Goal: Information Seeking & Learning: Learn about a topic

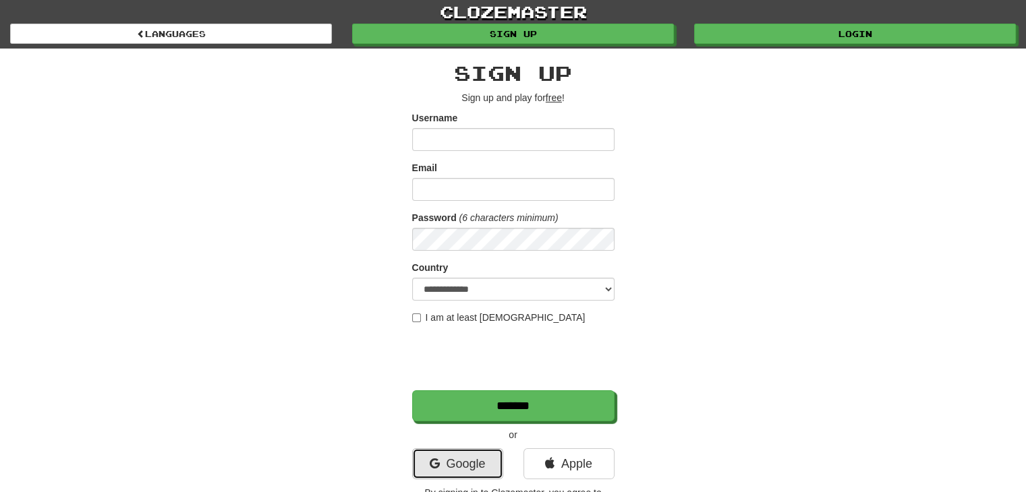
click at [442, 469] on link "Google" at bounding box center [457, 464] width 91 height 31
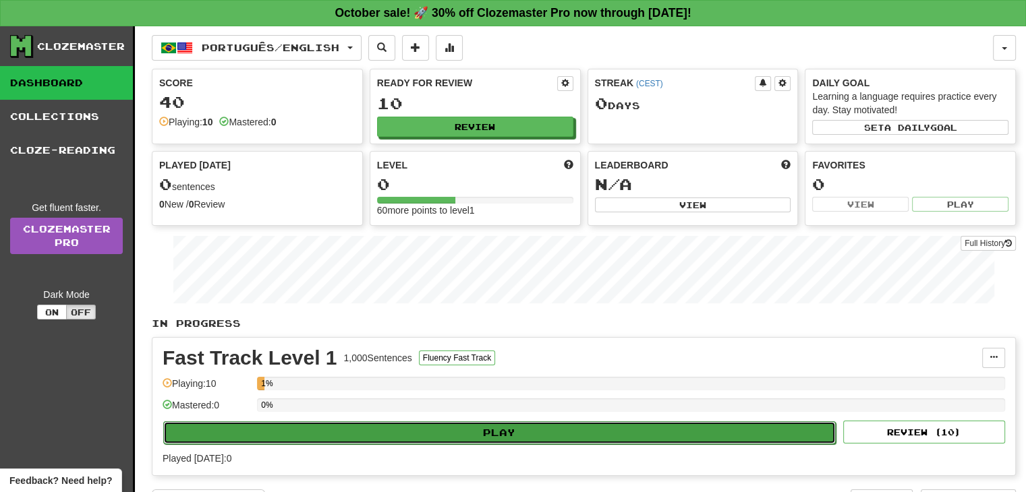
click at [308, 440] on button "Play" at bounding box center [499, 433] width 673 height 23
select select "**"
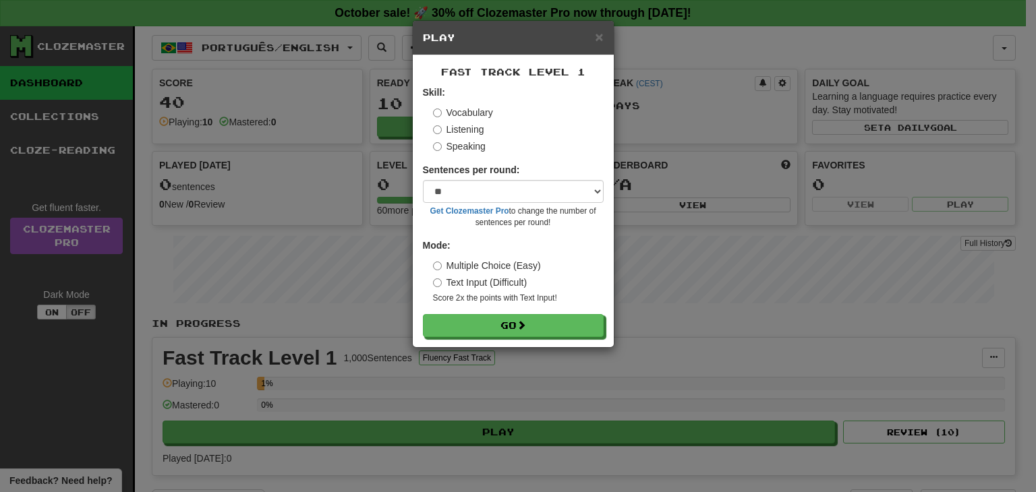
click at [464, 130] on label "Listening" at bounding box center [458, 129] width 51 height 13
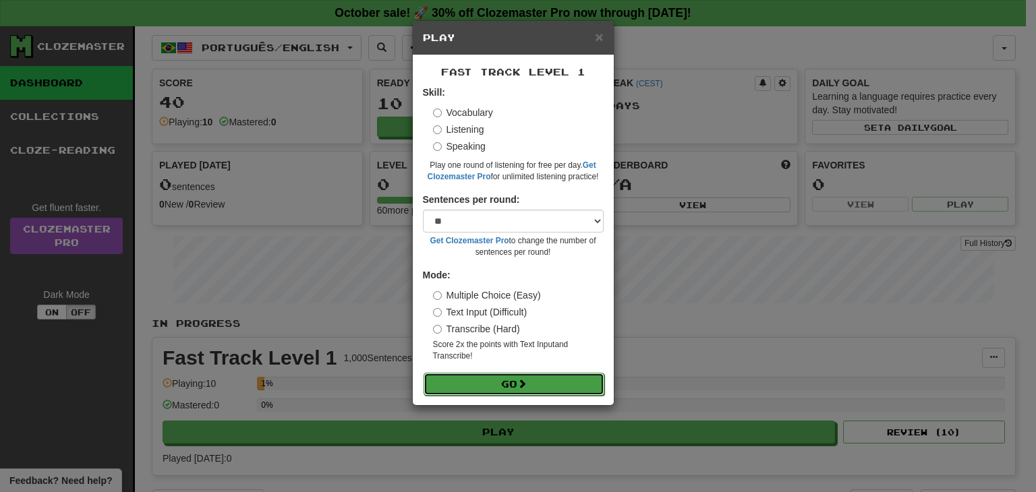
click at [475, 389] on button "Go" at bounding box center [514, 384] width 181 height 23
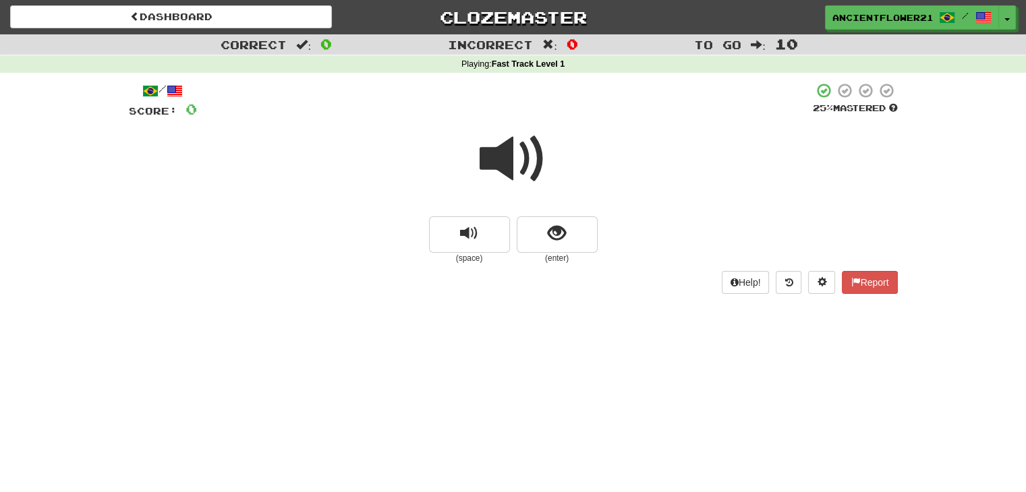
click at [513, 171] on span at bounding box center [513, 158] width 67 height 67
click at [567, 237] on button "show sentence" at bounding box center [557, 235] width 81 height 36
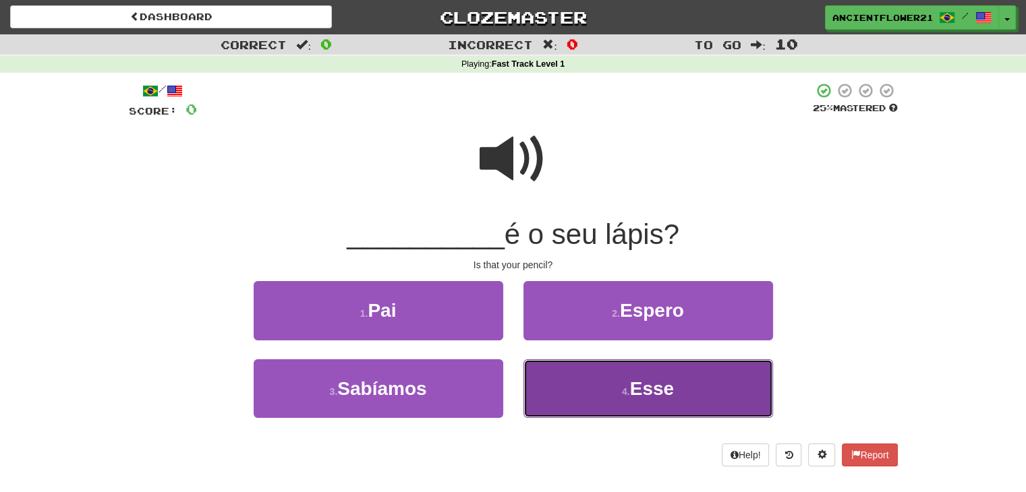
click at [587, 368] on button "4 . Esse" at bounding box center [648, 389] width 250 height 59
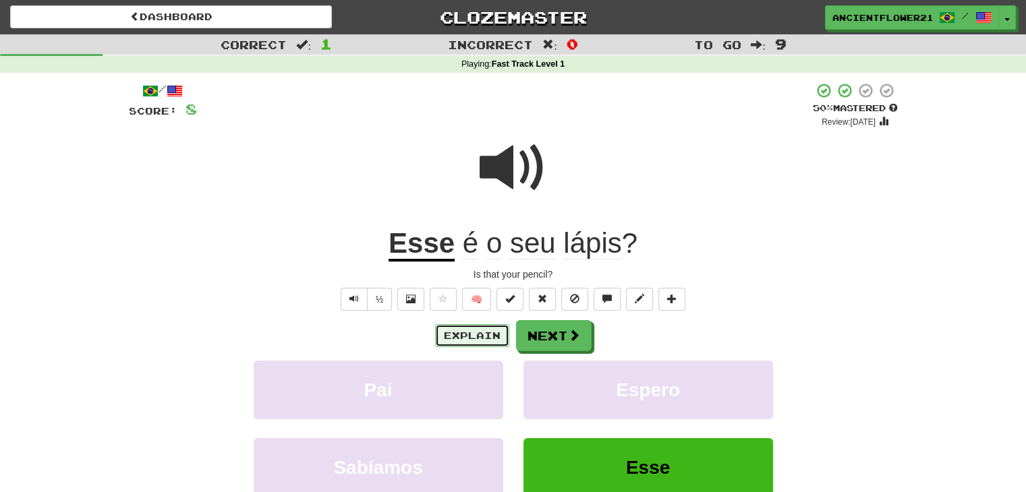
click at [471, 339] on button "Explain" at bounding box center [472, 335] width 74 height 23
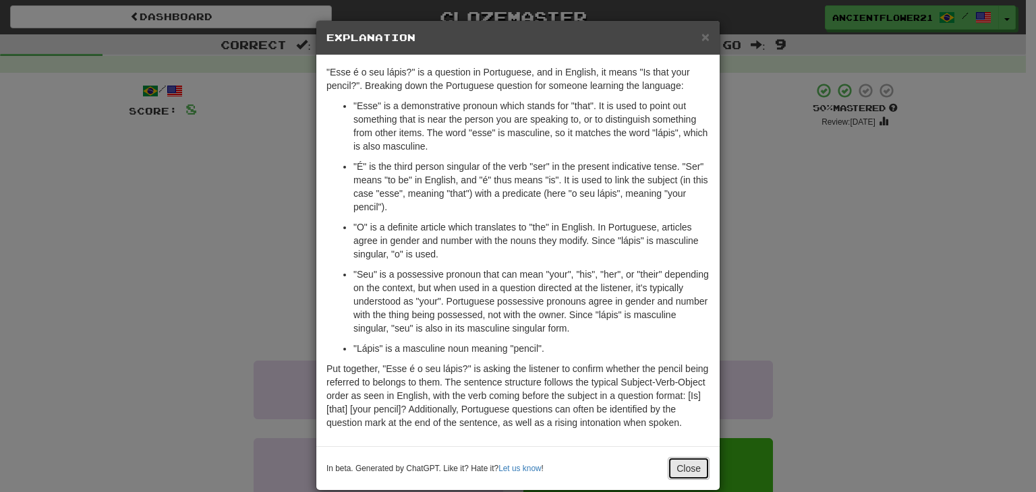
click at [692, 465] on button "Close" at bounding box center [689, 468] width 42 height 23
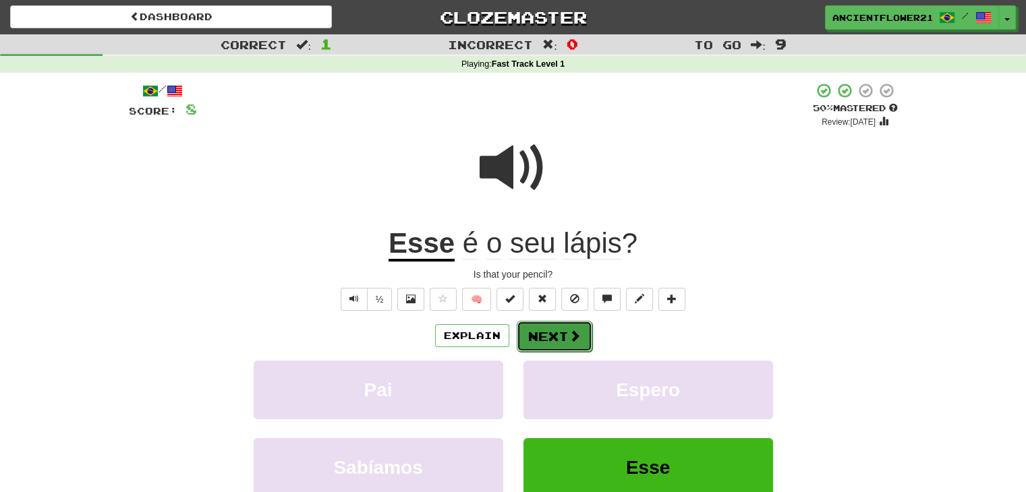
click at [545, 330] on button "Next" at bounding box center [555, 336] width 76 height 31
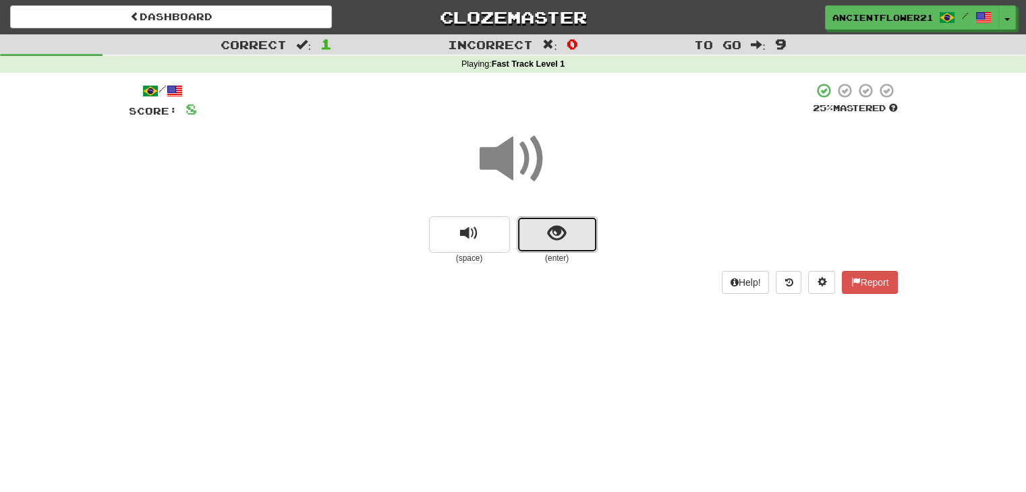
click at [527, 227] on button "show sentence" at bounding box center [557, 235] width 81 height 36
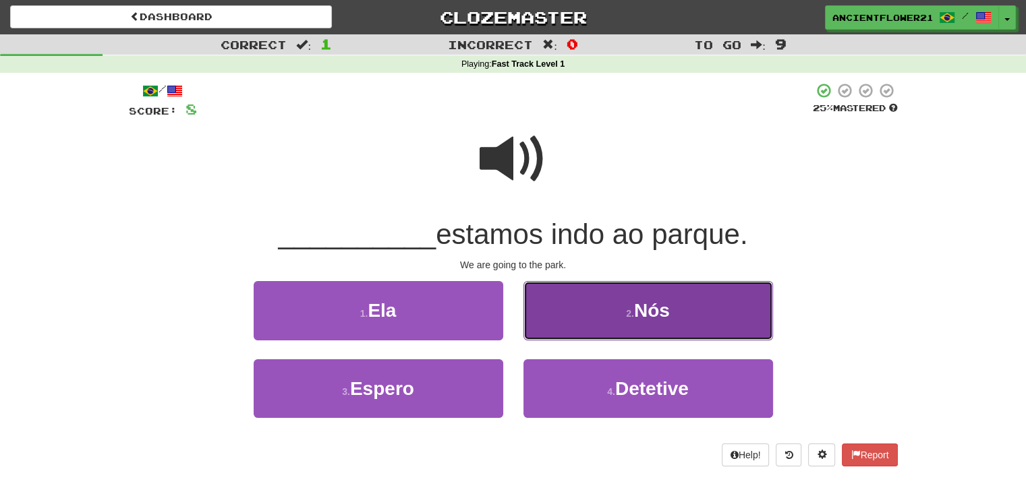
click at [550, 282] on button "2 . Nós" at bounding box center [648, 310] width 250 height 59
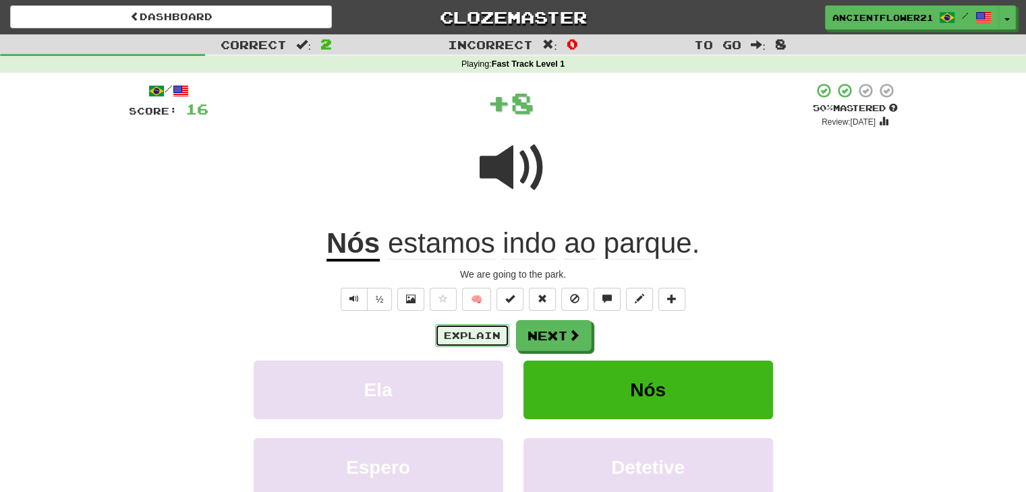
click at [476, 331] on button "Explain" at bounding box center [472, 335] width 74 height 23
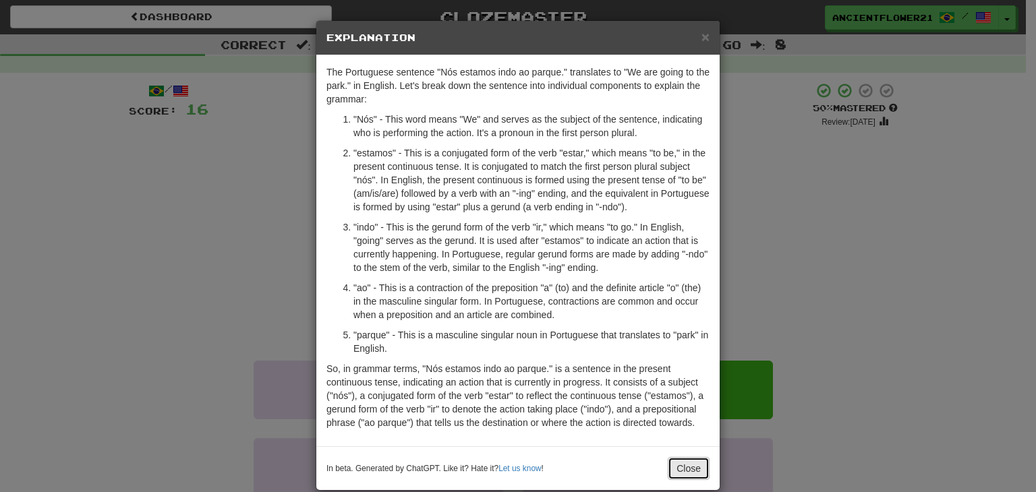
click at [671, 464] on button "Close" at bounding box center [689, 468] width 42 height 23
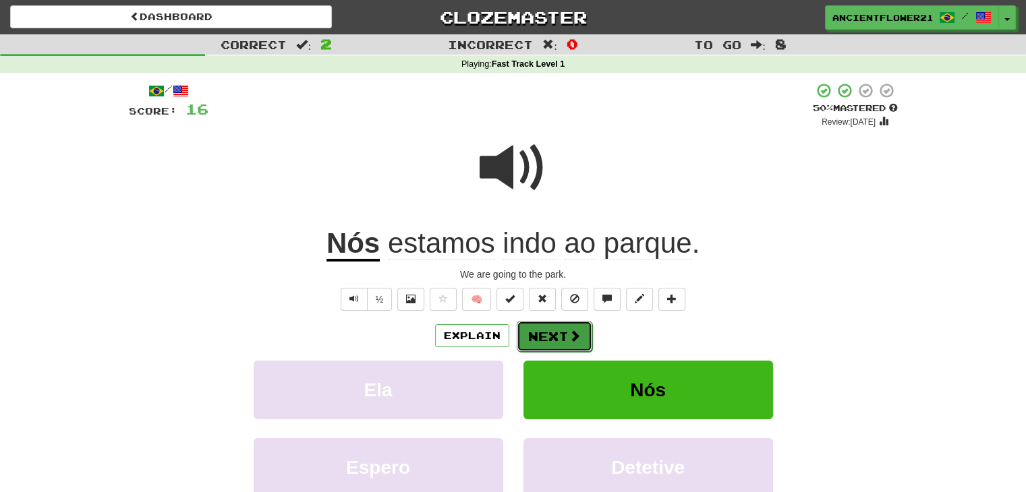
click at [540, 323] on button "Next" at bounding box center [555, 336] width 76 height 31
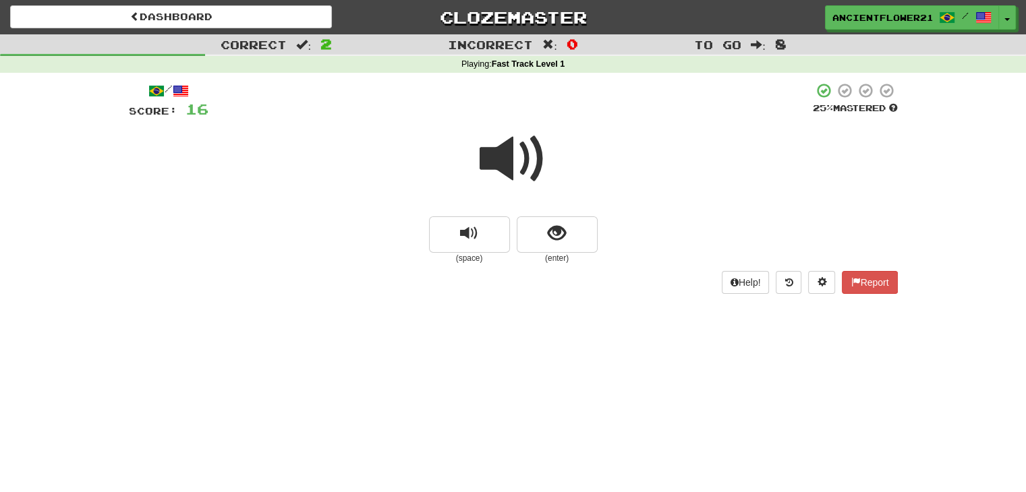
click at [502, 167] on span at bounding box center [513, 158] width 67 height 67
click at [552, 241] on span "show sentence" at bounding box center [557, 234] width 18 height 18
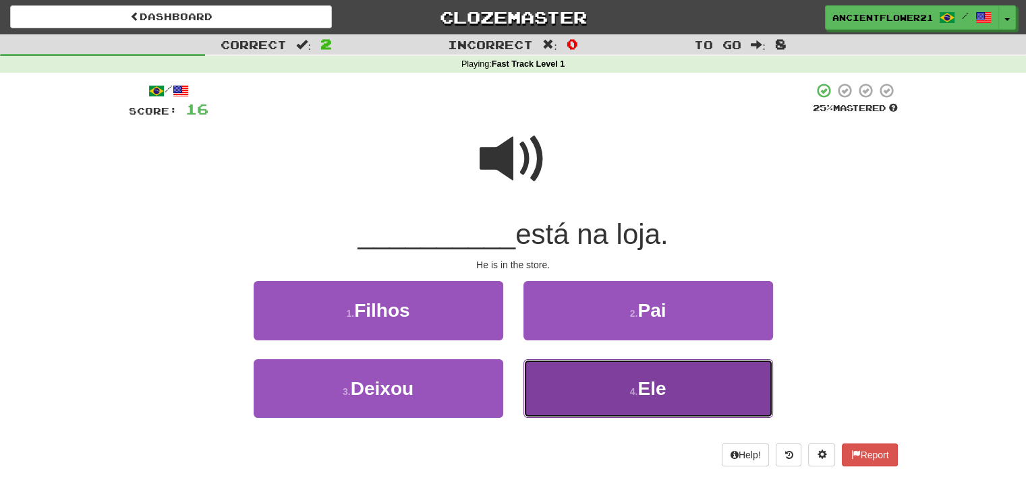
click at [638, 389] on span "Ele" at bounding box center [651, 388] width 28 height 21
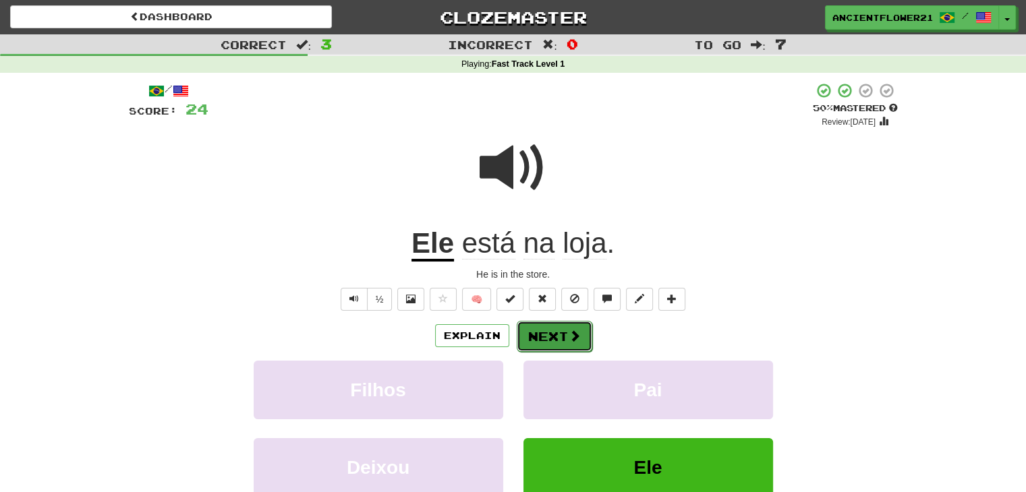
click at [565, 338] on button "Next" at bounding box center [555, 336] width 76 height 31
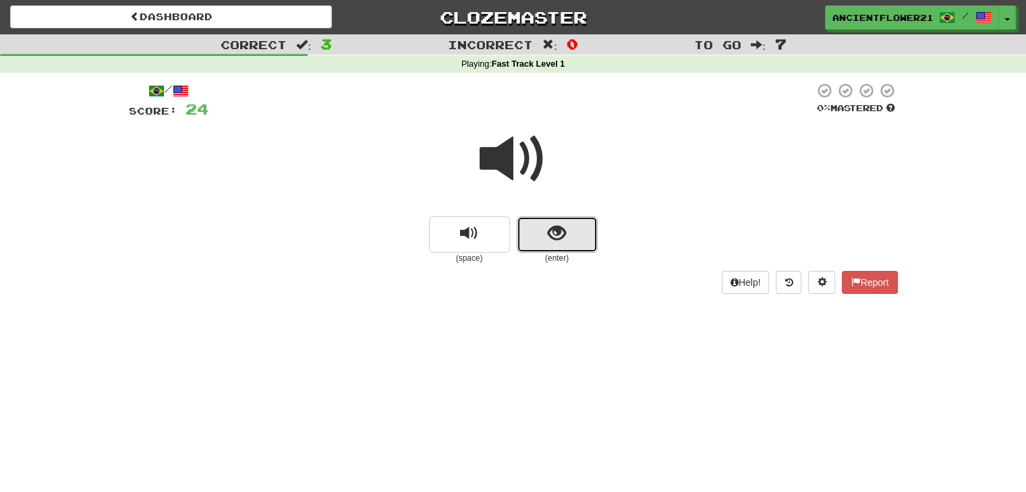
click at [532, 227] on button "show sentence" at bounding box center [557, 235] width 81 height 36
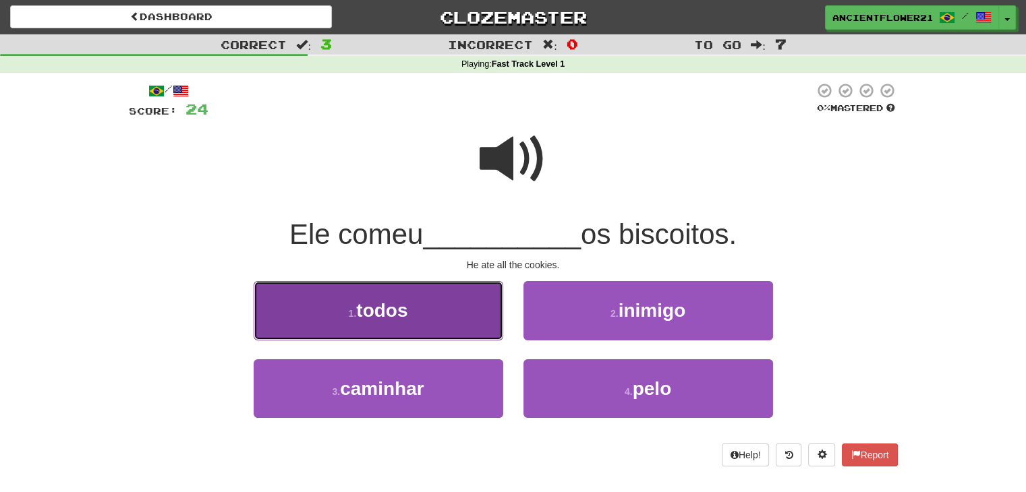
click at [448, 299] on button "1 . todos" at bounding box center [379, 310] width 250 height 59
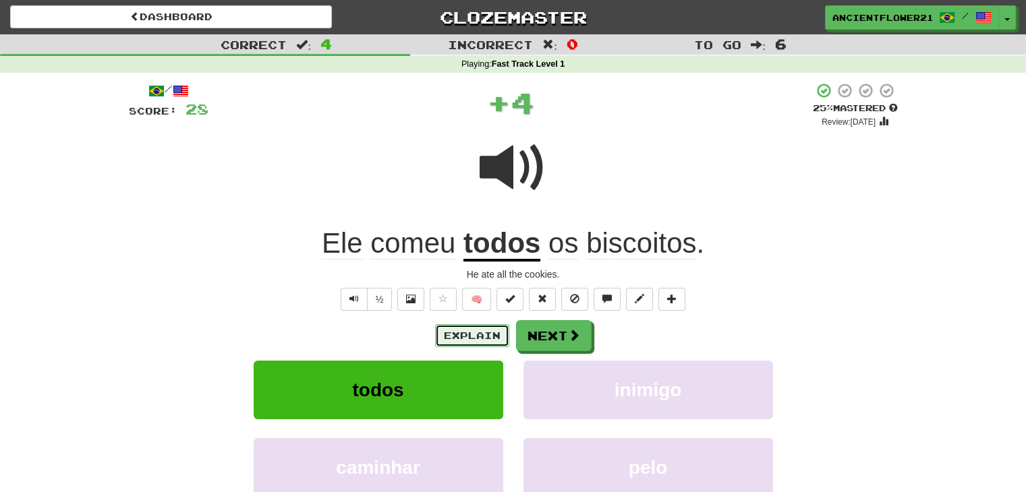
click at [467, 327] on button "Explain" at bounding box center [472, 335] width 74 height 23
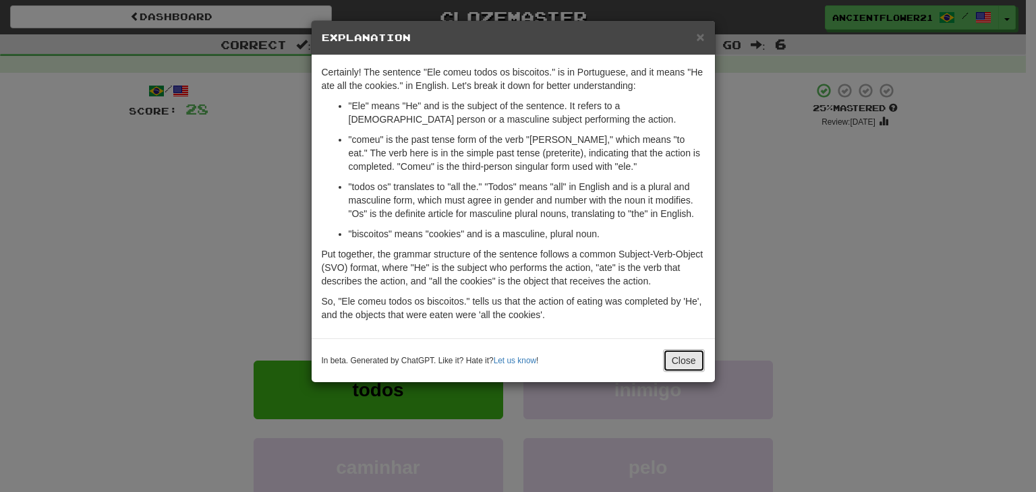
click at [677, 360] on button "Close" at bounding box center [684, 360] width 42 height 23
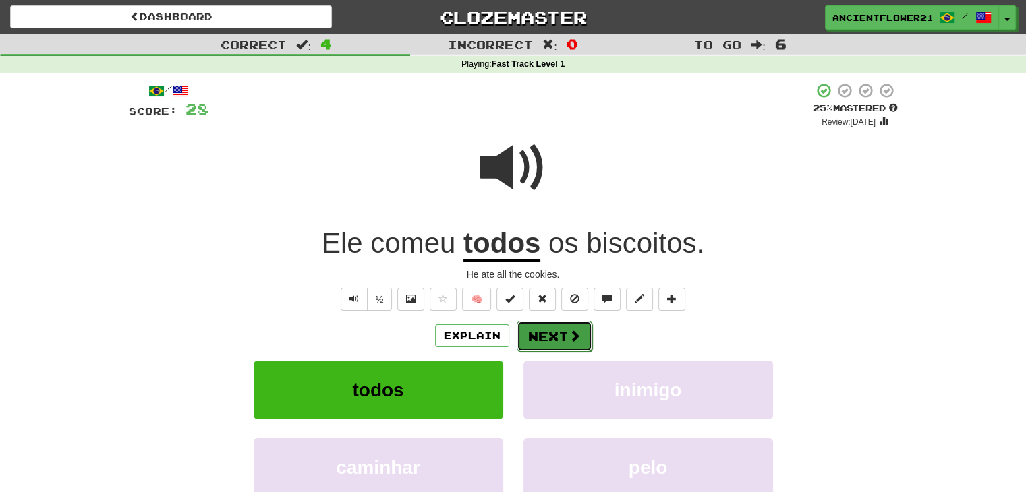
click at [569, 330] on span at bounding box center [575, 336] width 12 height 12
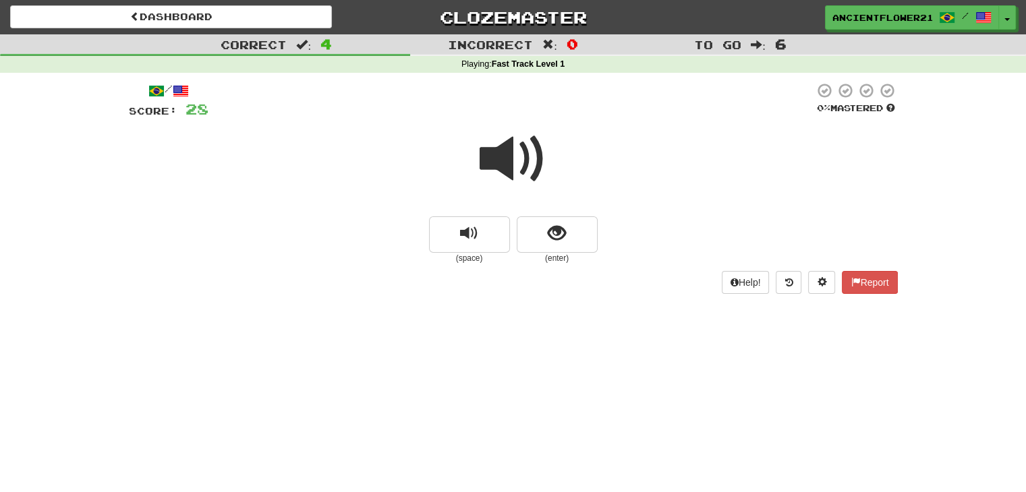
click at [510, 176] on span at bounding box center [513, 158] width 67 height 67
click at [532, 234] on button "show sentence" at bounding box center [557, 235] width 81 height 36
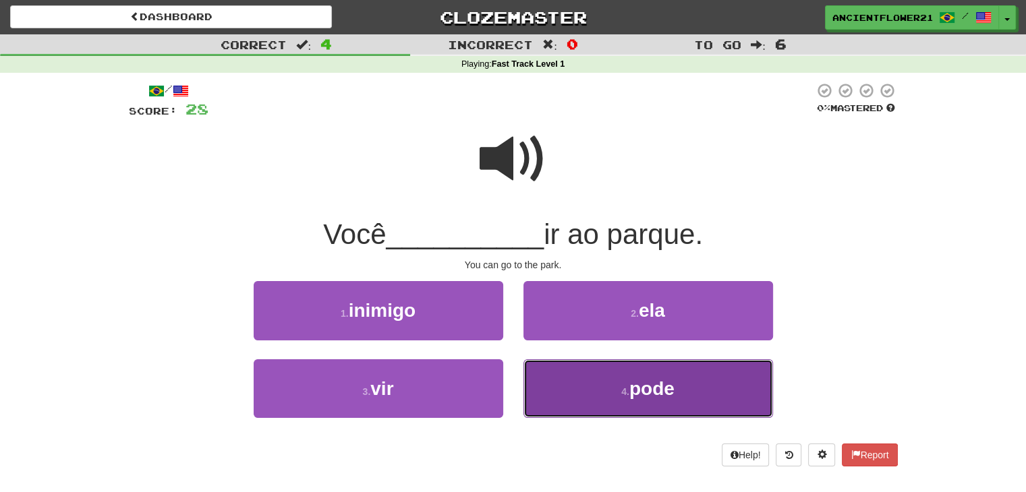
click at [639, 397] on span "pode" at bounding box center [651, 388] width 45 height 21
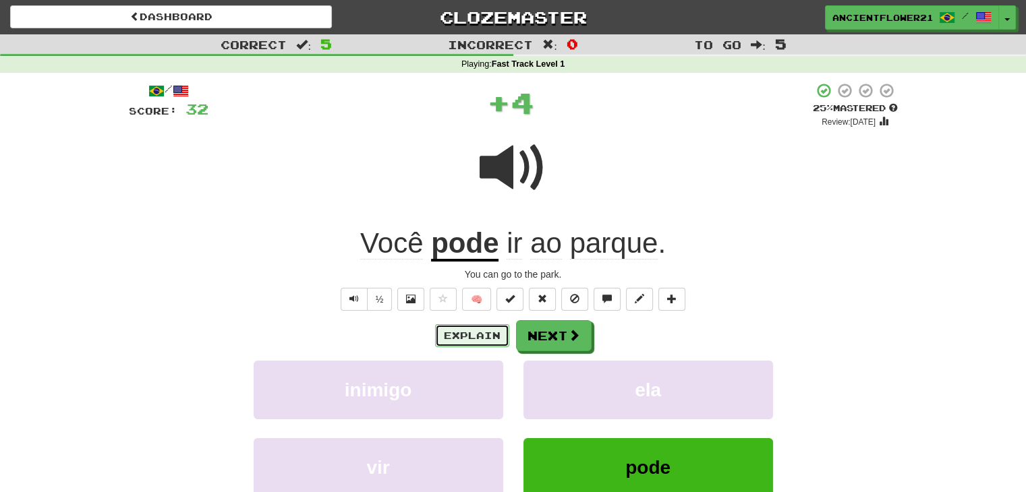
click at [476, 343] on button "Explain" at bounding box center [472, 335] width 74 height 23
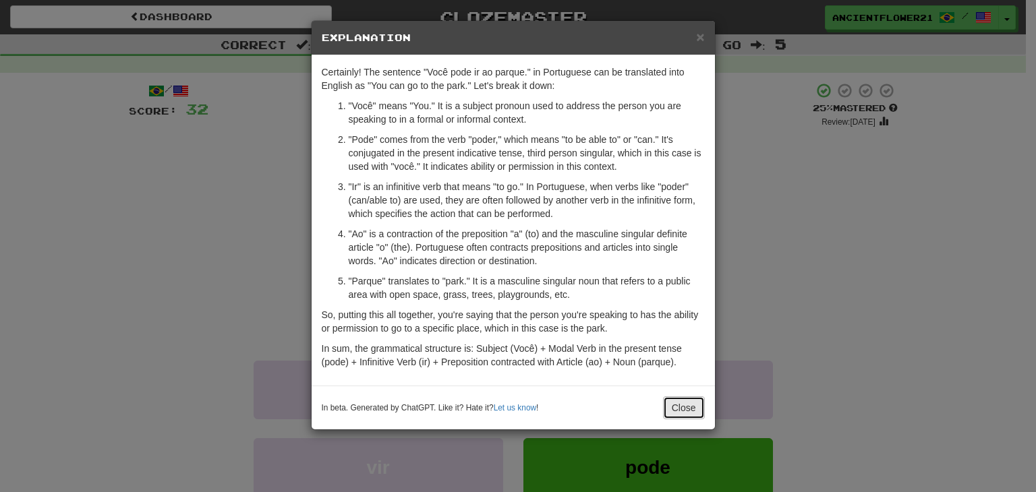
click at [683, 417] on button "Close" at bounding box center [684, 408] width 42 height 23
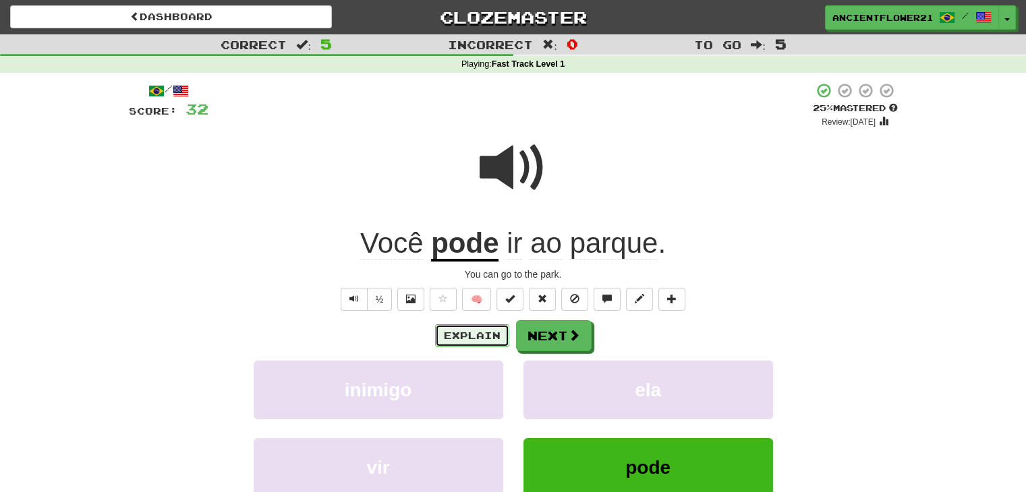
click at [459, 346] on button "Explain" at bounding box center [472, 335] width 74 height 23
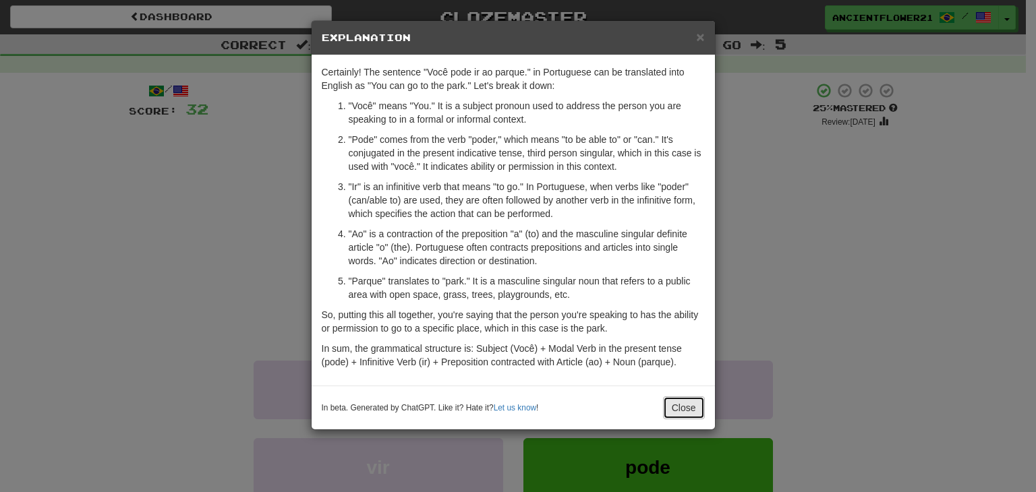
click at [697, 405] on button "Close" at bounding box center [684, 408] width 42 height 23
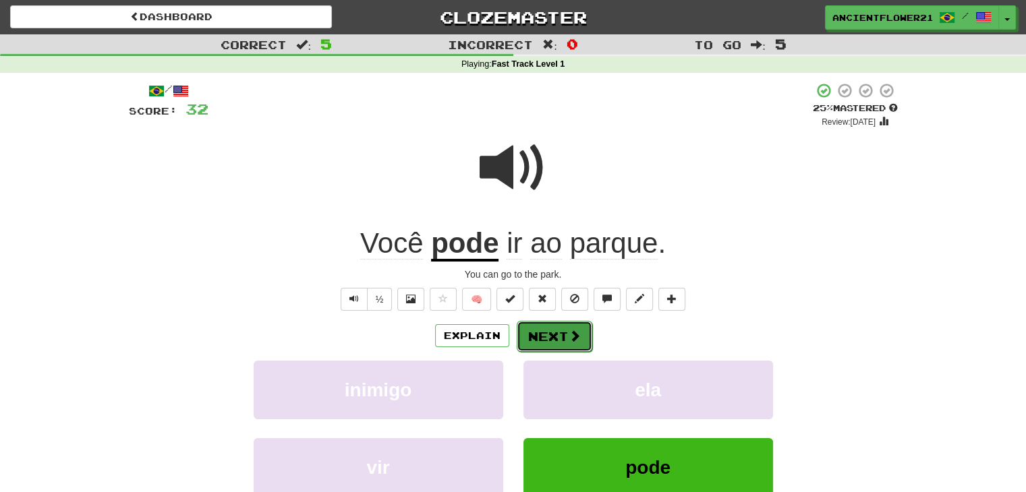
click at [542, 332] on button "Next" at bounding box center [555, 336] width 76 height 31
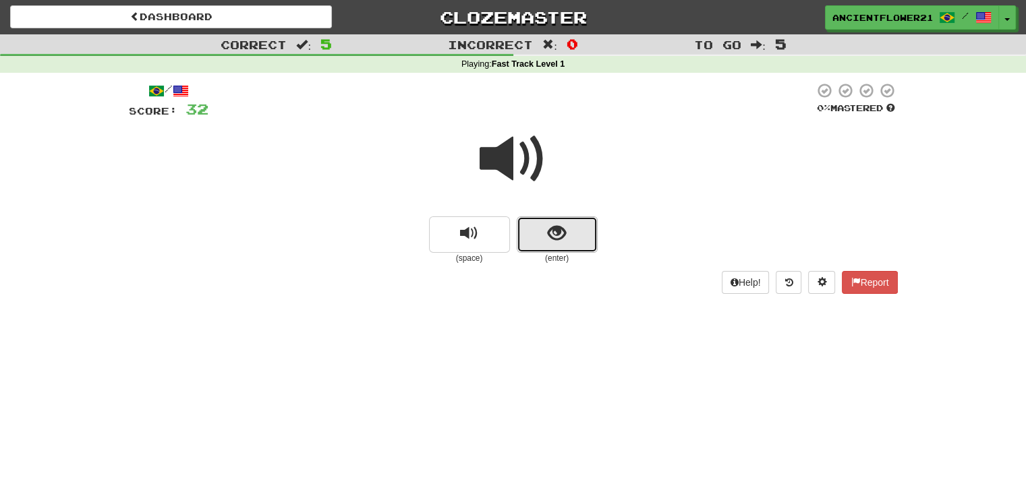
click at [549, 237] on span "show sentence" at bounding box center [557, 234] width 18 height 18
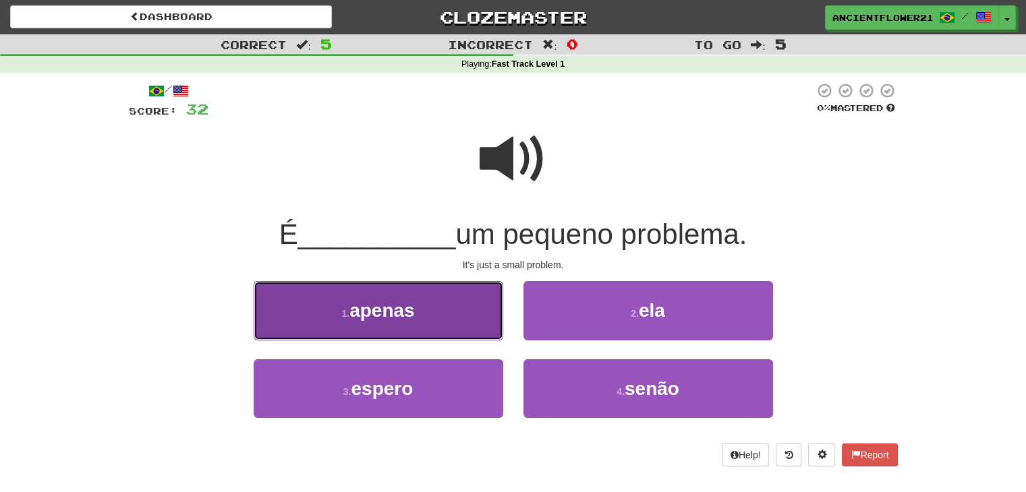
click at [416, 309] on button "1 . apenas" at bounding box center [379, 310] width 250 height 59
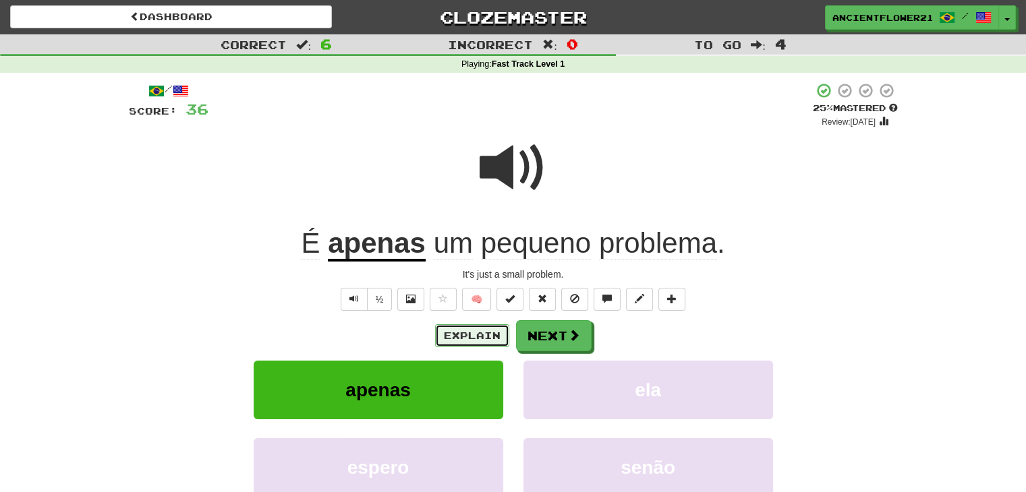
click at [443, 329] on button "Explain" at bounding box center [472, 335] width 74 height 23
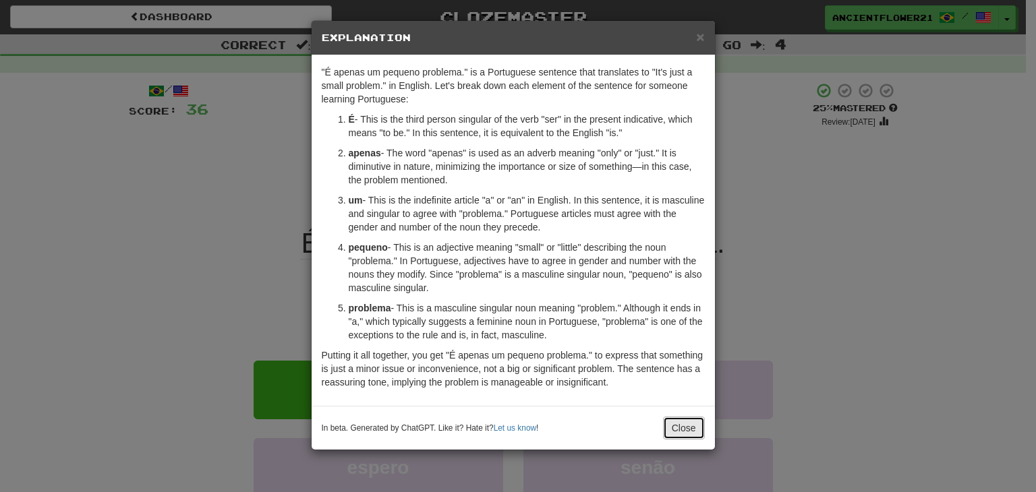
click at [680, 432] on button "Close" at bounding box center [684, 428] width 42 height 23
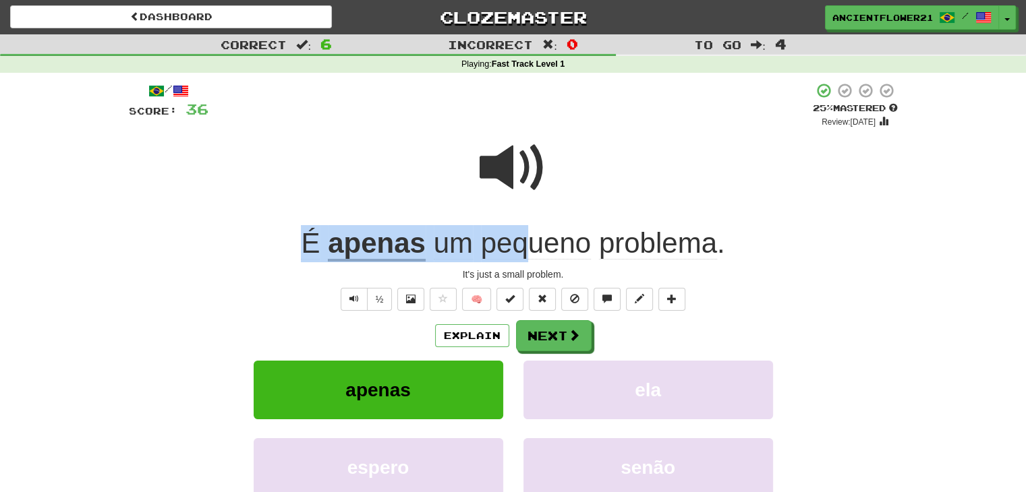
drag, startPoint x: 299, startPoint y: 235, endPoint x: 530, endPoint y: 248, distance: 231.0
click at [530, 248] on div "É apenas um pequeno problema ." at bounding box center [513, 243] width 769 height 37
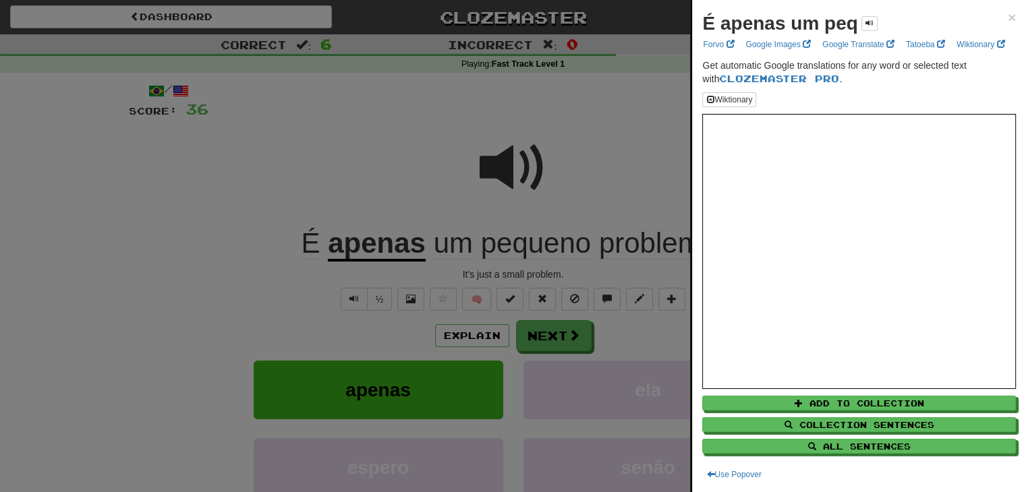
click at [554, 335] on div at bounding box center [513, 246] width 1026 height 492
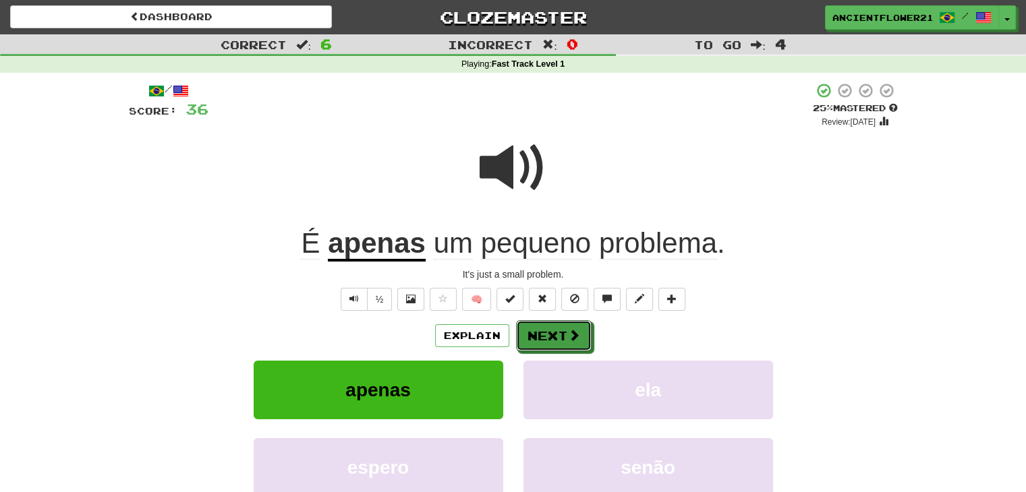
click at [554, 335] on button "Next" at bounding box center [554, 335] width 76 height 31
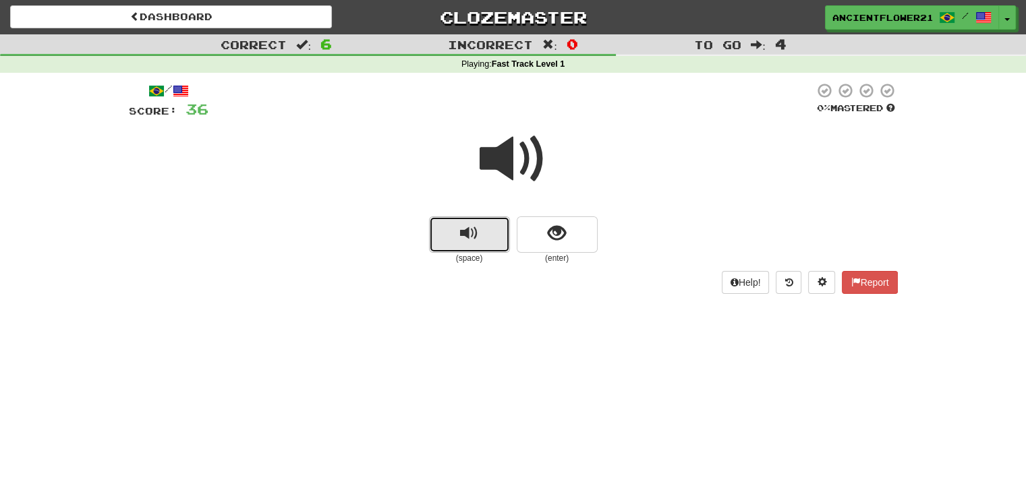
click at [497, 238] on button "replay audio" at bounding box center [469, 235] width 81 height 36
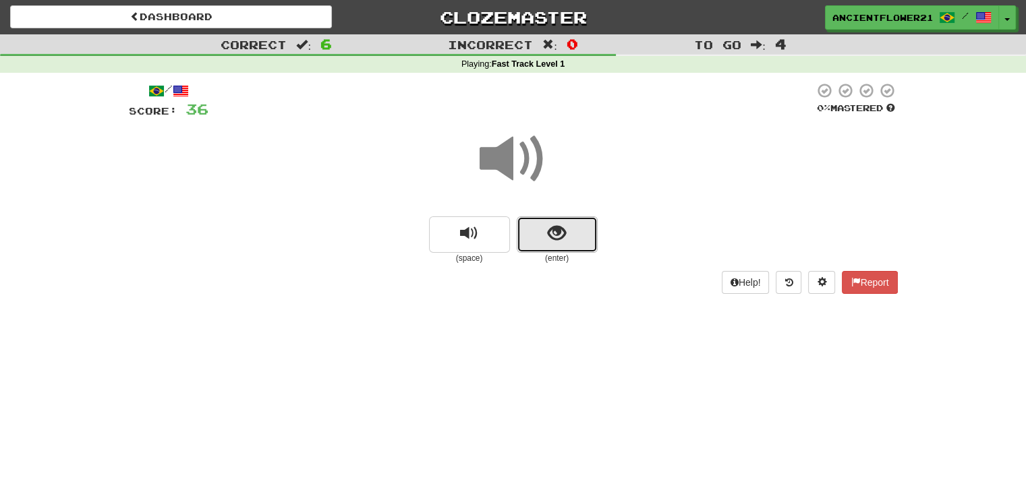
click at [537, 244] on button "show sentence" at bounding box center [557, 235] width 81 height 36
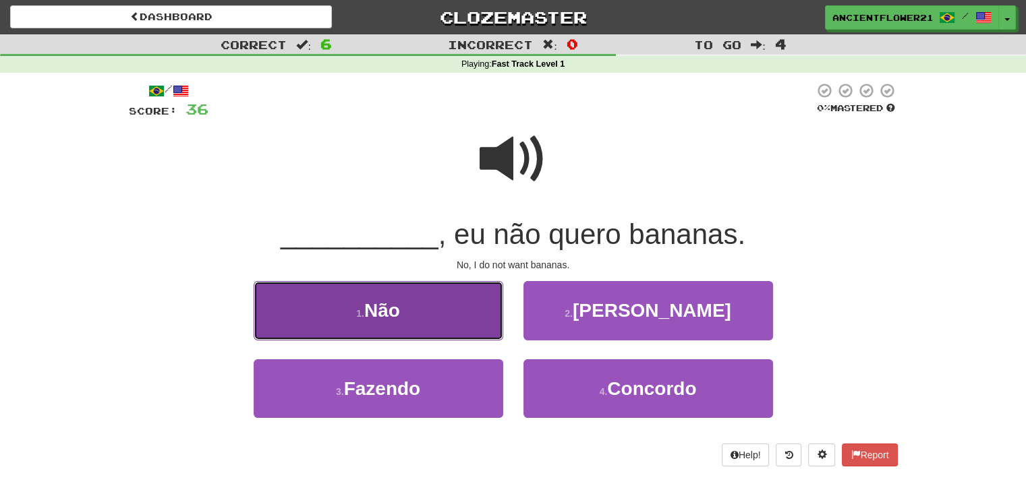
click at [391, 303] on span "Não" at bounding box center [382, 310] width 36 height 21
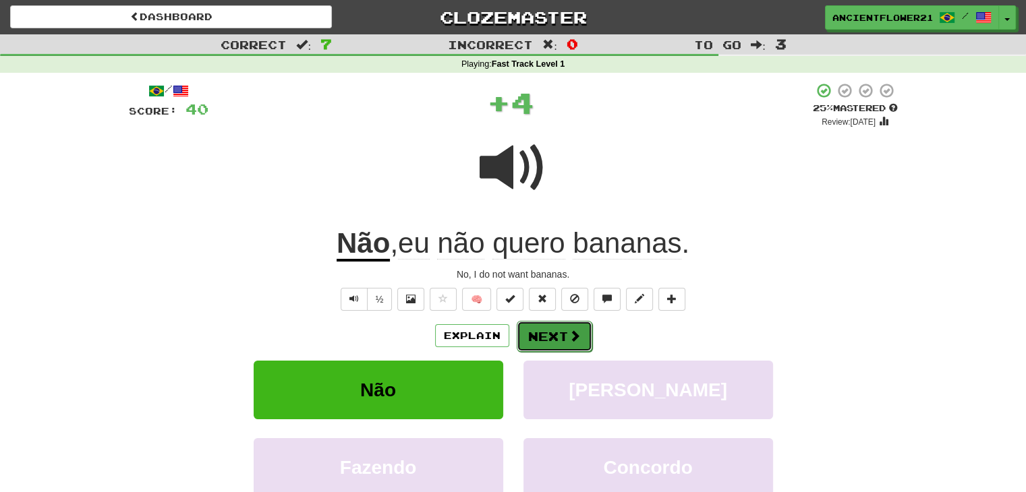
click at [564, 335] on button "Next" at bounding box center [555, 336] width 76 height 31
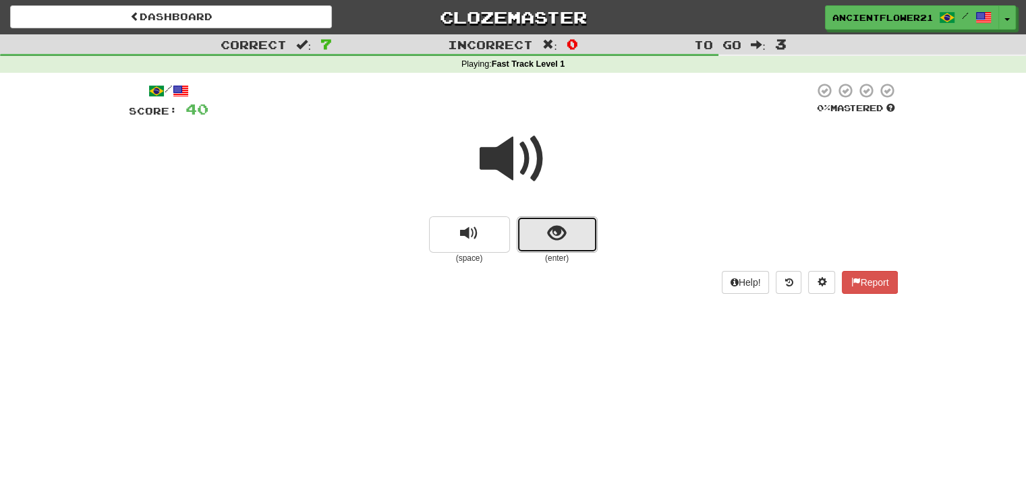
click at [532, 235] on button "show sentence" at bounding box center [557, 235] width 81 height 36
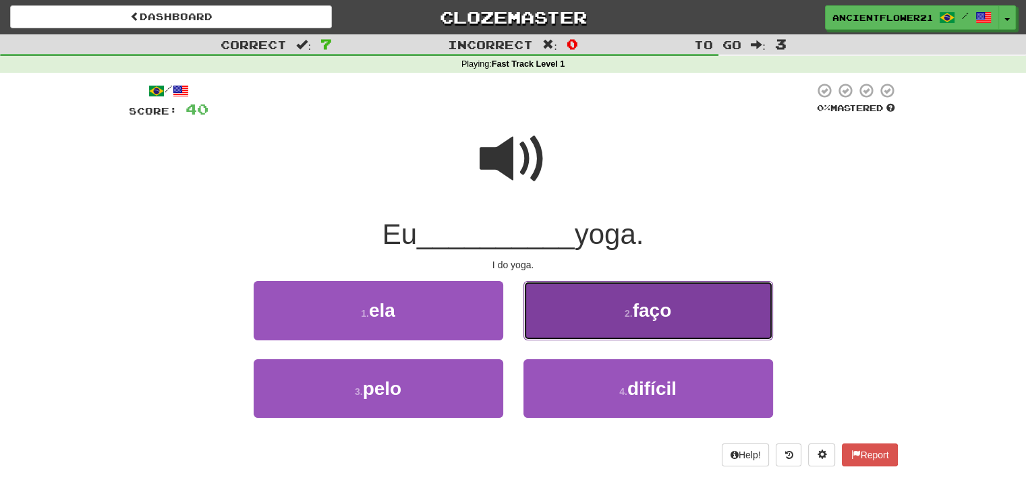
click at [579, 293] on button "2 . faço" at bounding box center [648, 310] width 250 height 59
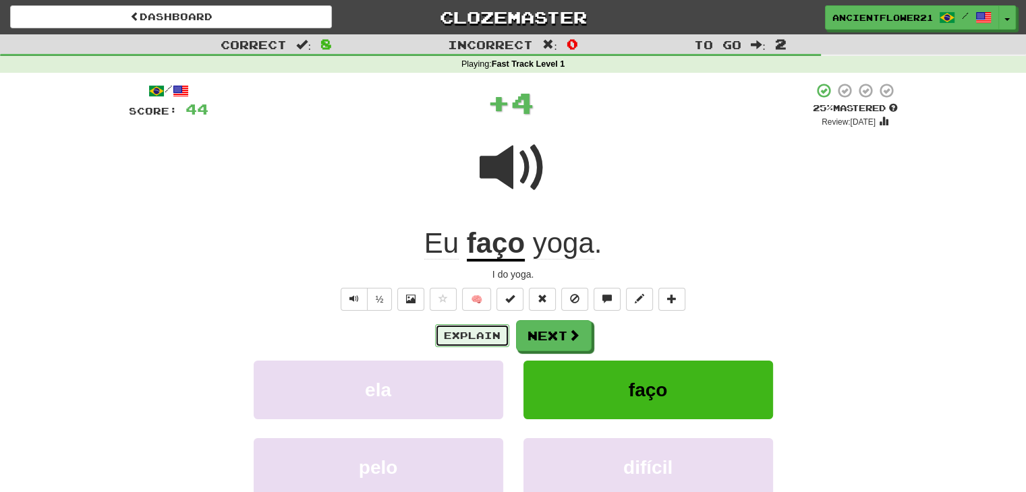
click at [456, 333] on button "Explain" at bounding box center [472, 335] width 74 height 23
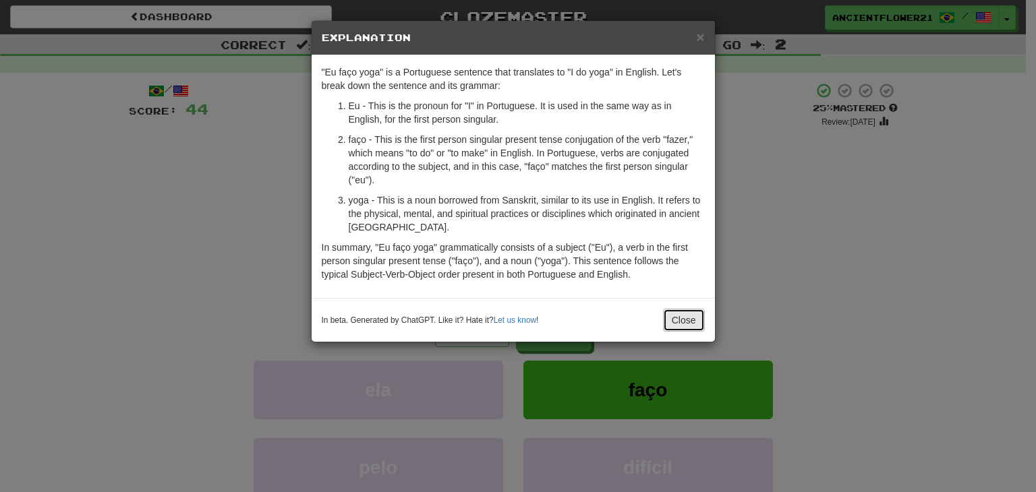
click at [688, 322] on button "Close" at bounding box center [684, 320] width 42 height 23
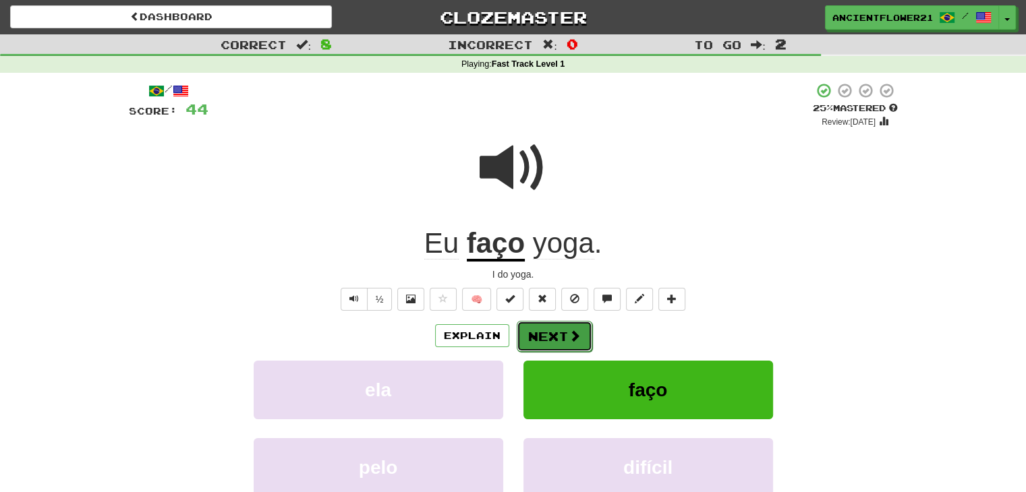
click at [573, 343] on button "Next" at bounding box center [555, 336] width 76 height 31
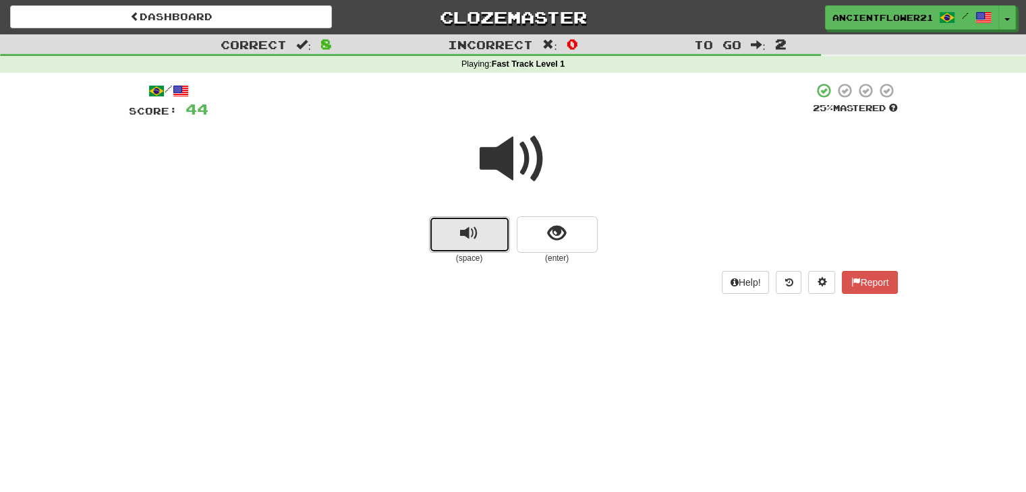
click at [457, 249] on button "replay audio" at bounding box center [469, 235] width 81 height 36
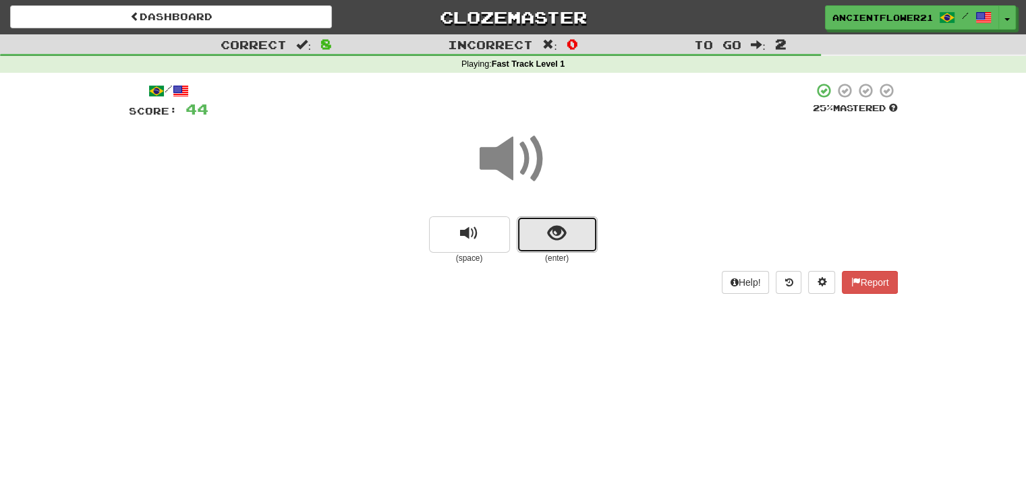
click at [544, 244] on button "show sentence" at bounding box center [557, 235] width 81 height 36
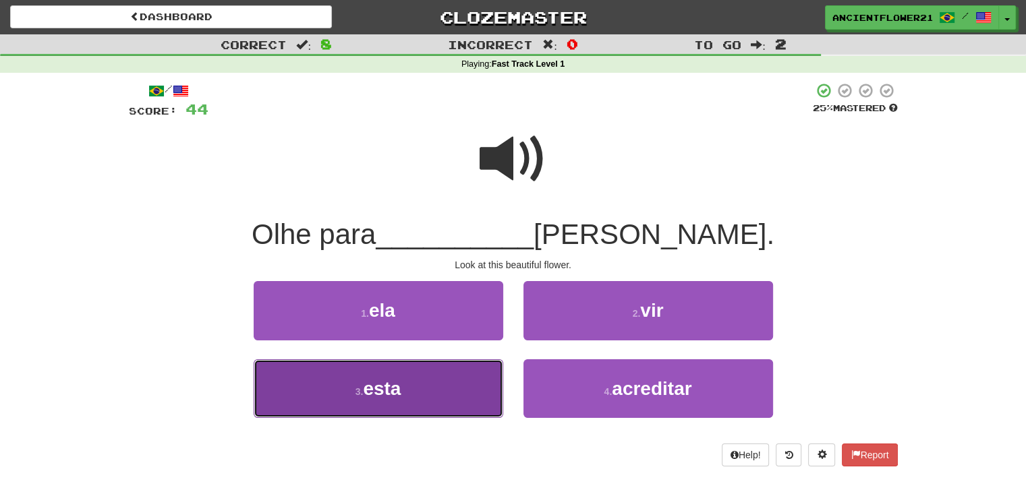
click at [405, 387] on button "3 . esta" at bounding box center [379, 389] width 250 height 59
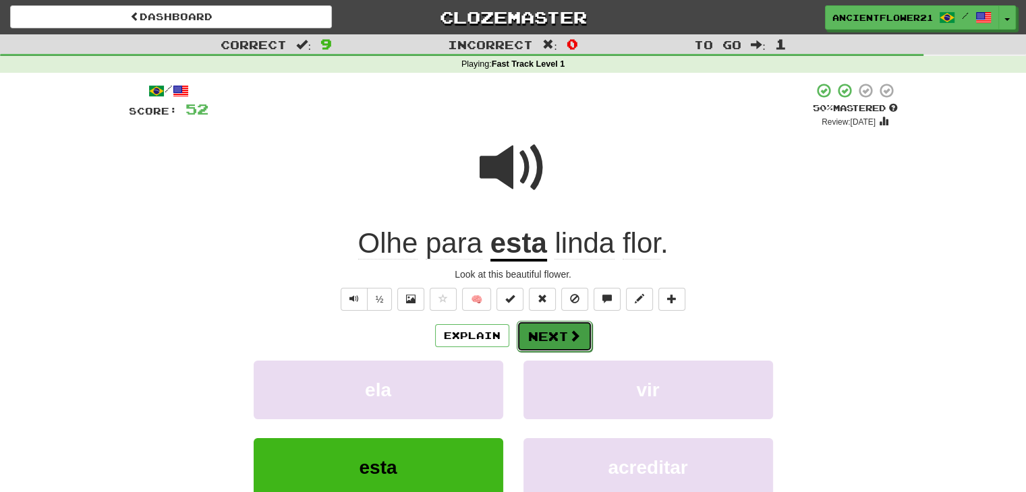
click at [526, 337] on button "Next" at bounding box center [555, 336] width 76 height 31
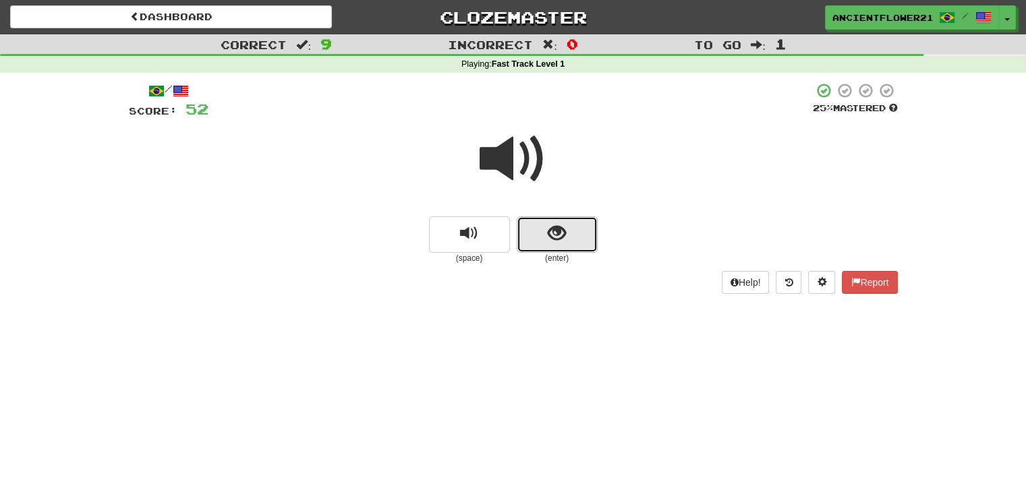
click at [559, 230] on span "show sentence" at bounding box center [557, 234] width 18 height 18
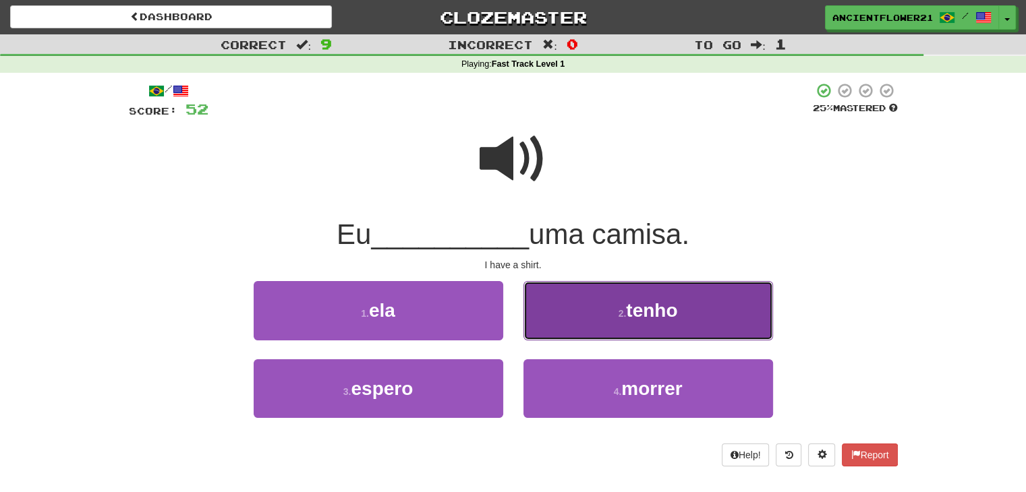
click at [556, 297] on button "2 . tenho" at bounding box center [648, 310] width 250 height 59
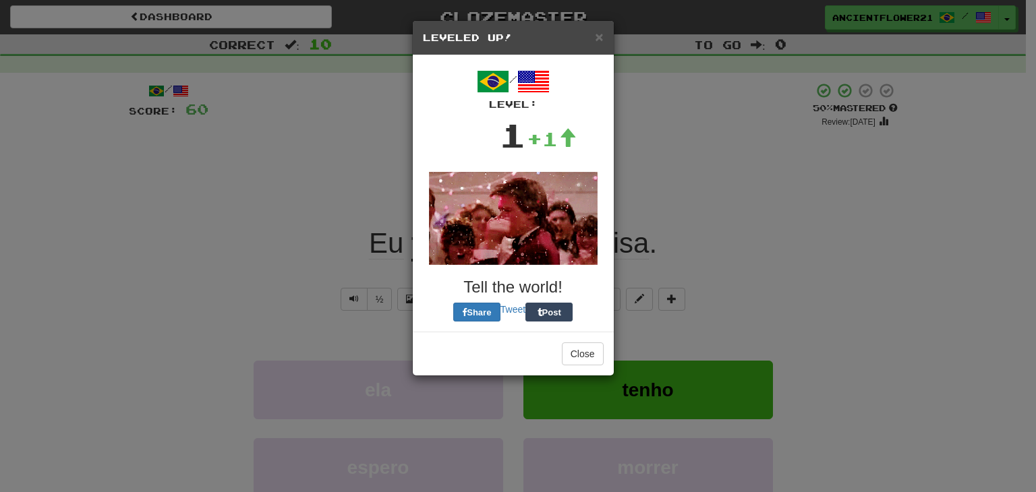
click at [548, 323] on div "× Leveled Up! / Level: 1 +1 Tell the world! Share Tweet Post Close" at bounding box center [513, 198] width 202 height 356
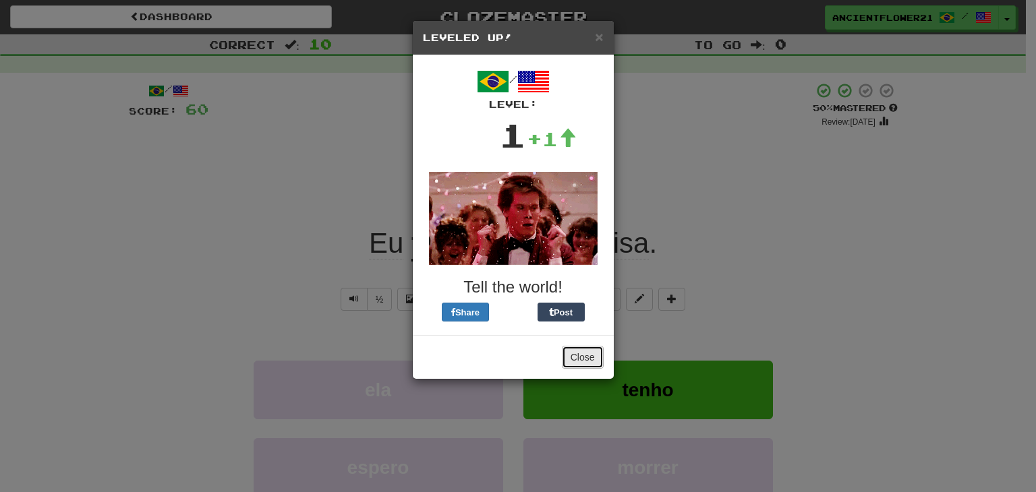
click at [565, 347] on button "Close" at bounding box center [583, 357] width 42 height 23
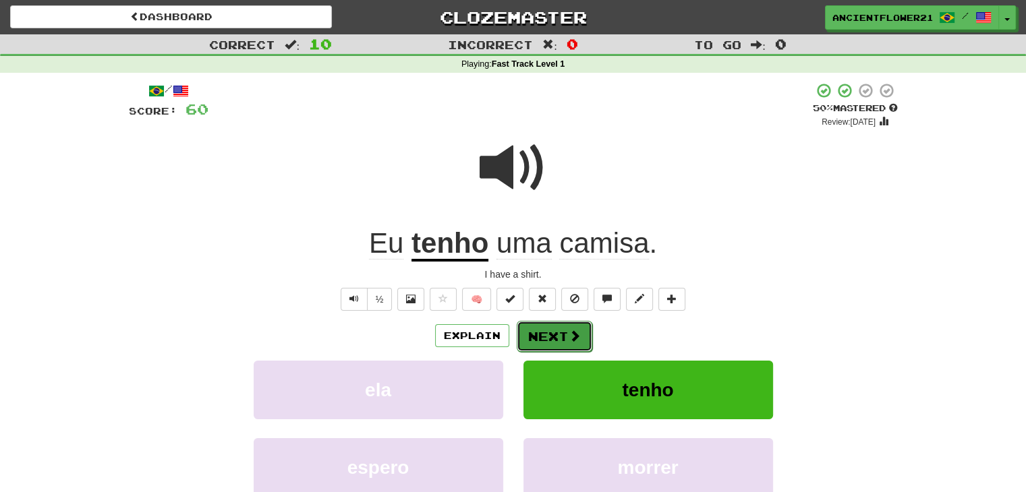
click at [557, 331] on button "Next" at bounding box center [555, 336] width 76 height 31
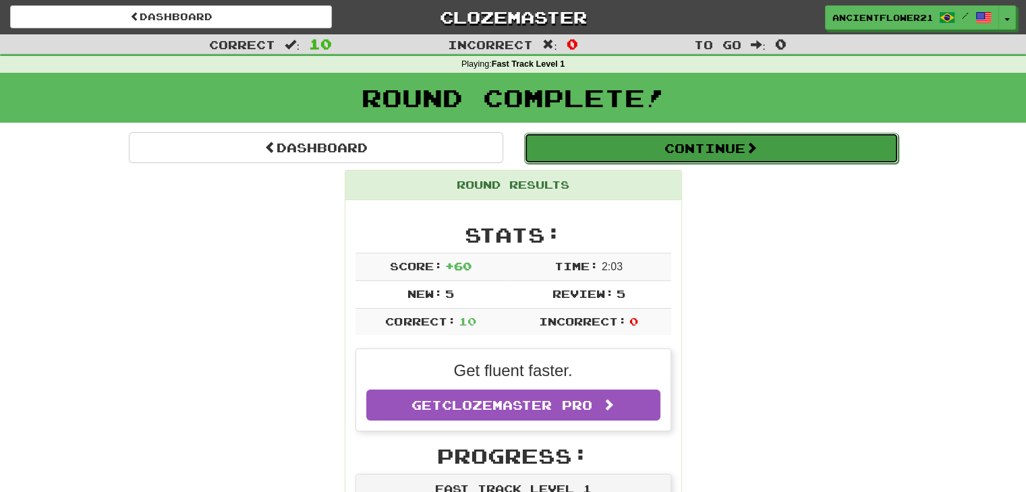
click at [800, 154] on button "Continue" at bounding box center [711, 148] width 374 height 31
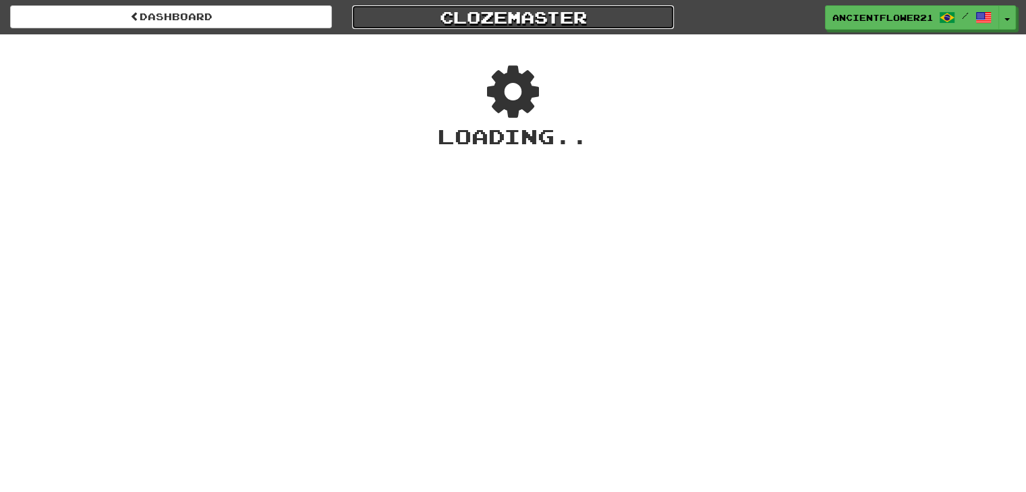
click at [484, 22] on link "Clozemaster" at bounding box center [513, 17] width 322 height 24
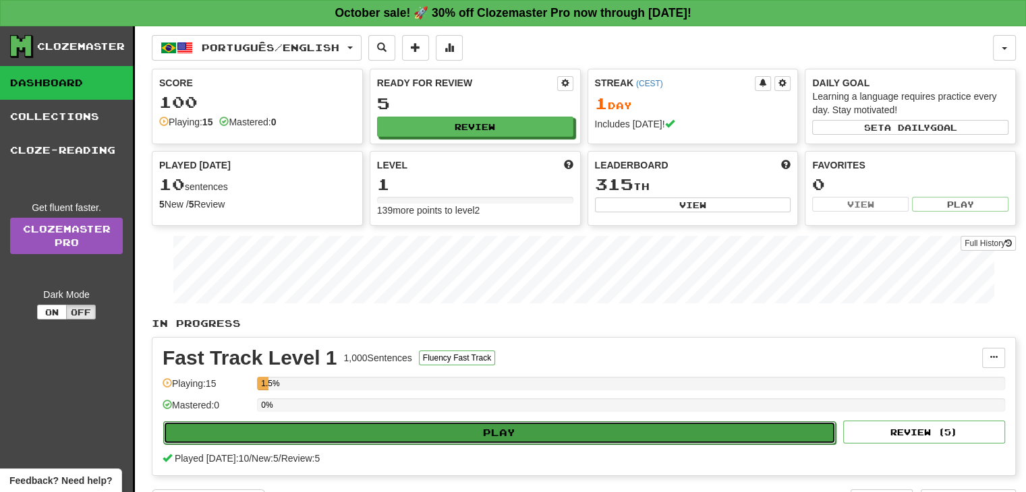
click at [315, 422] on button "Play" at bounding box center [499, 433] width 673 height 23
select select "**"
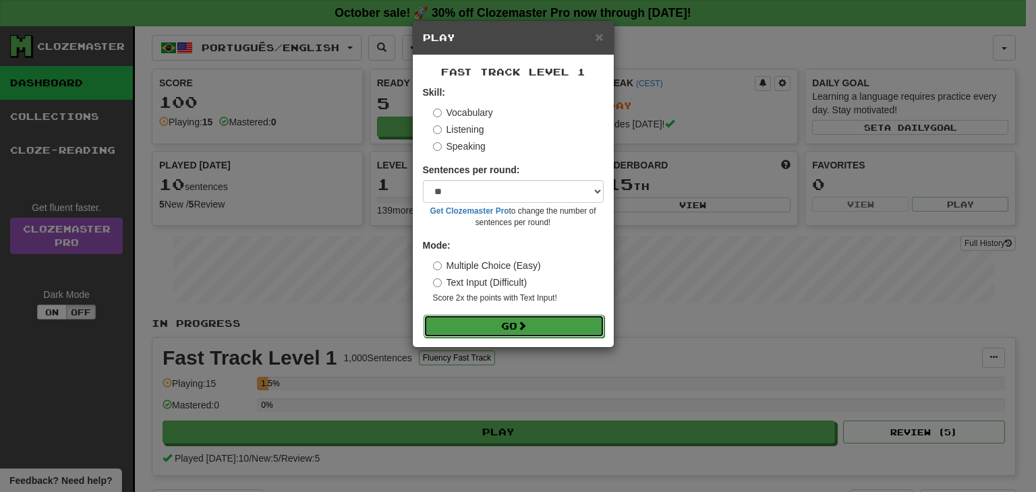
click at [481, 330] on button "Go" at bounding box center [514, 326] width 181 height 23
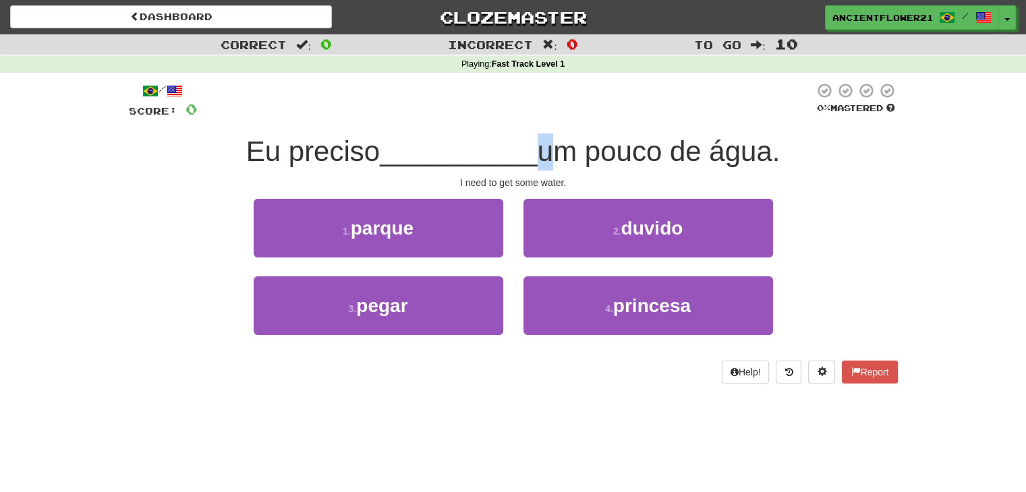
drag, startPoint x: 552, startPoint y: 152, endPoint x: 538, endPoint y: 136, distance: 20.6
click at [538, 136] on span "um pouco de água." at bounding box center [659, 152] width 243 height 32
drag, startPoint x: 370, startPoint y: 167, endPoint x: 285, endPoint y: 168, distance: 85.0
click at [285, 168] on div "Eu preciso __________ um pouco de água." at bounding box center [513, 152] width 769 height 37
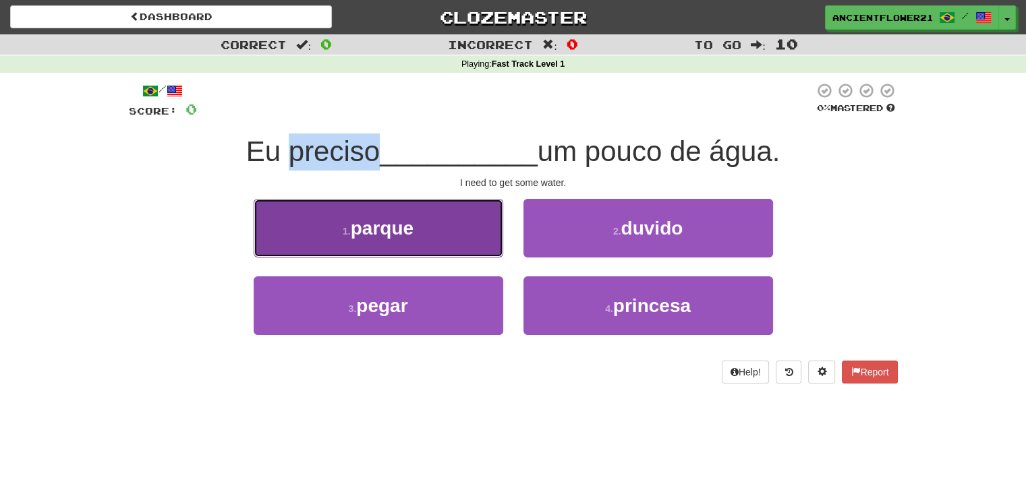
click at [383, 223] on span "parque" at bounding box center [382, 228] width 63 height 21
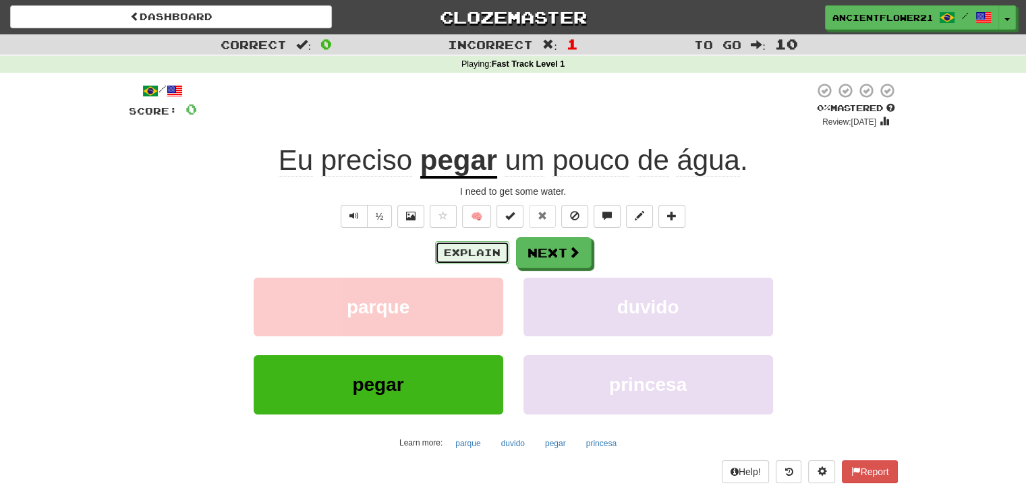
click at [466, 253] on button "Explain" at bounding box center [472, 252] width 74 height 23
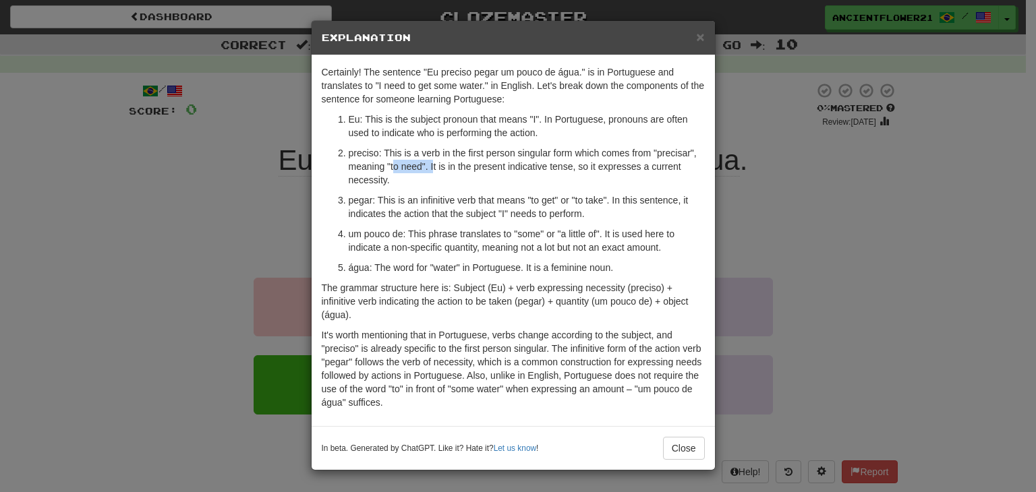
drag, startPoint x: 394, startPoint y: 163, endPoint x: 433, endPoint y: 167, distance: 39.3
click at [433, 167] on p "preciso: This is a verb in the first person singular form which comes from "pre…" at bounding box center [527, 166] width 356 height 40
click at [693, 451] on button "Close" at bounding box center [684, 448] width 42 height 23
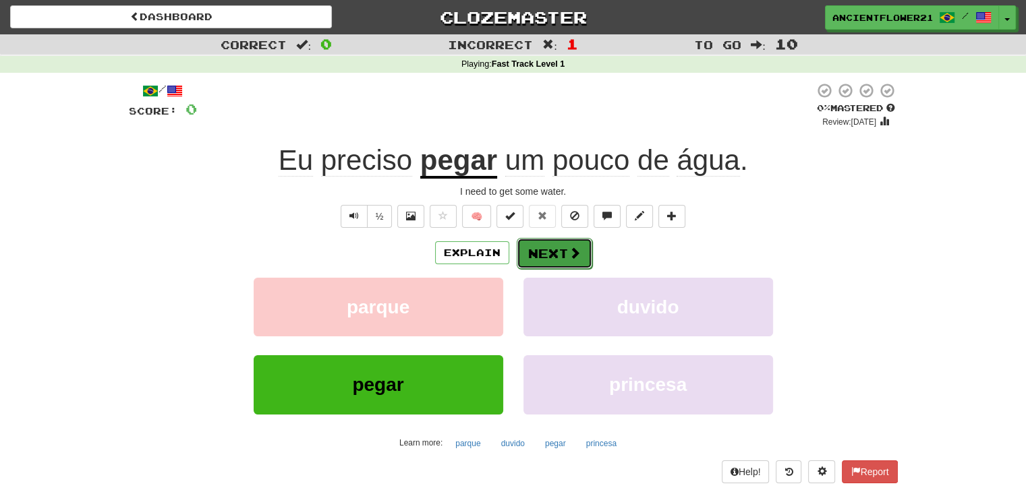
click at [577, 262] on button "Next" at bounding box center [555, 253] width 76 height 31
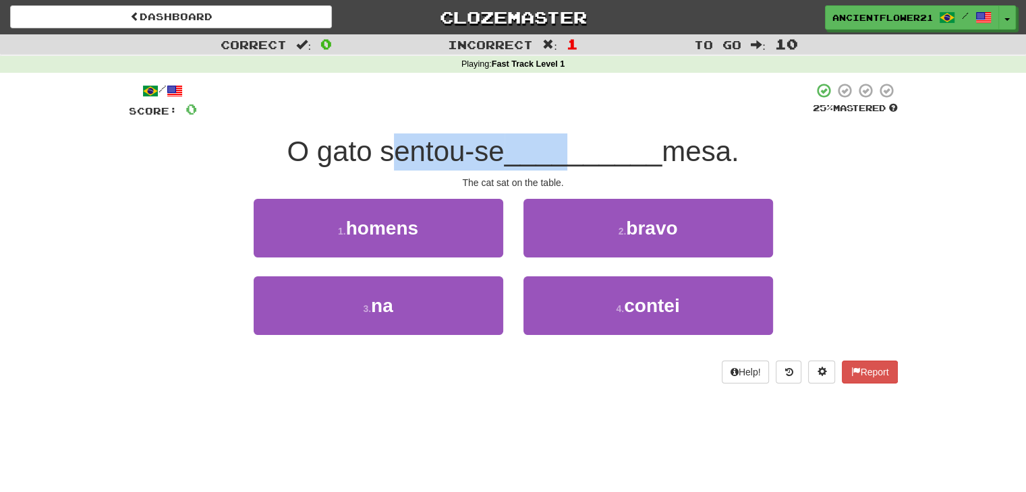
drag, startPoint x: 380, startPoint y: 146, endPoint x: 567, endPoint y: 138, distance: 186.3
click at [567, 138] on div "O gato sentou-se __________ mesa." at bounding box center [513, 152] width 769 height 37
click at [567, 138] on span "__________" at bounding box center [584, 152] width 158 height 32
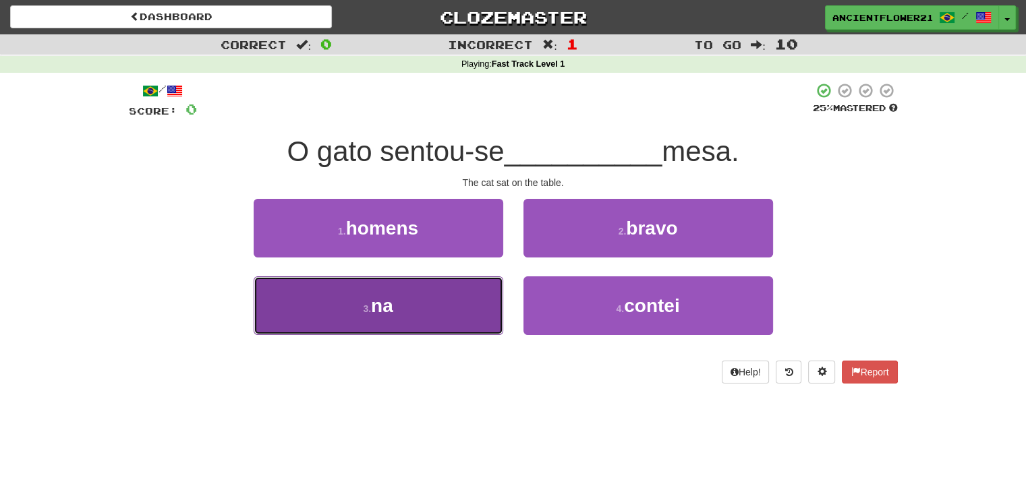
click at [386, 306] on span "na" at bounding box center [382, 305] width 22 height 21
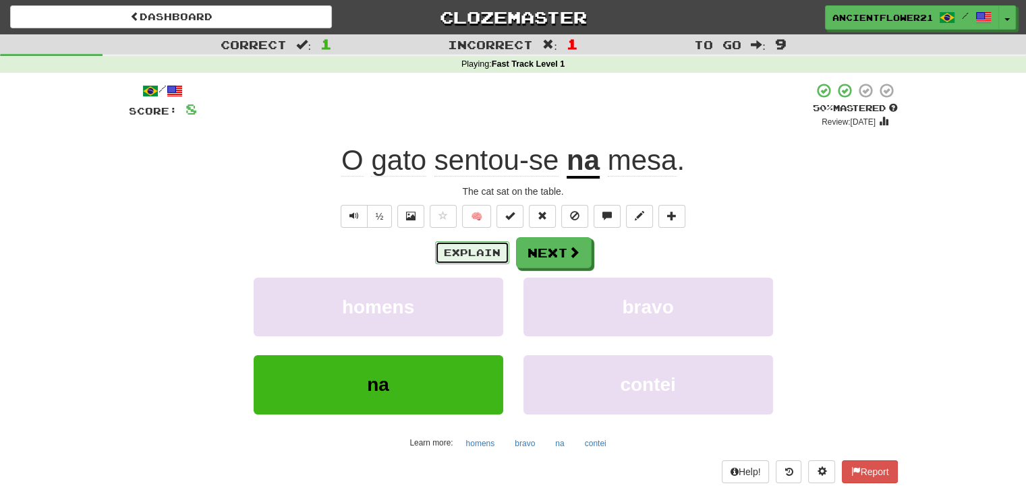
click at [475, 252] on button "Explain" at bounding box center [472, 252] width 74 height 23
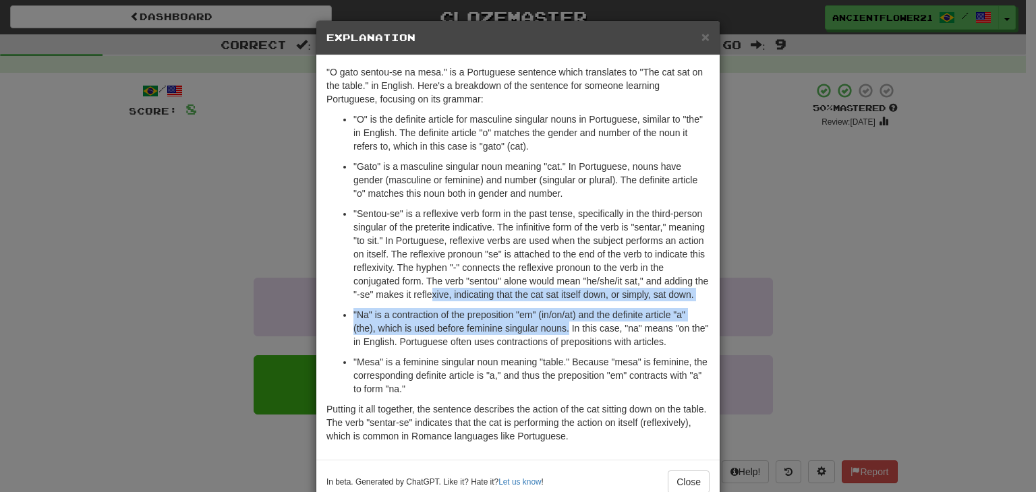
drag, startPoint x: 426, startPoint y: 299, endPoint x: 568, endPoint y: 332, distance: 145.3
click at [568, 332] on ul ""O" is the definite article for masculine singular nouns in Portuguese, similar…" at bounding box center [517, 254] width 383 height 283
click at [568, 332] on p ""Na" is a contraction of the preposition "em" (in/on/at) and the definite artic…" at bounding box center [531, 328] width 356 height 40
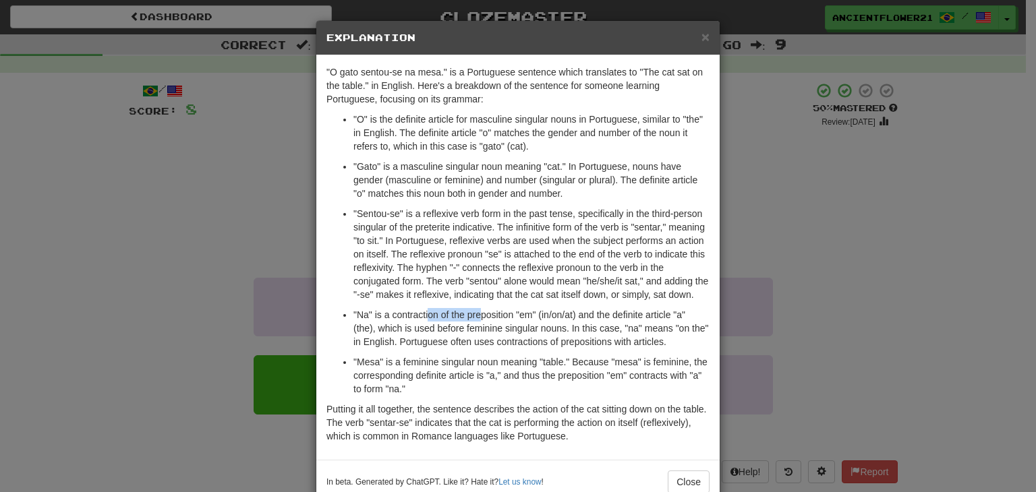
drag, startPoint x: 424, startPoint y: 313, endPoint x: 475, endPoint y: 309, distance: 51.4
click at [475, 309] on p ""Na" is a contraction of the preposition "em" (in/on/at) and the definite artic…" at bounding box center [531, 328] width 356 height 40
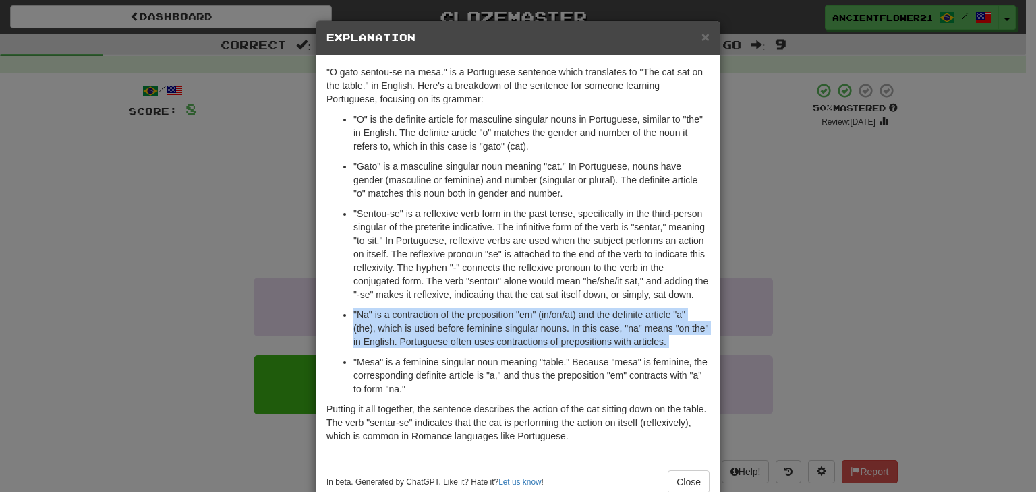
click at [475, 309] on p ""Na" is a contraction of the preposition "em" (in/on/at) and the definite artic…" at bounding box center [531, 328] width 356 height 40
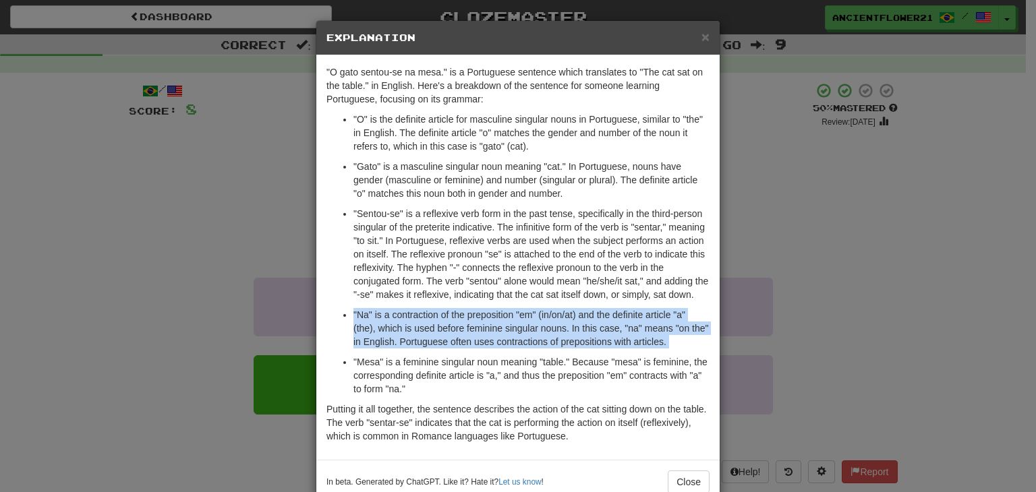
click at [475, 309] on p ""Na" is a contraction of the preposition "em" (in/on/at) and the definite artic…" at bounding box center [531, 328] width 356 height 40
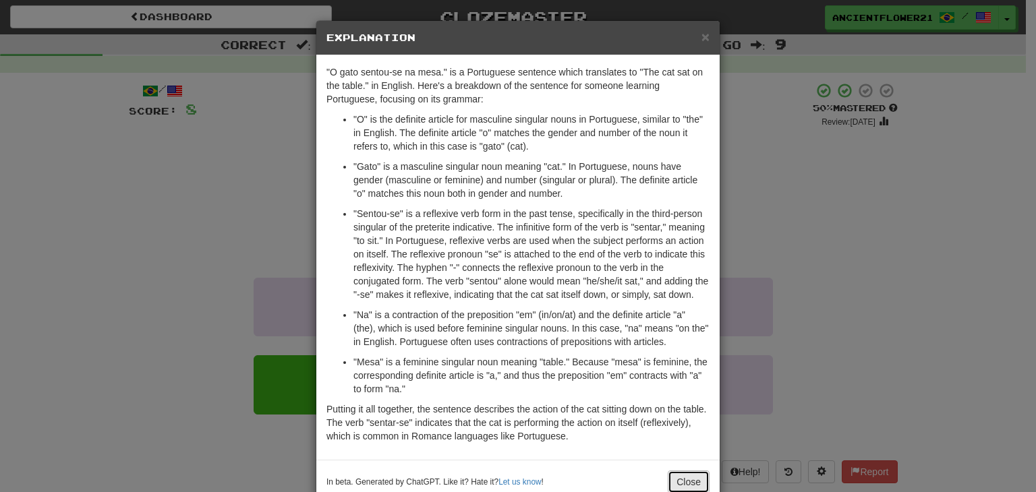
click at [681, 484] on button "Close" at bounding box center [689, 482] width 42 height 23
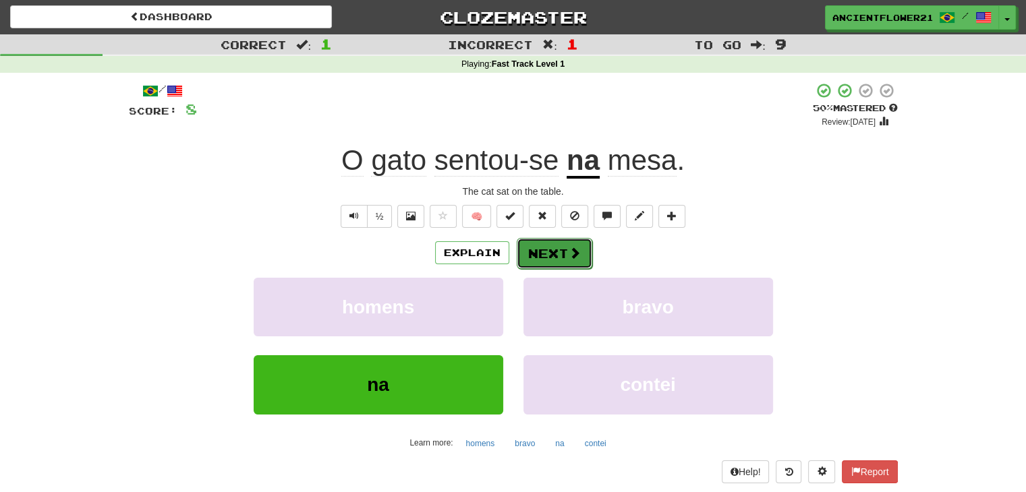
click at [576, 257] on span at bounding box center [575, 253] width 12 height 12
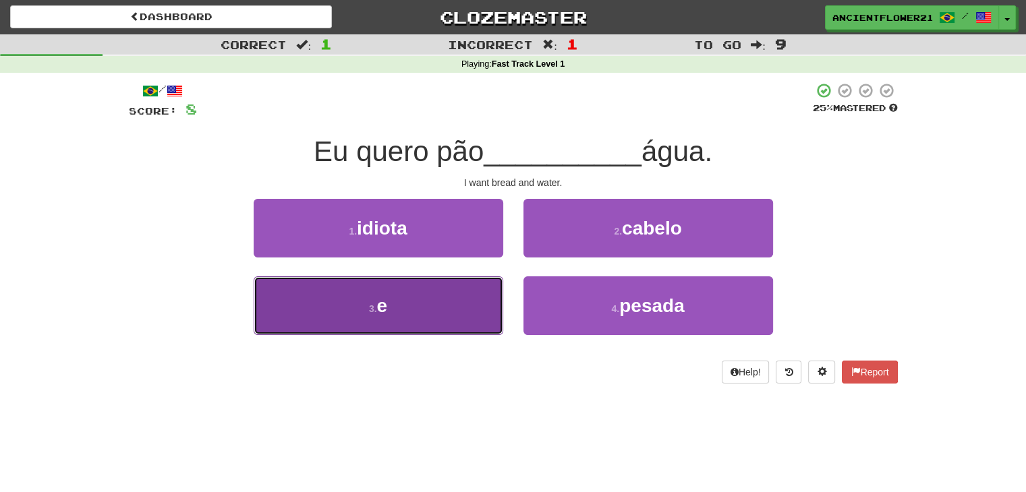
click at [491, 291] on button "3 . e" at bounding box center [379, 306] width 250 height 59
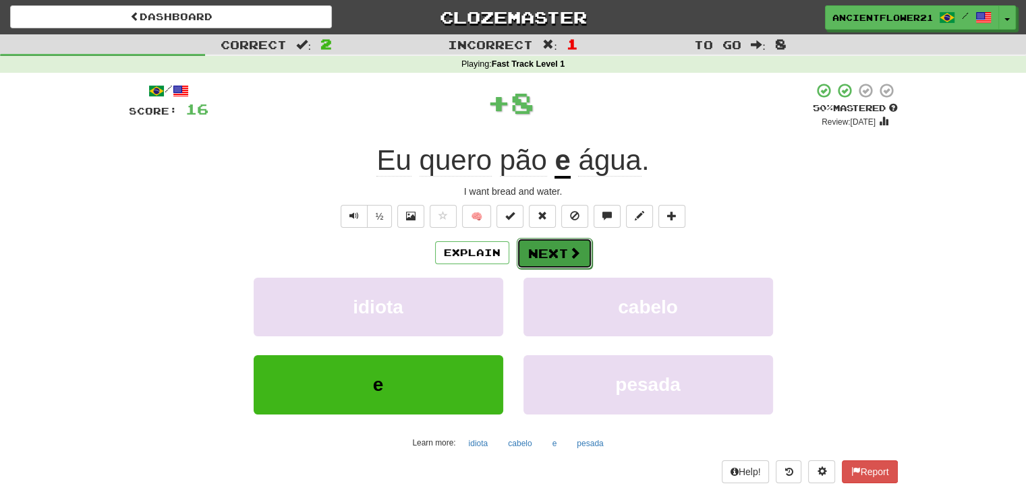
click at [548, 250] on button "Next" at bounding box center [555, 253] width 76 height 31
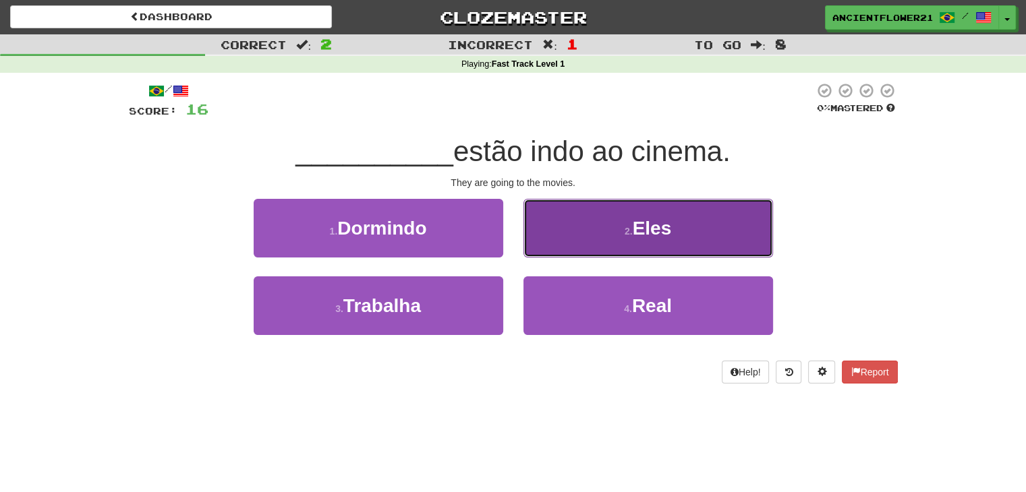
click at [604, 211] on button "2 . Eles" at bounding box center [648, 228] width 250 height 59
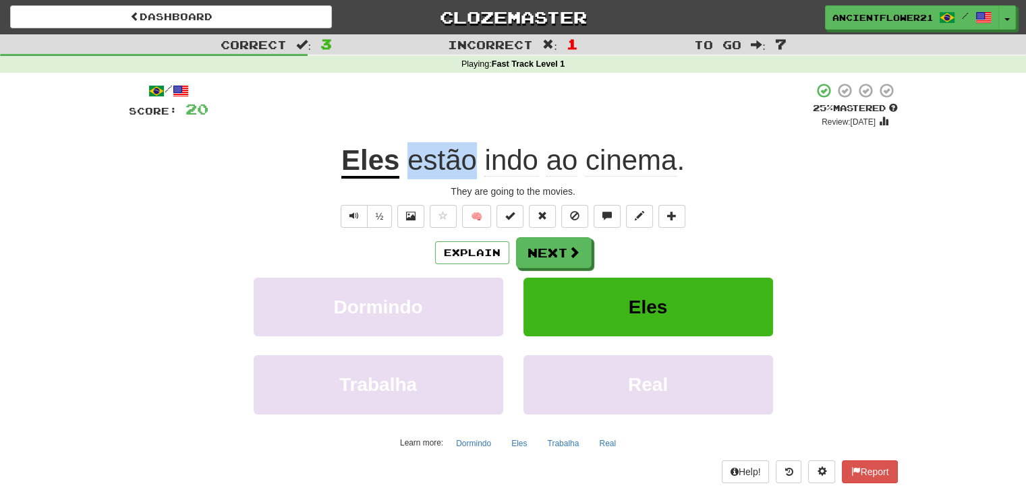
drag, startPoint x: 410, startPoint y: 163, endPoint x: 478, endPoint y: 165, distance: 67.5
click at [478, 165] on span "estão indo ao cinema ." at bounding box center [541, 160] width 285 height 32
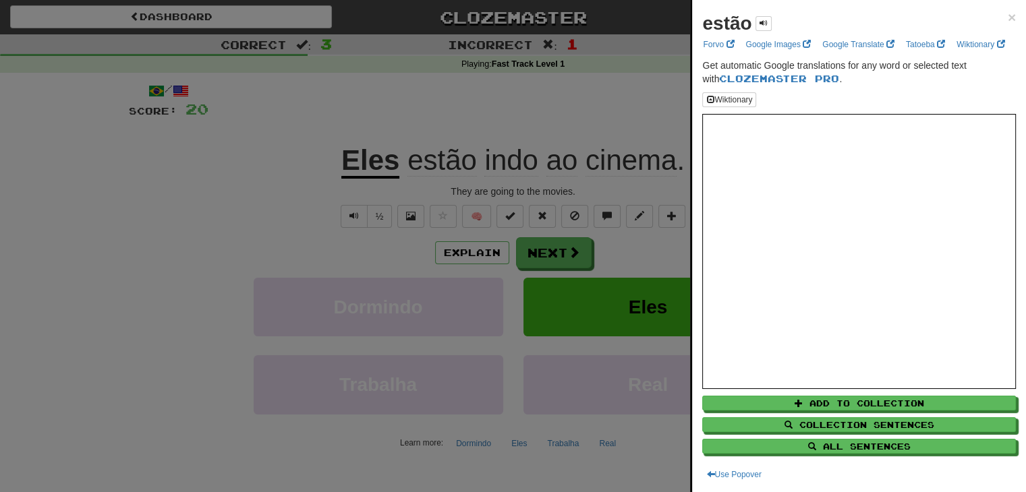
click at [625, 154] on div at bounding box center [513, 246] width 1026 height 492
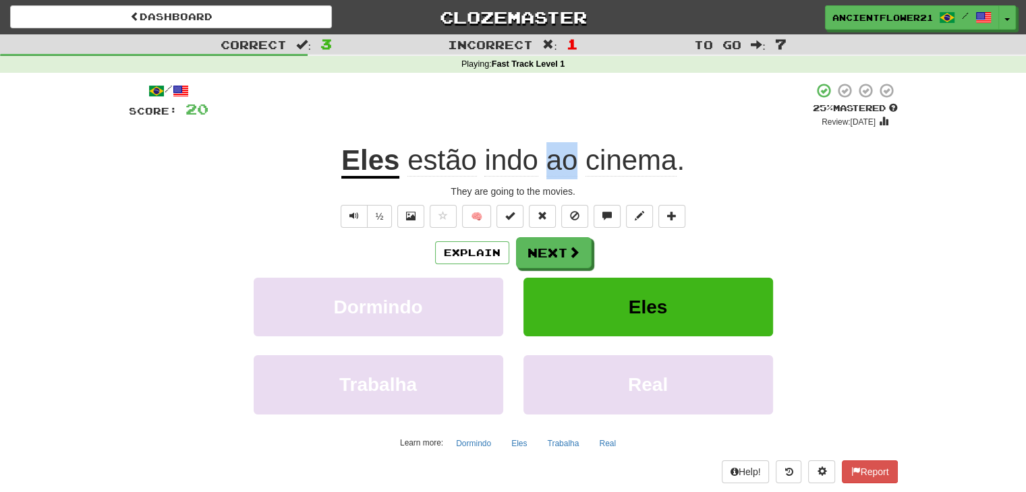
drag, startPoint x: 548, startPoint y: 166, endPoint x: 577, endPoint y: 166, distance: 29.0
click at [577, 166] on span "ao" at bounding box center [562, 160] width 32 height 32
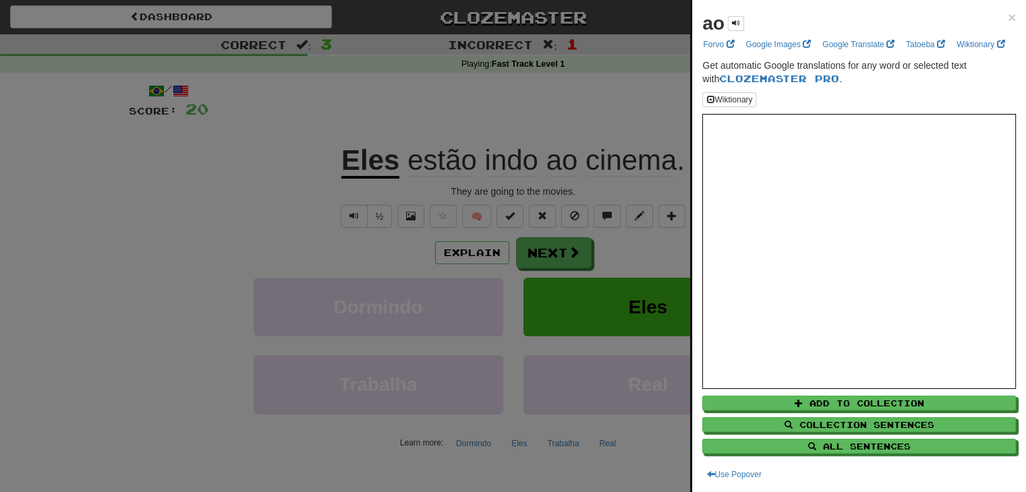
click at [577, 166] on div at bounding box center [513, 246] width 1026 height 492
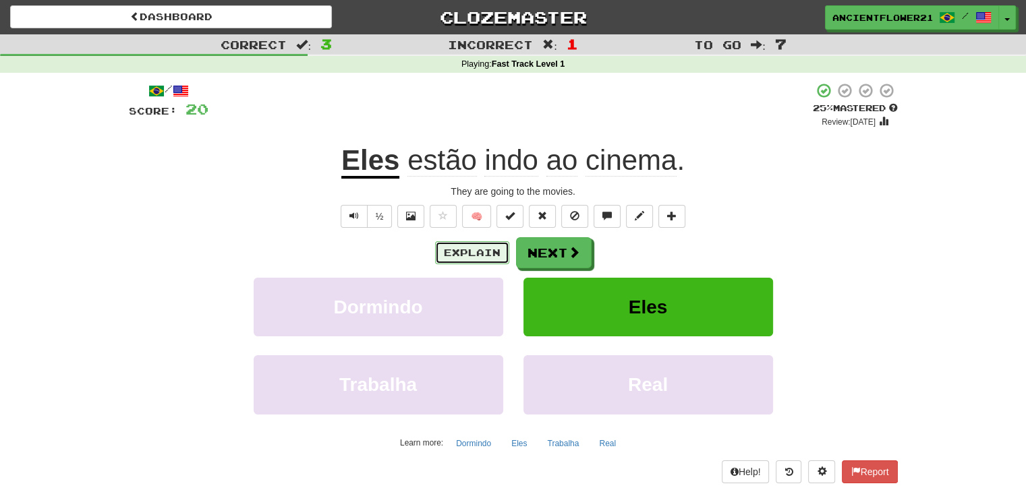
click at [473, 254] on button "Explain" at bounding box center [472, 252] width 74 height 23
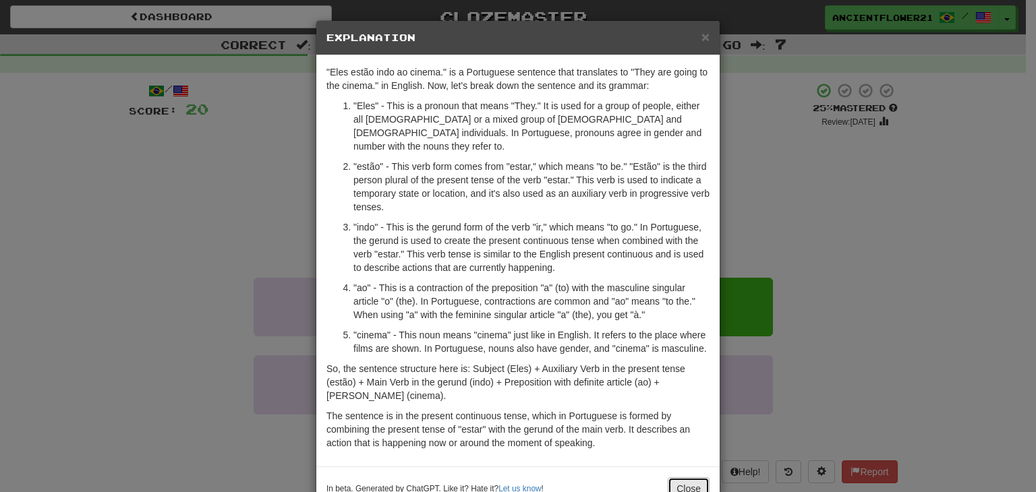
click at [691, 478] on button "Close" at bounding box center [689, 489] width 42 height 23
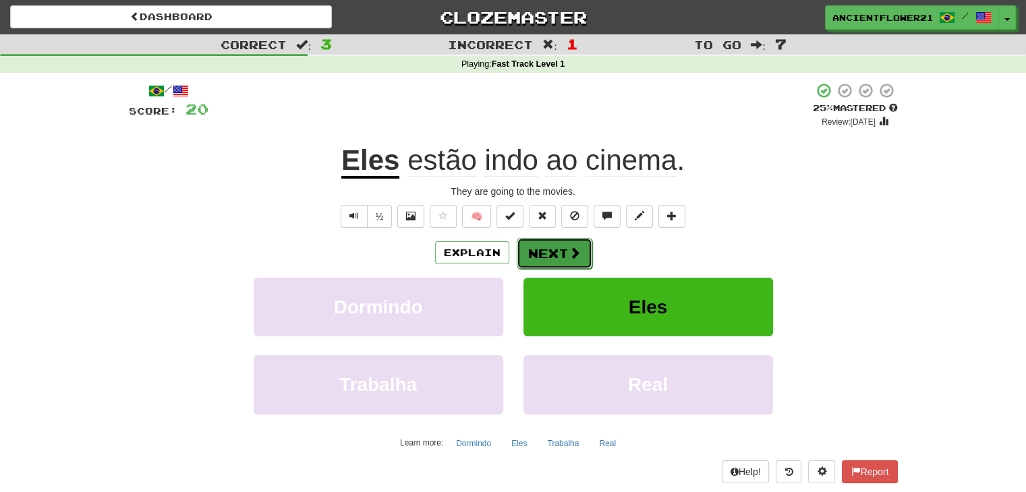
click at [574, 250] on span at bounding box center [575, 253] width 12 height 12
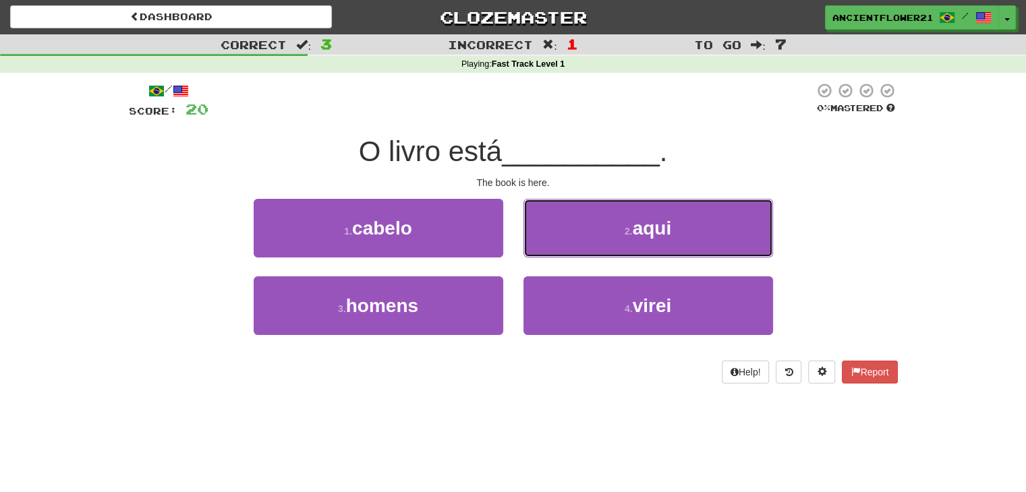
click at [574, 250] on button "2 . aqui" at bounding box center [648, 228] width 250 height 59
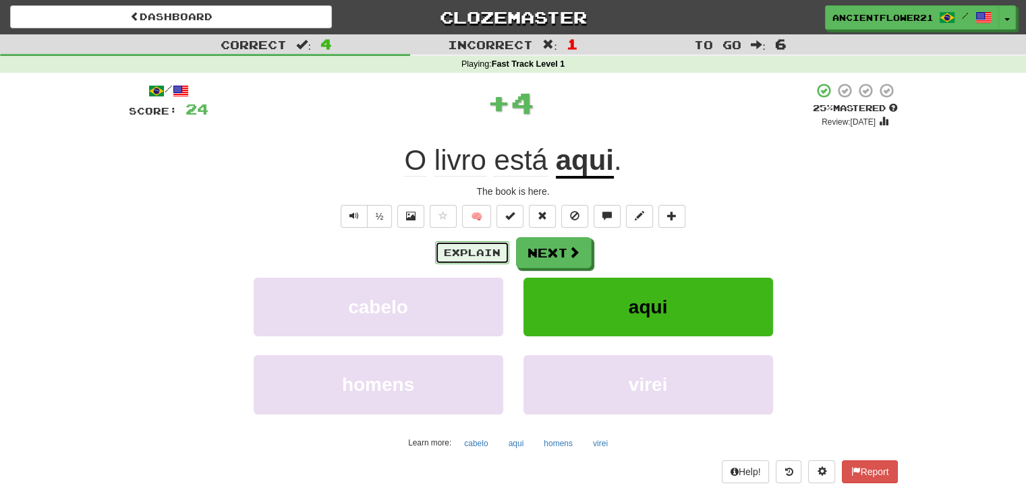
click at [464, 244] on button "Explain" at bounding box center [472, 252] width 74 height 23
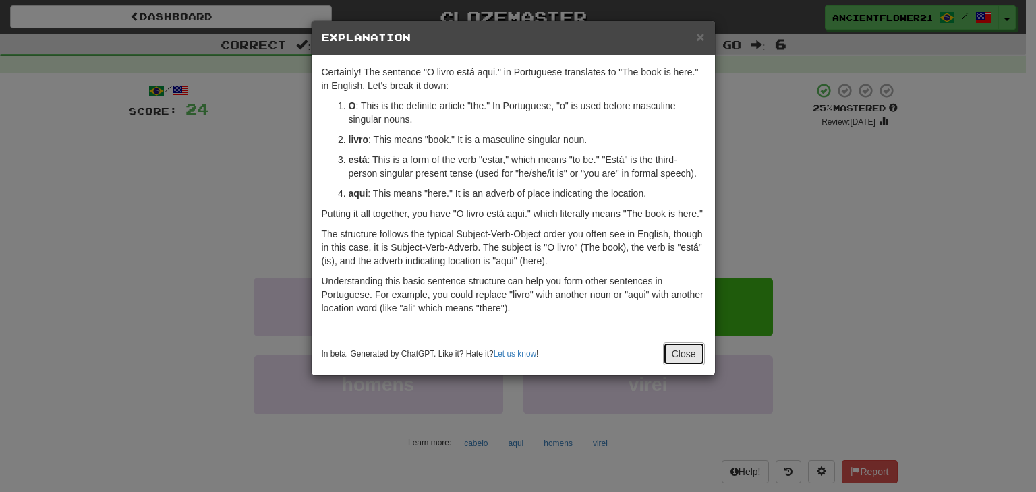
click at [693, 351] on button "Close" at bounding box center [684, 354] width 42 height 23
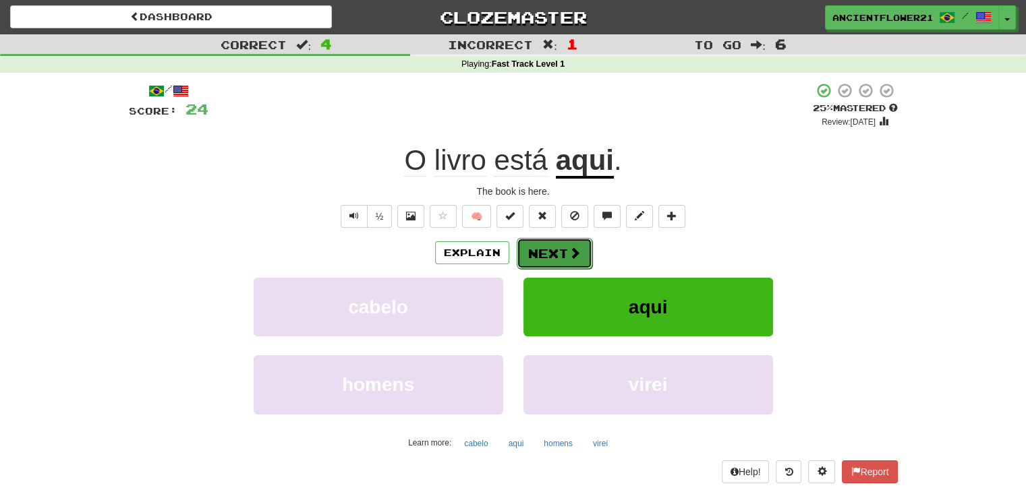
click at [565, 244] on button "Next" at bounding box center [555, 253] width 76 height 31
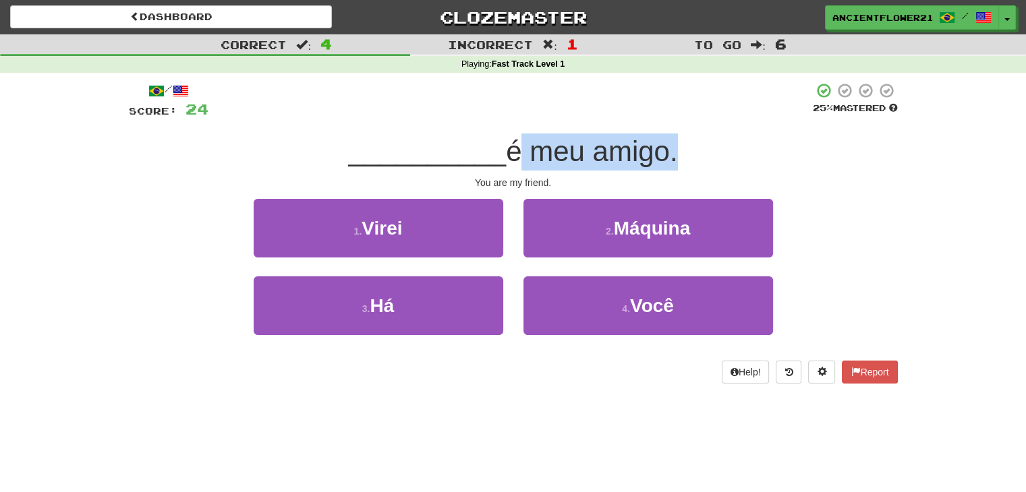
drag, startPoint x: 508, startPoint y: 154, endPoint x: 673, endPoint y: 157, distance: 164.6
click at [673, 157] on span "é meu amigo." at bounding box center [591, 152] width 171 height 32
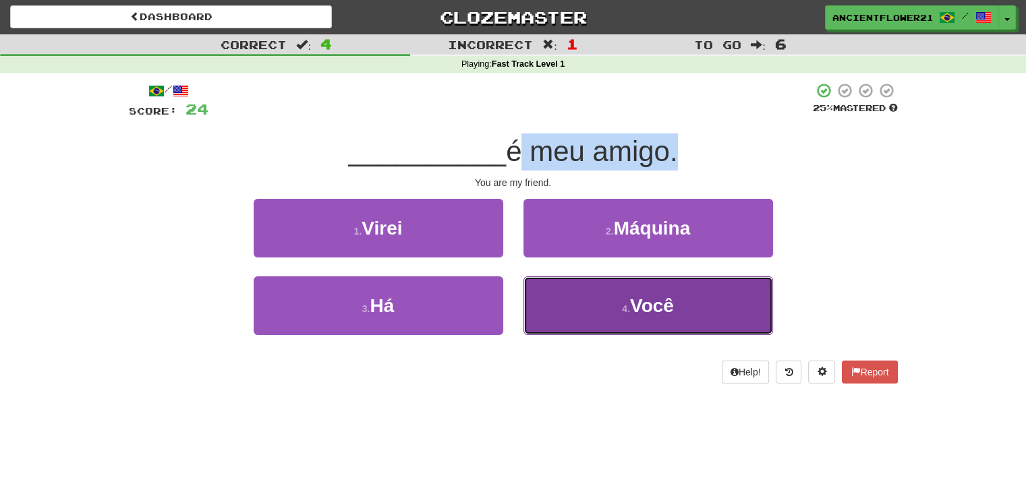
click at [648, 300] on span "Você" at bounding box center [652, 305] width 44 height 21
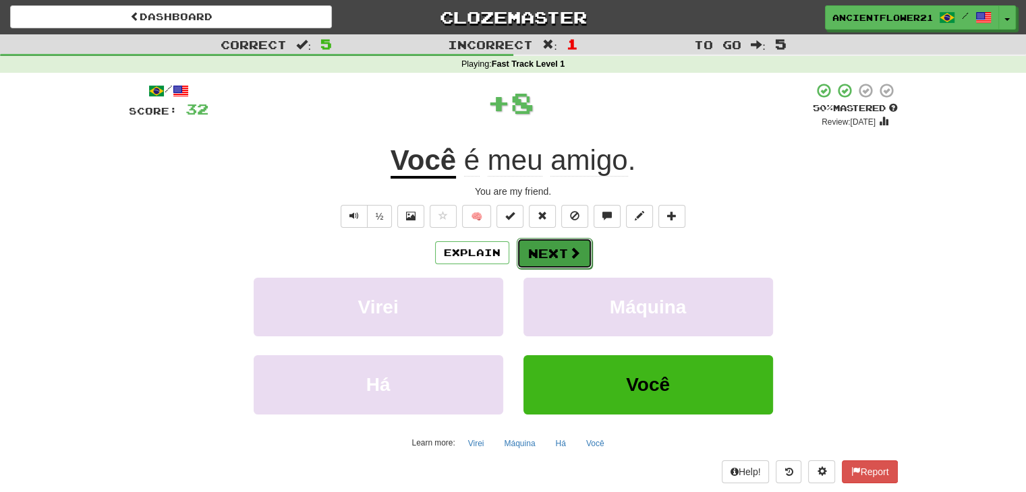
click at [569, 250] on span at bounding box center [575, 253] width 12 height 12
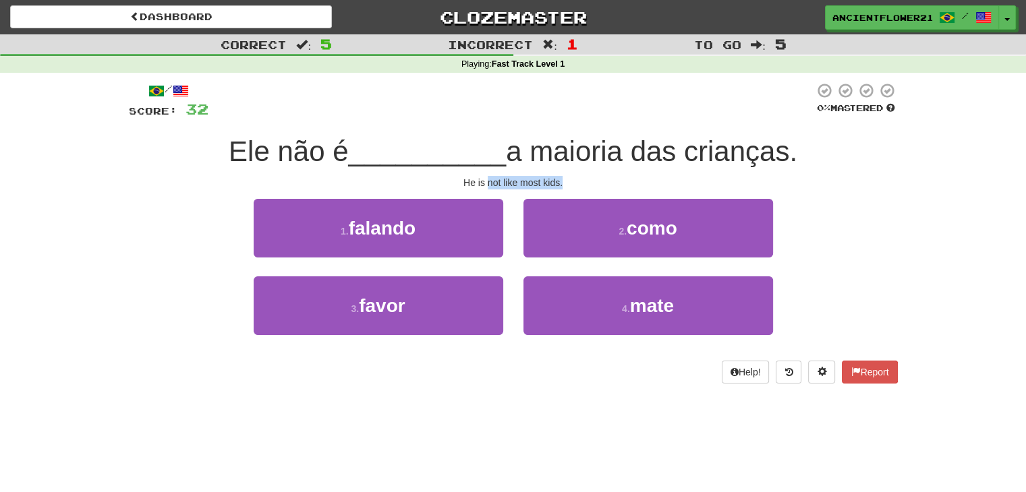
drag, startPoint x: 488, startPoint y: 176, endPoint x: 571, endPoint y: 187, distance: 83.0
click at [571, 187] on div "He is not like most kids." at bounding box center [513, 182] width 769 height 13
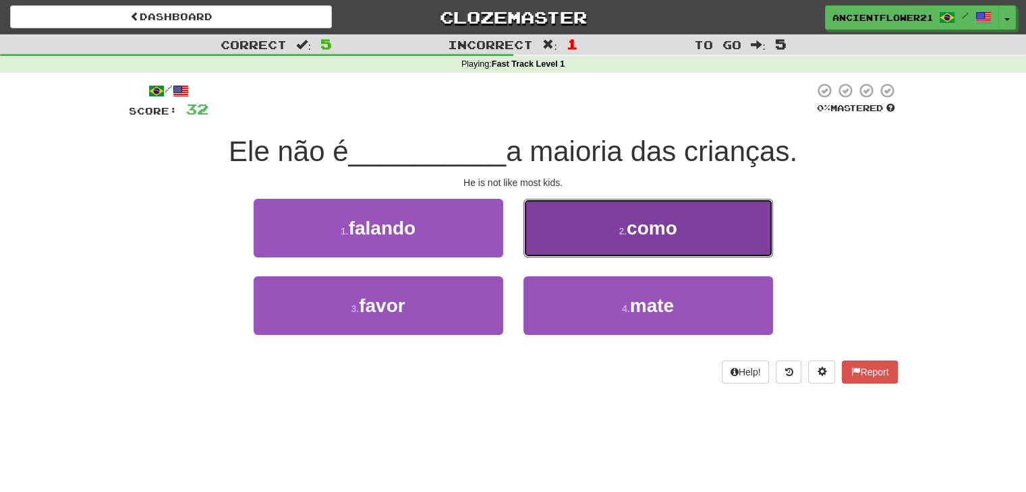
click at [599, 230] on button "2 . como" at bounding box center [648, 228] width 250 height 59
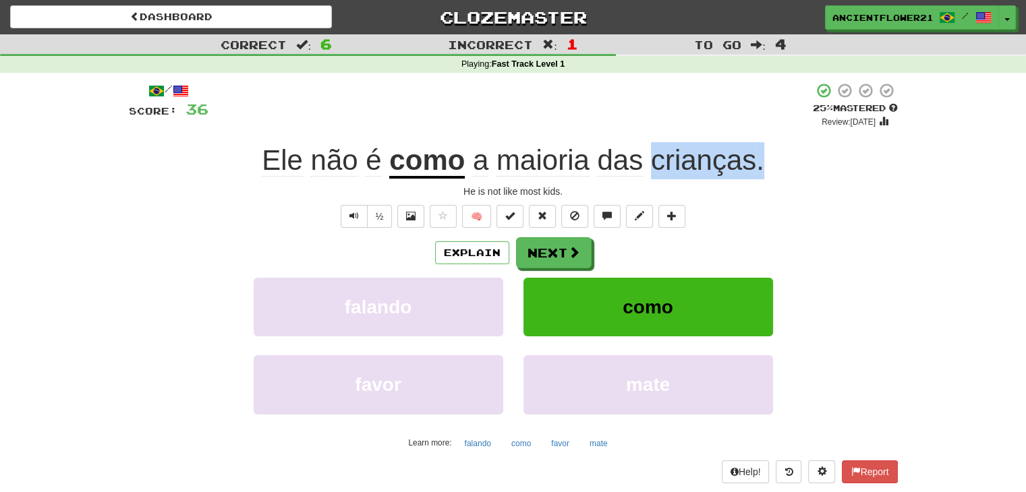
drag, startPoint x: 652, startPoint y: 158, endPoint x: 780, endPoint y: 165, distance: 128.4
click at [780, 165] on div "Ele não é como a maioria das crianças ." at bounding box center [513, 160] width 769 height 37
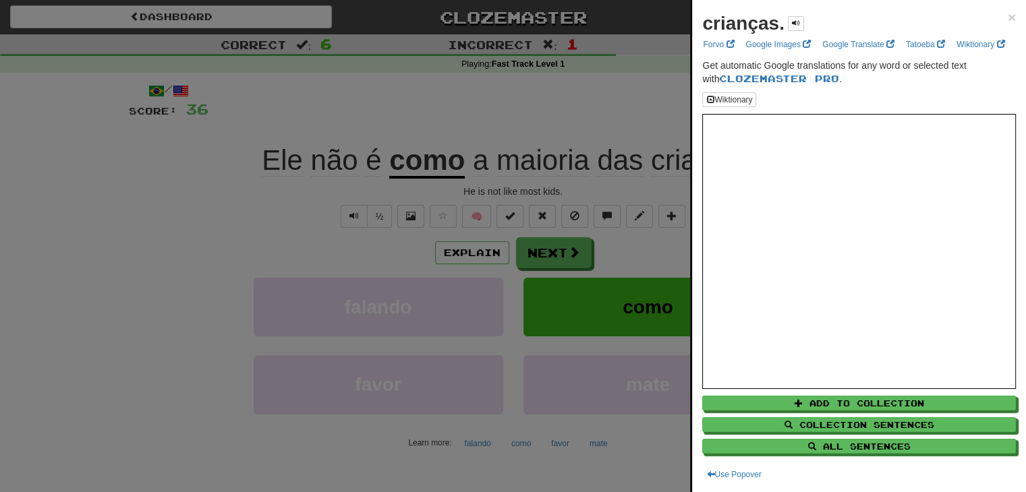
click at [492, 249] on div at bounding box center [513, 246] width 1026 height 492
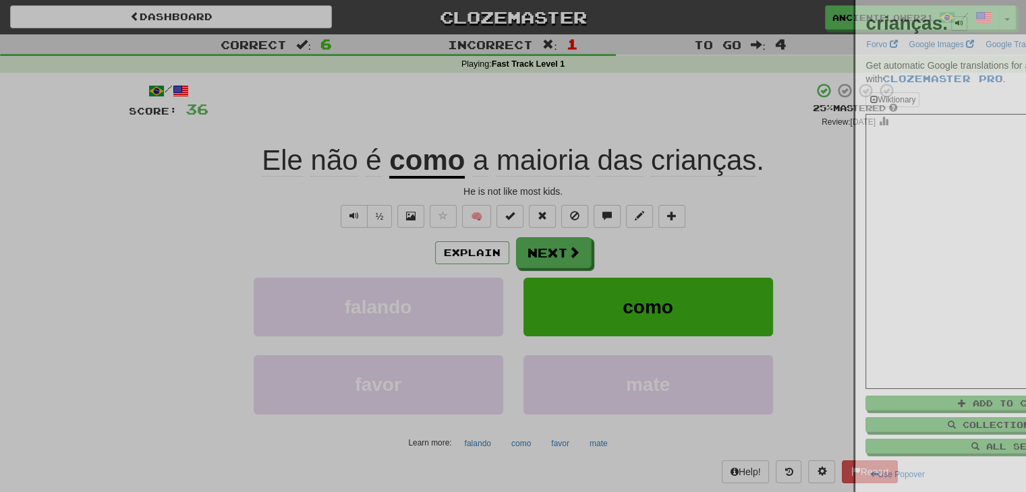
click at [492, 249] on div at bounding box center [513, 246] width 1026 height 492
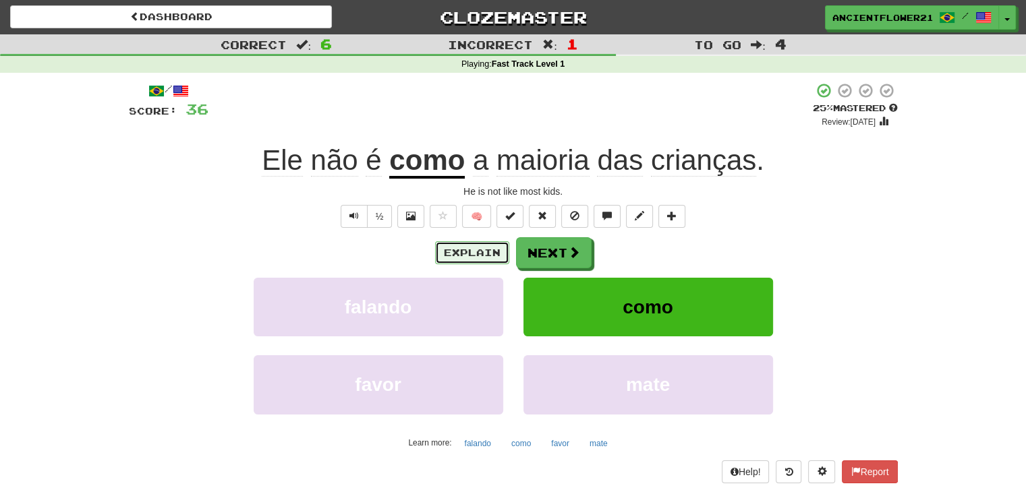
click at [488, 251] on button "Explain" at bounding box center [472, 252] width 74 height 23
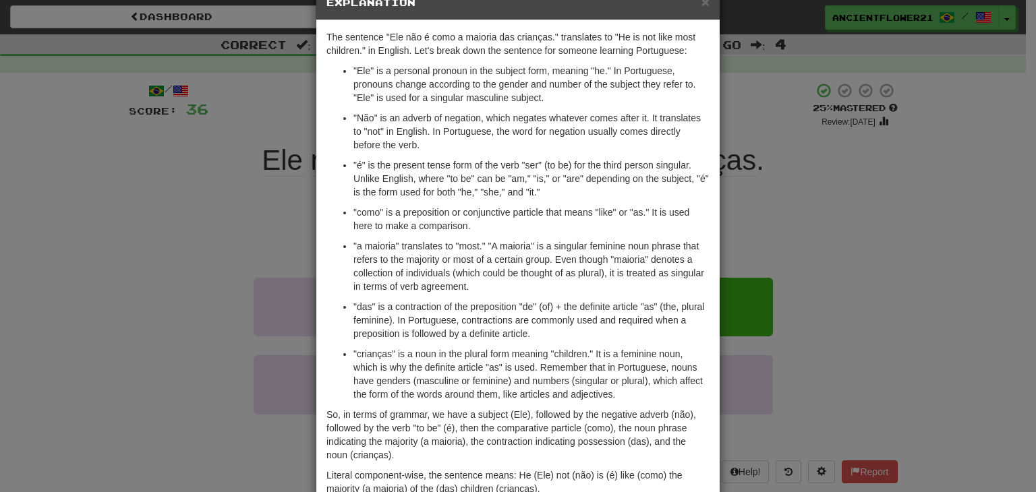
scroll to position [35, 0]
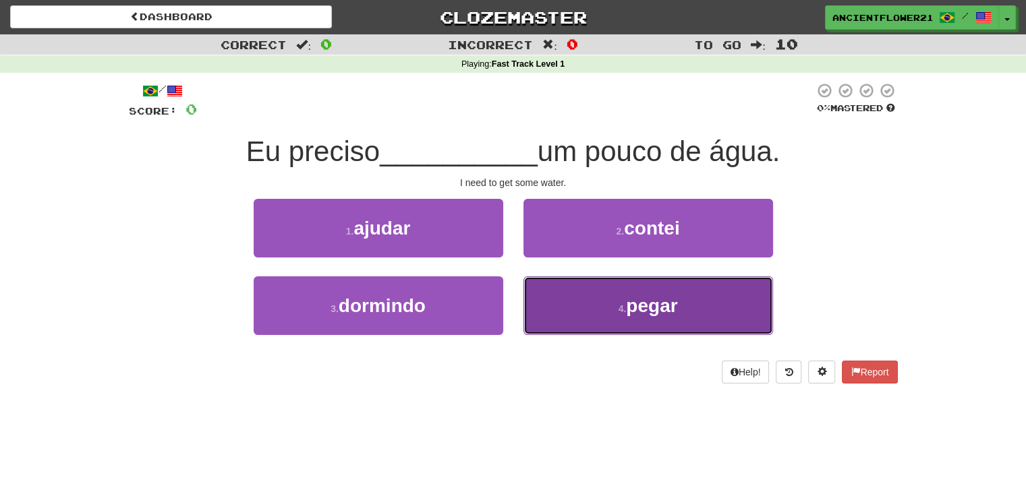
click at [582, 288] on button "4 . pegar" at bounding box center [648, 306] width 250 height 59
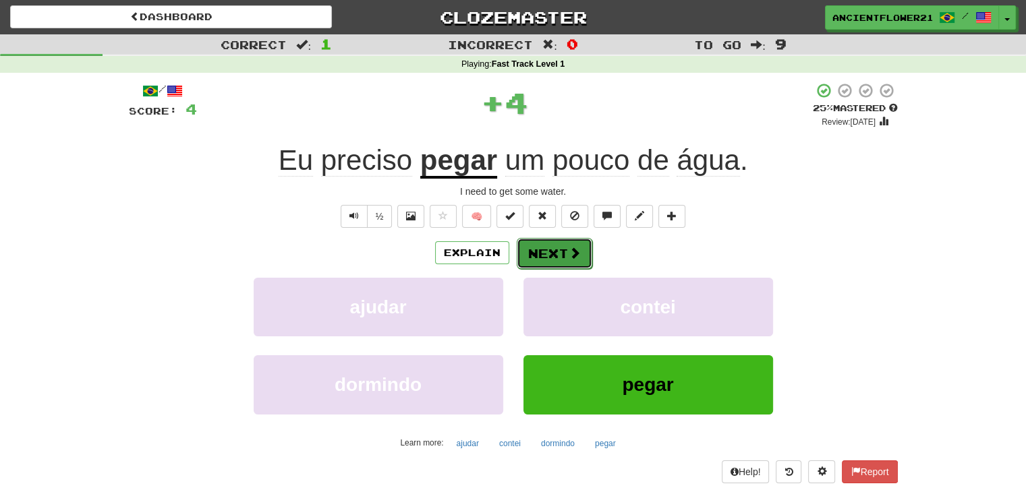
click at [545, 248] on button "Next" at bounding box center [555, 253] width 76 height 31
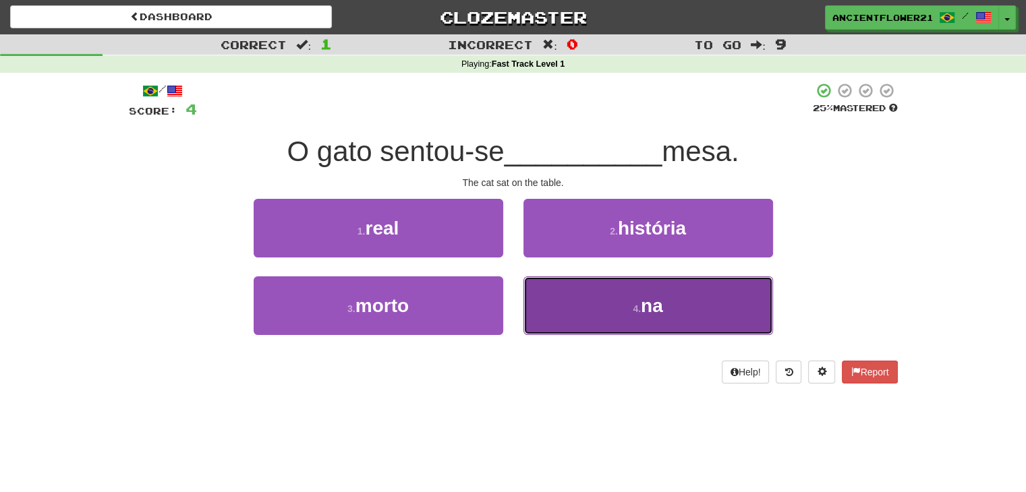
click at [608, 296] on button "4 . na" at bounding box center [648, 306] width 250 height 59
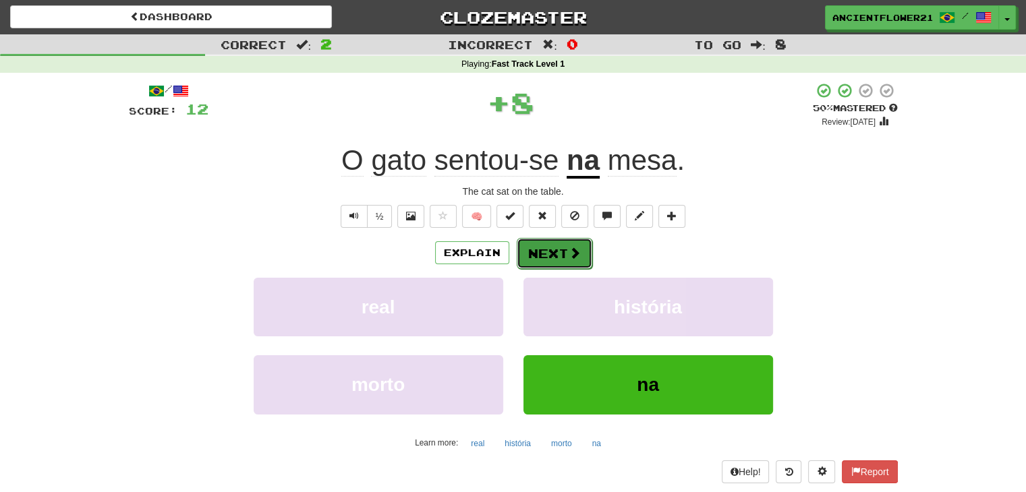
click at [562, 241] on button "Next" at bounding box center [555, 253] width 76 height 31
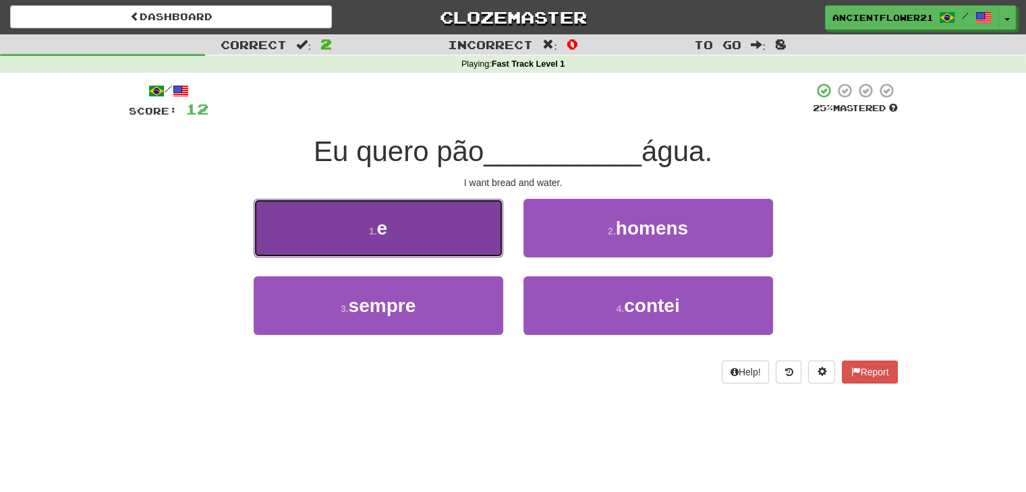
click at [434, 229] on button "1 . e" at bounding box center [379, 228] width 250 height 59
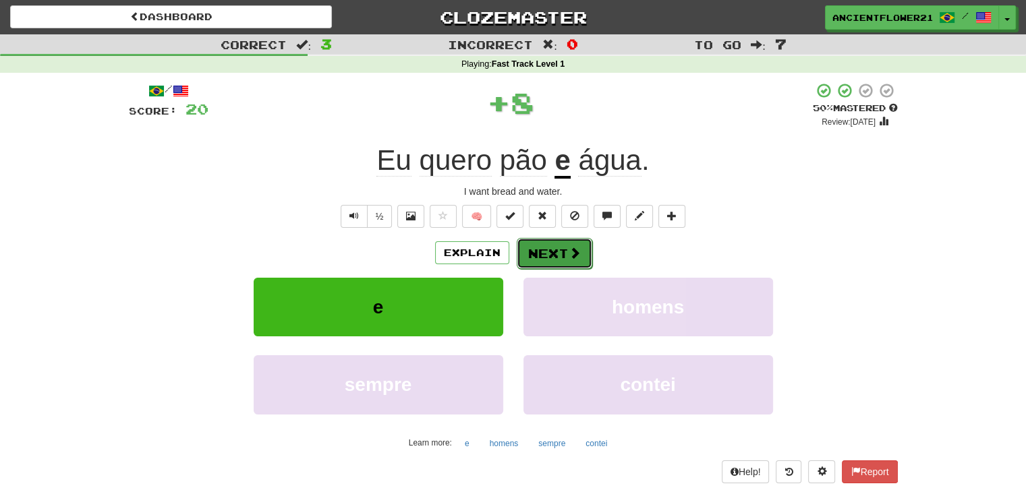
click at [540, 256] on button "Next" at bounding box center [555, 253] width 76 height 31
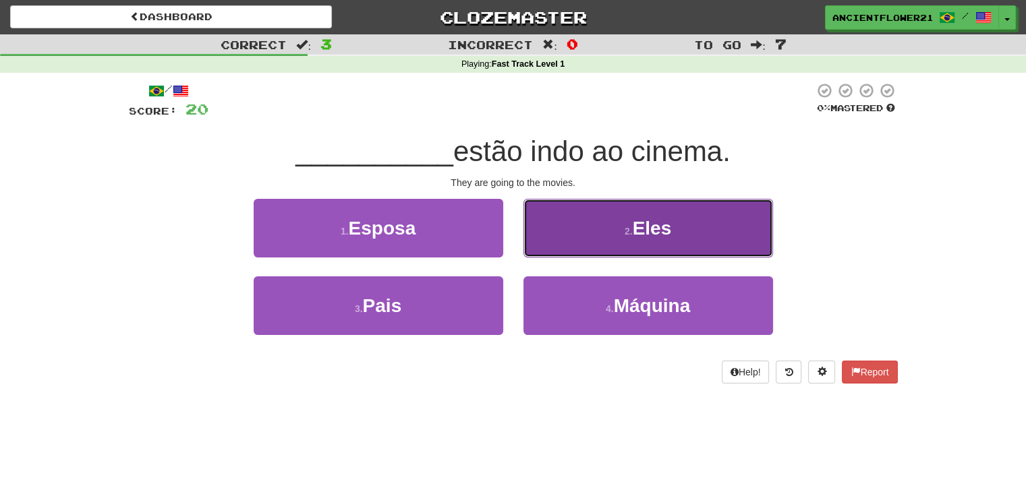
click at [580, 206] on button "2 . Eles" at bounding box center [648, 228] width 250 height 59
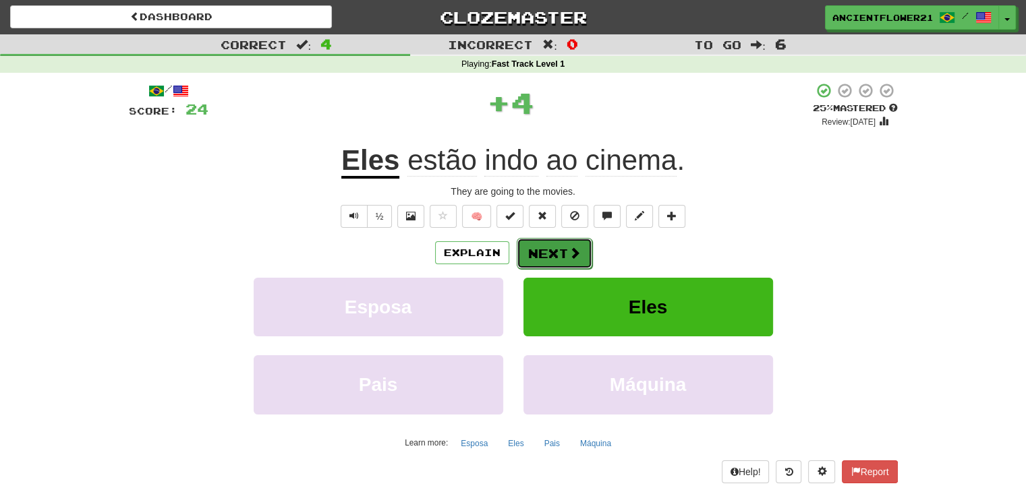
click at [542, 246] on button "Next" at bounding box center [555, 253] width 76 height 31
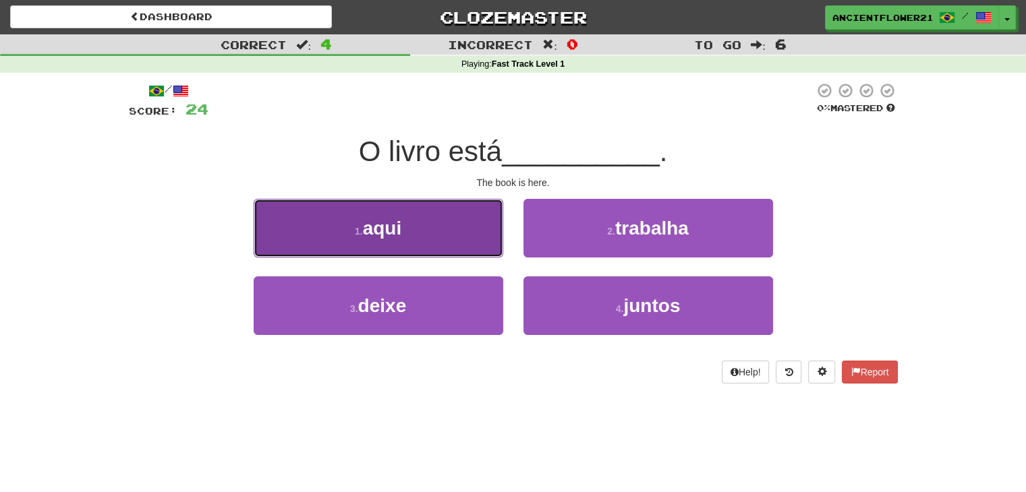
click at [459, 204] on button "1 . aqui" at bounding box center [379, 228] width 250 height 59
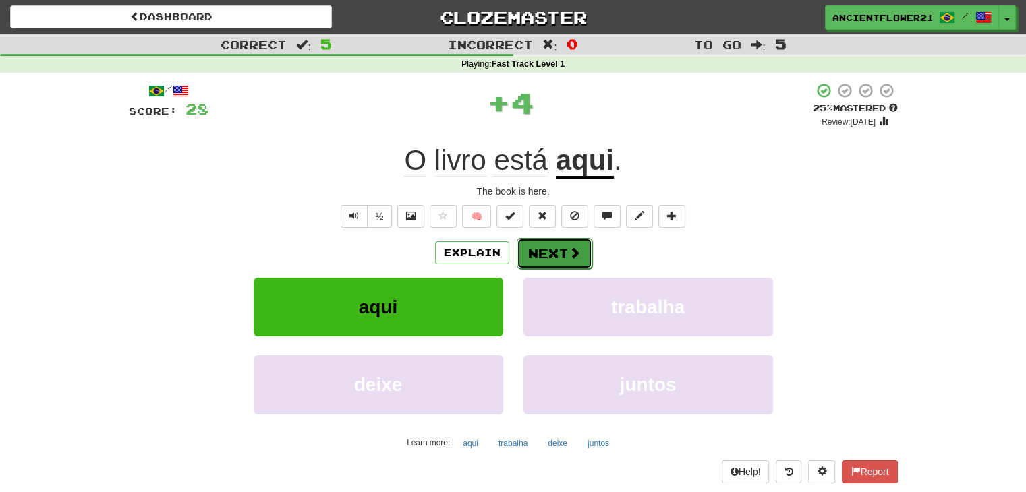
click at [554, 248] on button "Next" at bounding box center [555, 253] width 76 height 31
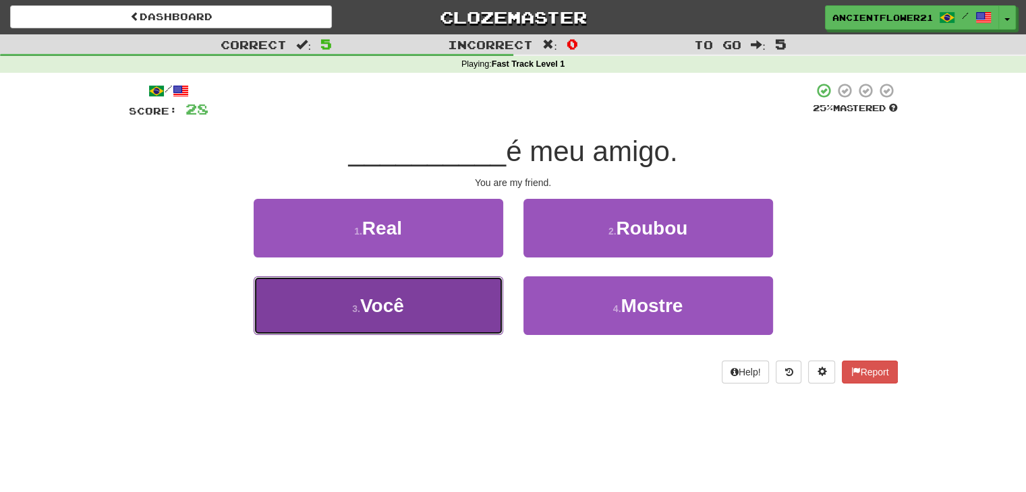
click at [461, 281] on button "3 . Você" at bounding box center [379, 306] width 250 height 59
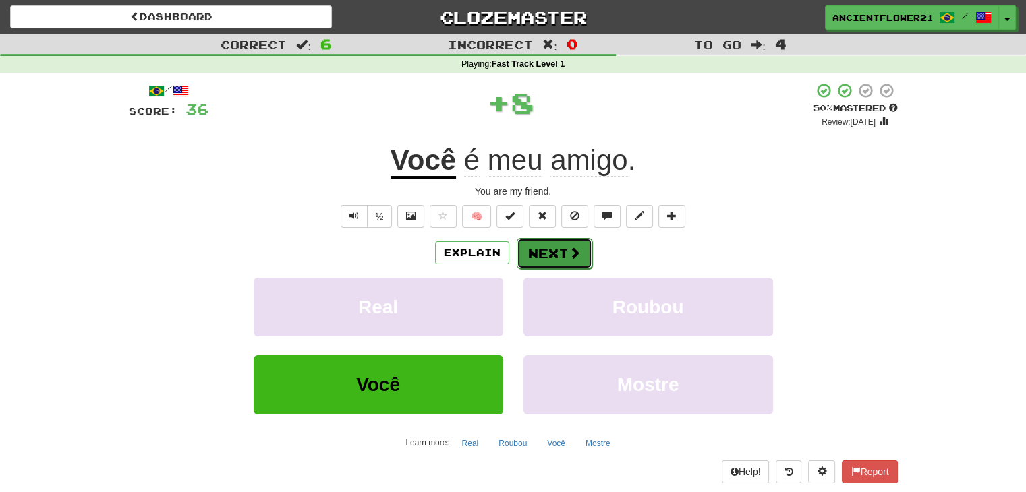
click at [542, 260] on button "Next" at bounding box center [555, 253] width 76 height 31
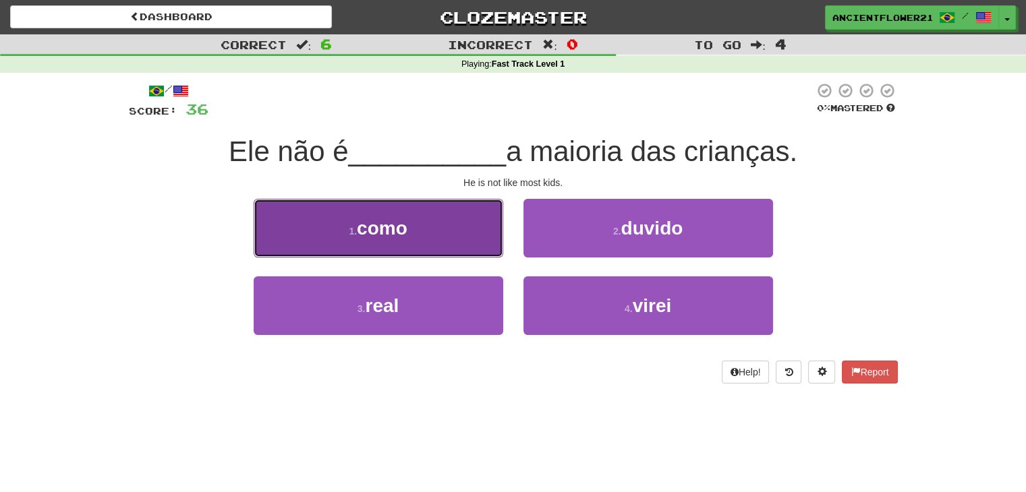
click at [416, 219] on button "1 . como" at bounding box center [379, 228] width 250 height 59
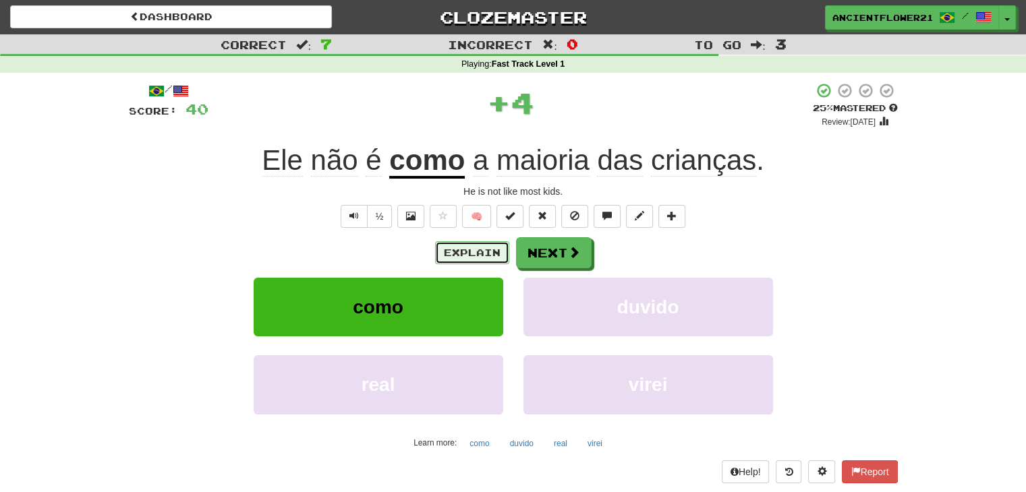
click at [480, 245] on button "Explain" at bounding box center [472, 252] width 74 height 23
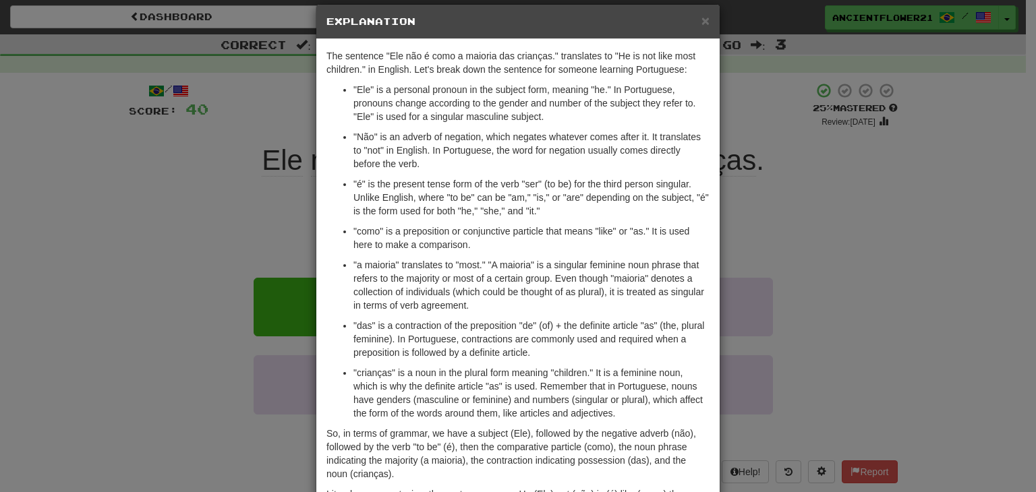
scroll to position [17, 0]
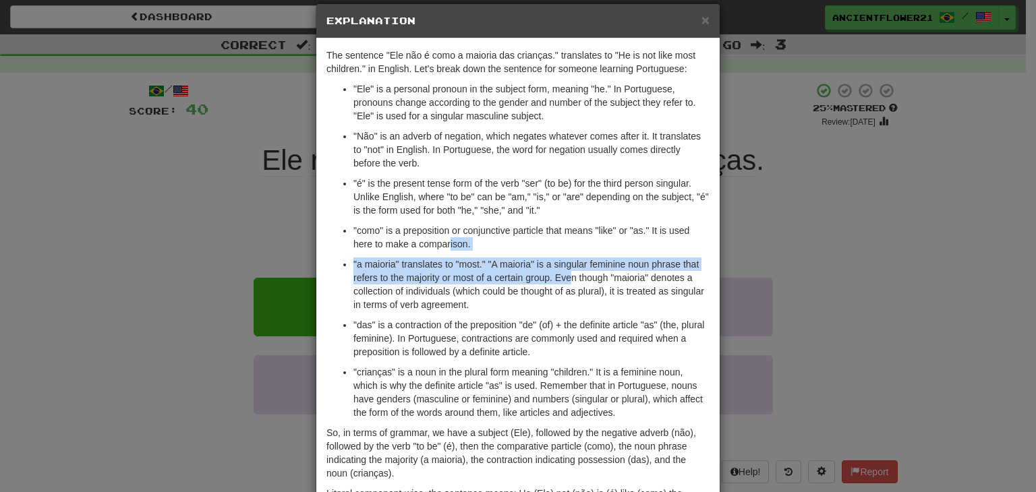
drag, startPoint x: 445, startPoint y: 241, endPoint x: 567, endPoint y: 274, distance: 125.8
click at [567, 274] on ul ""Ele" is a personal pronoun in the subject form, meaning "he." In Portuguese, p…" at bounding box center [517, 250] width 383 height 337
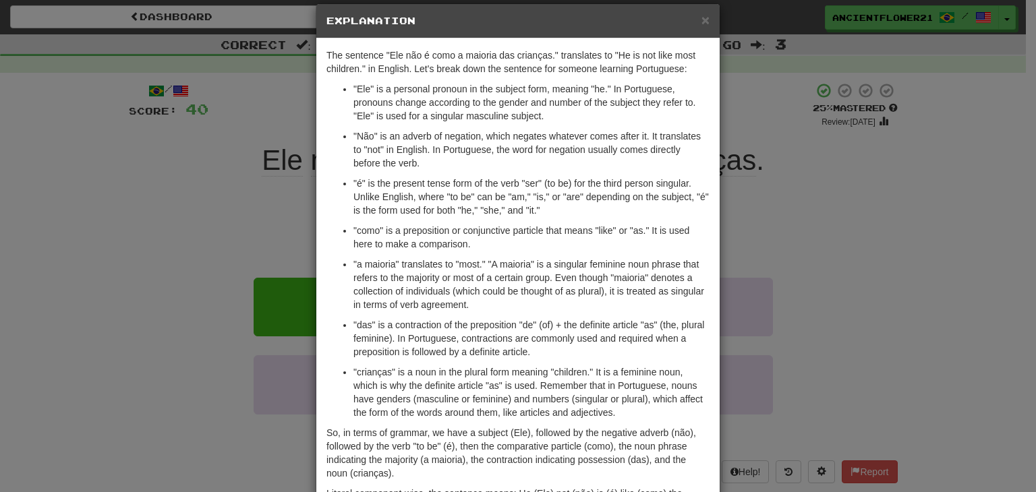
click at [585, 214] on p ""é" is the present tense form of the verb "ser" (to be) for the third person si…" at bounding box center [531, 197] width 356 height 40
click at [702, 21] on span "×" at bounding box center [706, 20] width 8 height 16
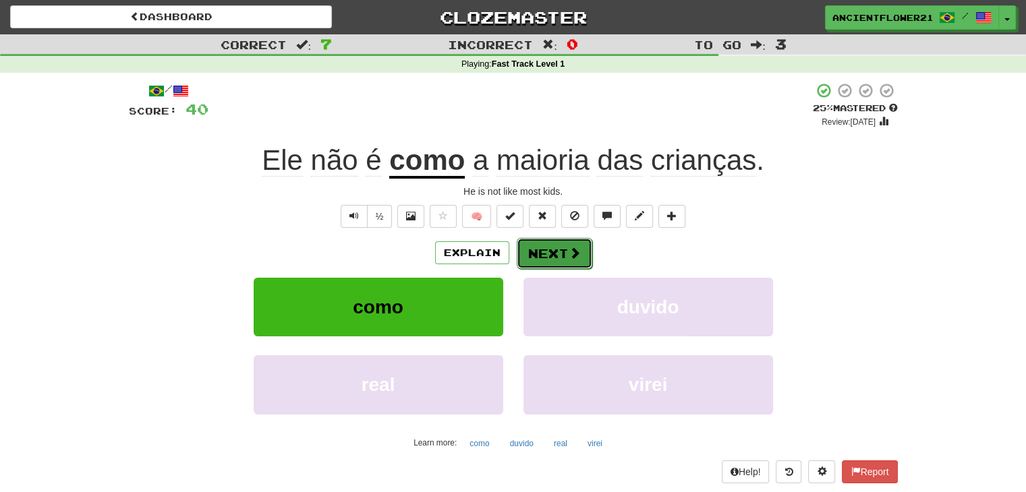
click at [572, 250] on span at bounding box center [575, 253] width 12 height 12
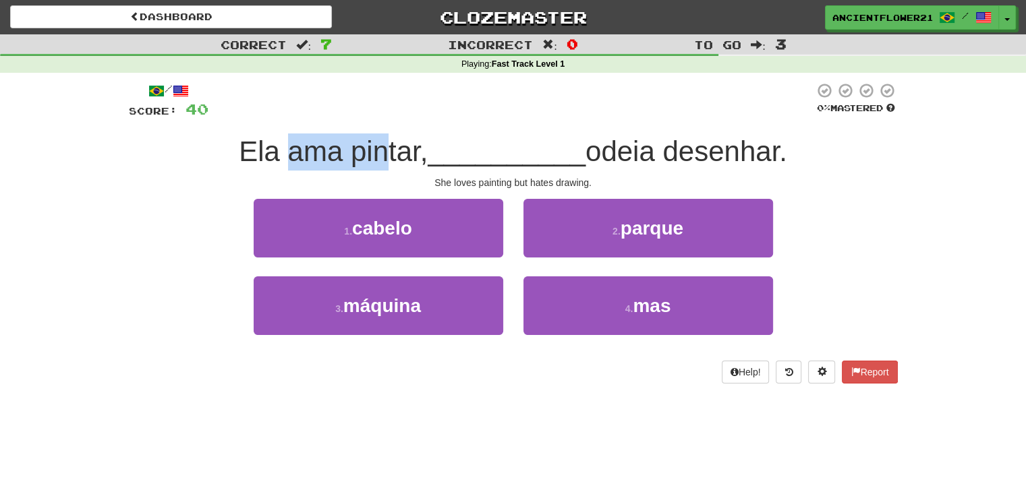
drag, startPoint x: 282, startPoint y: 159, endPoint x: 375, endPoint y: 150, distance: 93.5
click at [375, 150] on span "Ela ama pintar," at bounding box center [333, 152] width 189 height 32
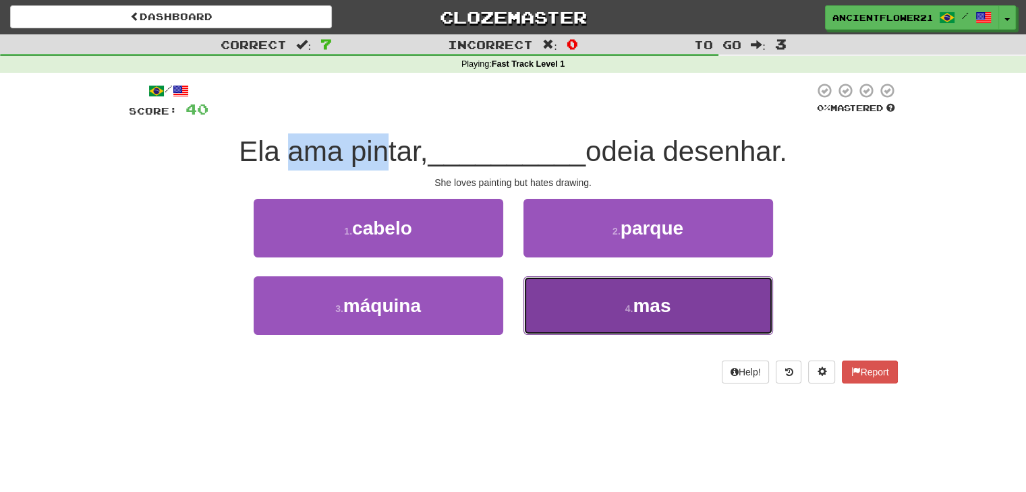
click at [561, 286] on button "4 . mas" at bounding box center [648, 306] width 250 height 59
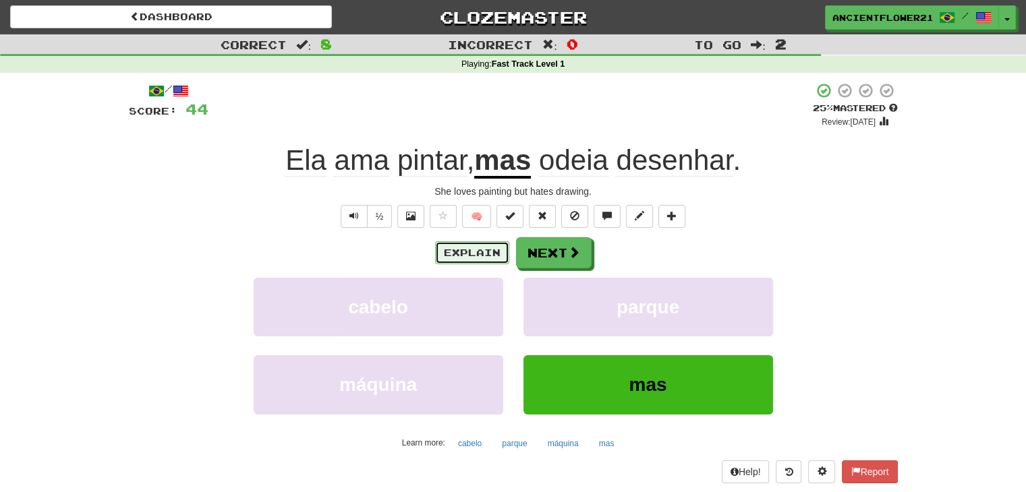
click at [479, 250] on button "Explain" at bounding box center [472, 252] width 74 height 23
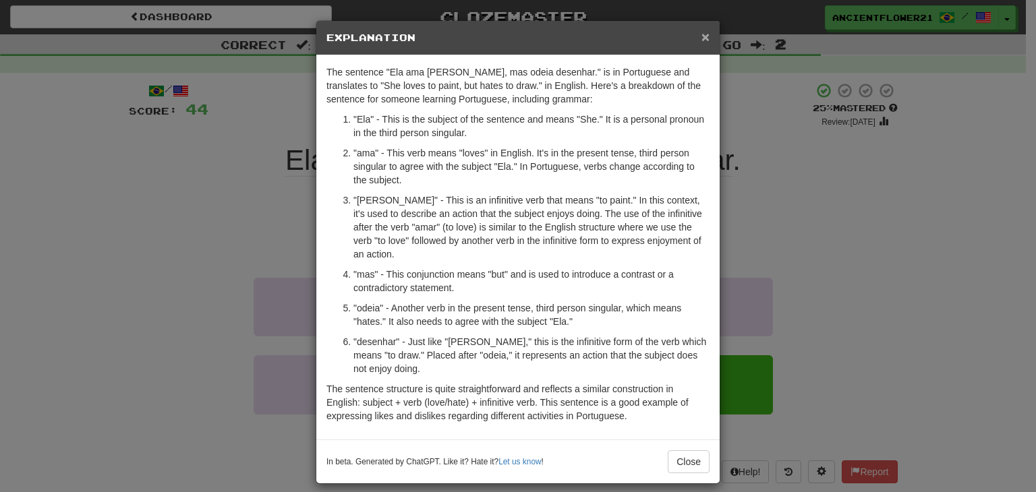
click at [702, 34] on span "×" at bounding box center [706, 37] width 8 height 16
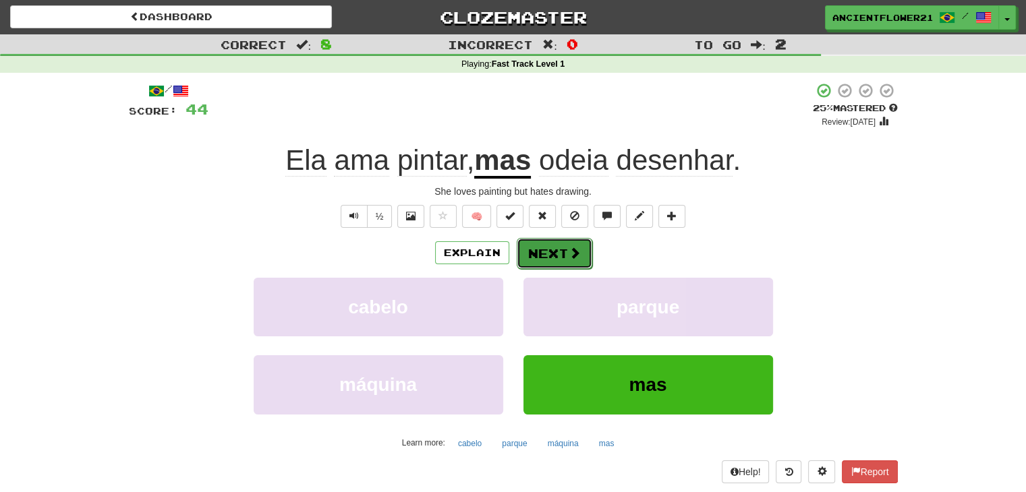
click at [563, 244] on button "Next" at bounding box center [555, 253] width 76 height 31
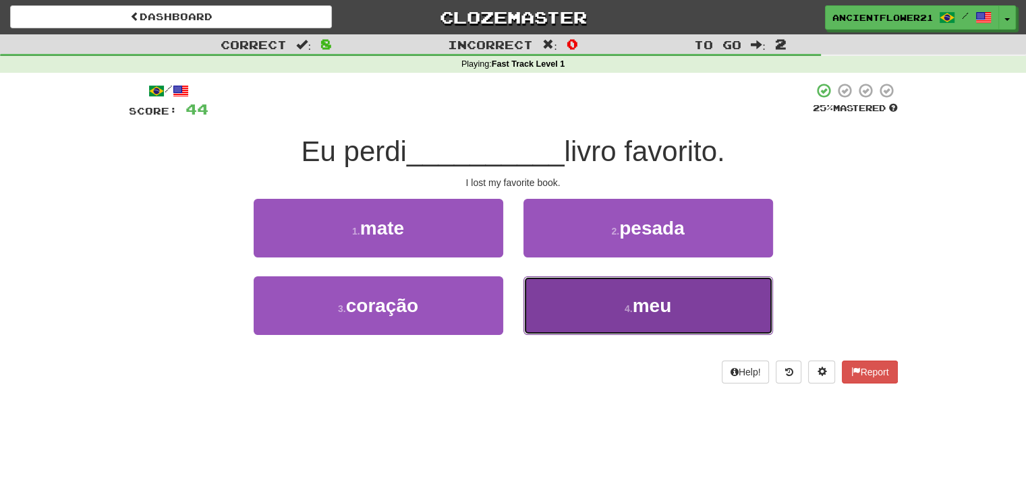
click at [580, 295] on button "4 . meu" at bounding box center [648, 306] width 250 height 59
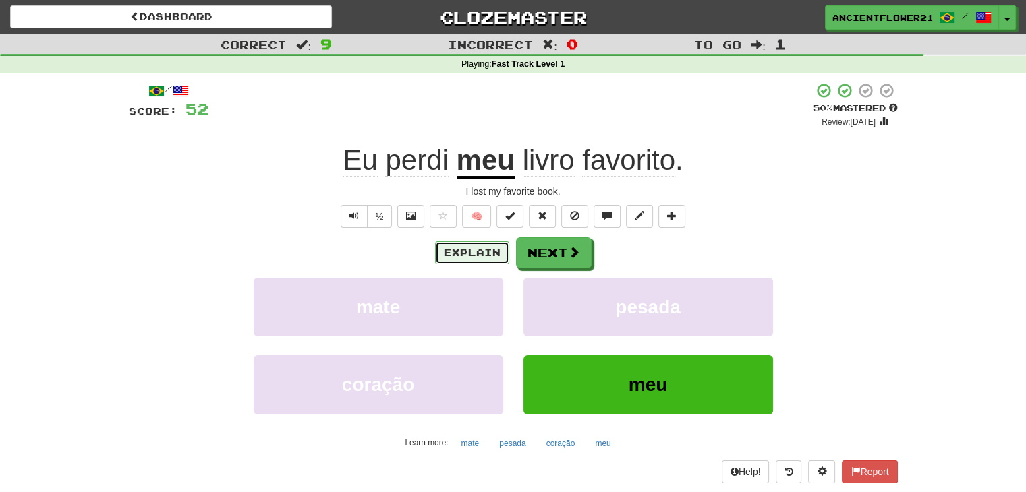
click at [468, 249] on button "Explain" at bounding box center [472, 252] width 74 height 23
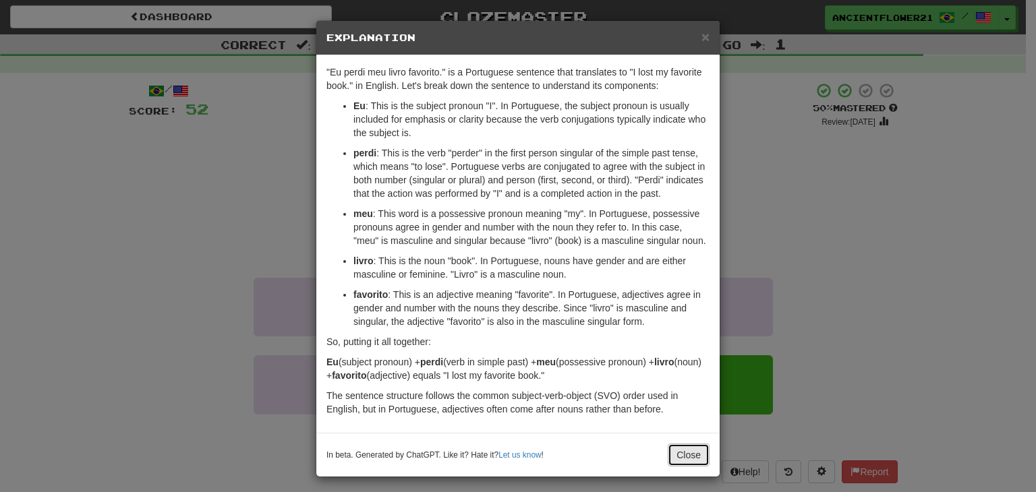
click at [675, 445] on button "Close" at bounding box center [689, 455] width 42 height 23
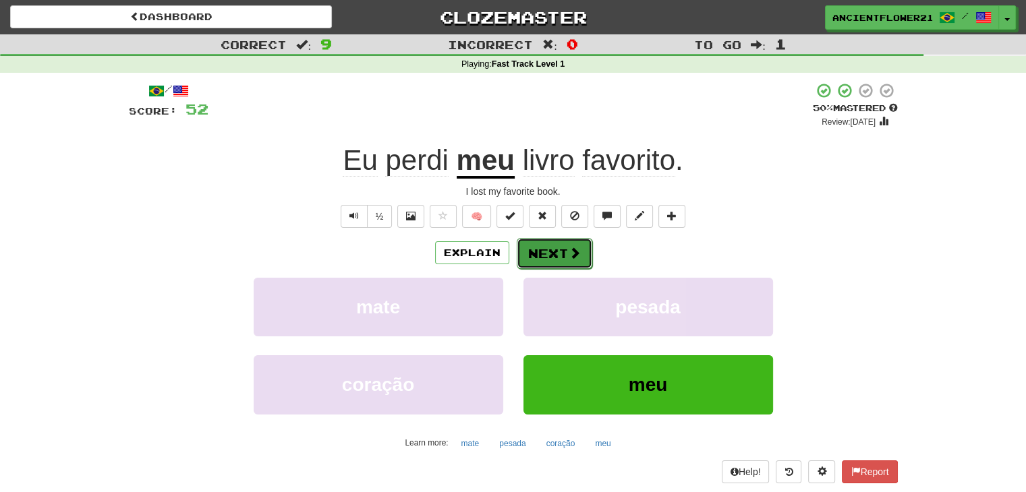
click at [540, 248] on button "Next" at bounding box center [555, 253] width 76 height 31
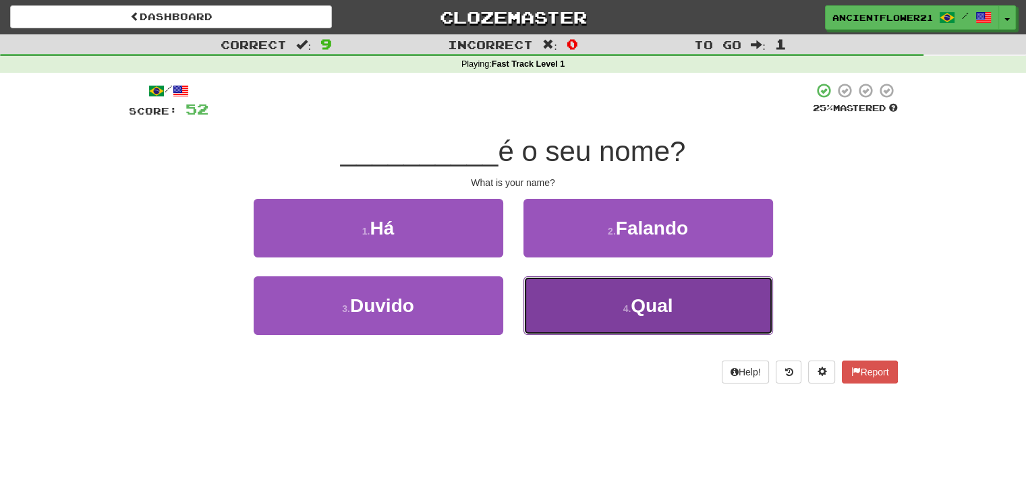
click at [583, 302] on button "4 . Qual" at bounding box center [648, 306] width 250 height 59
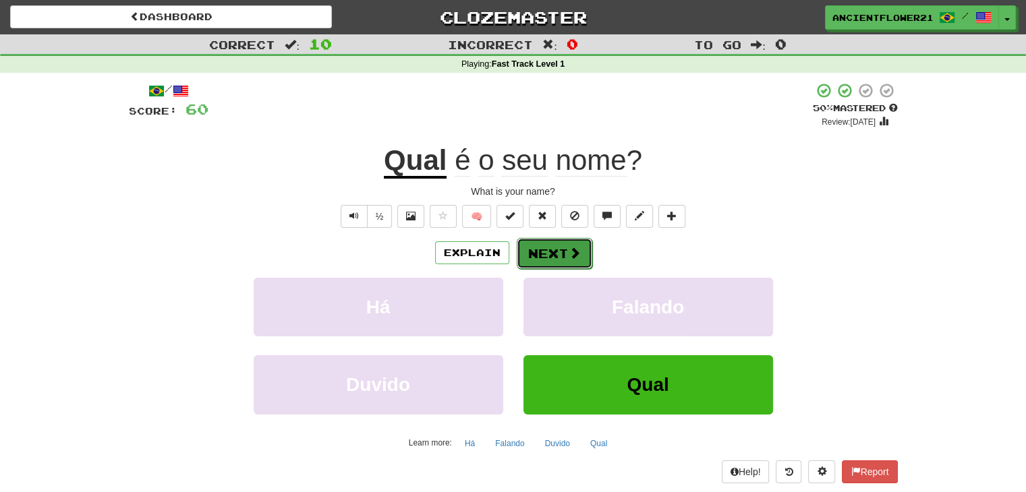
click at [554, 248] on button "Next" at bounding box center [555, 253] width 76 height 31
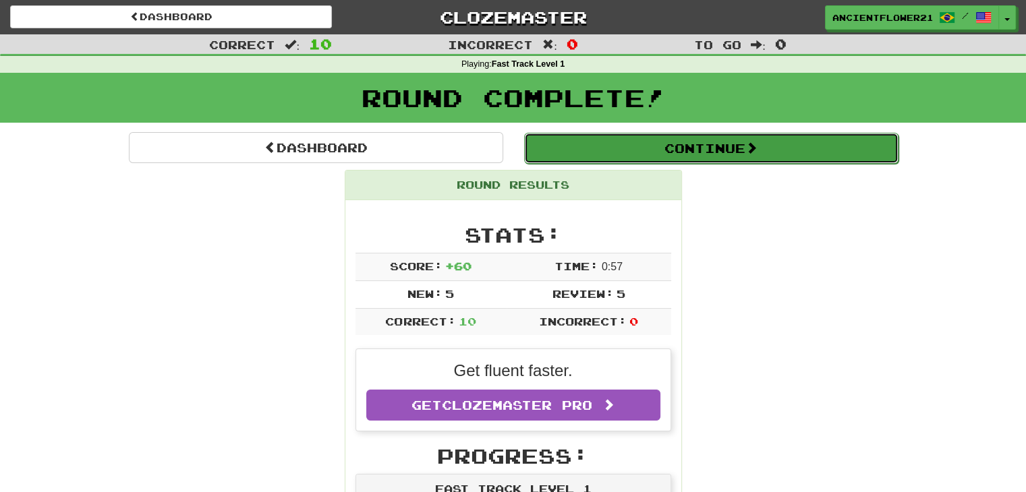
click at [824, 154] on button "Continue" at bounding box center [711, 148] width 374 height 31
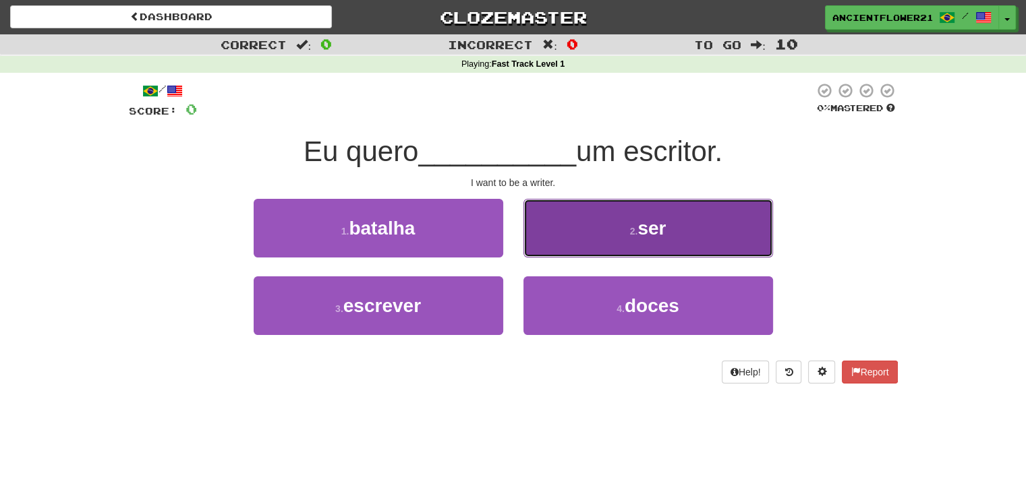
click at [688, 223] on button "2 . ser" at bounding box center [648, 228] width 250 height 59
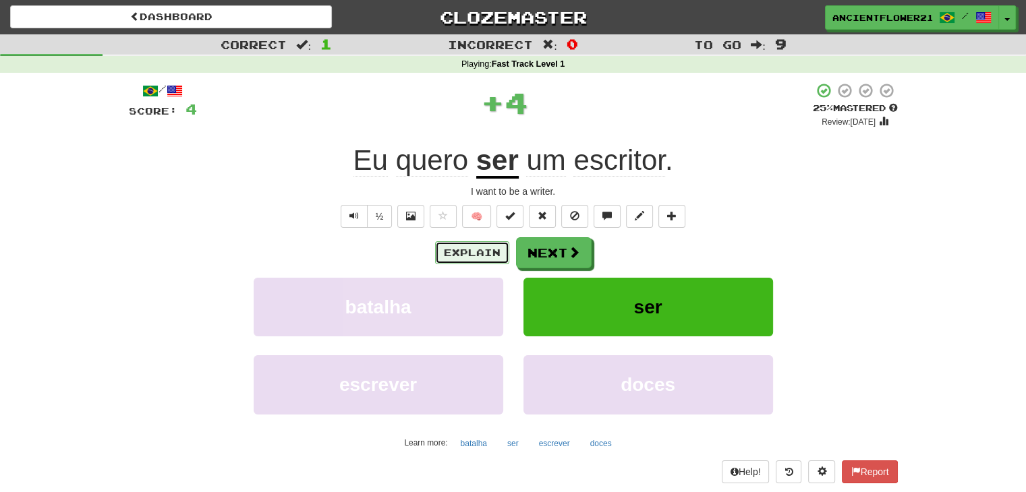
click at [475, 244] on button "Explain" at bounding box center [472, 252] width 74 height 23
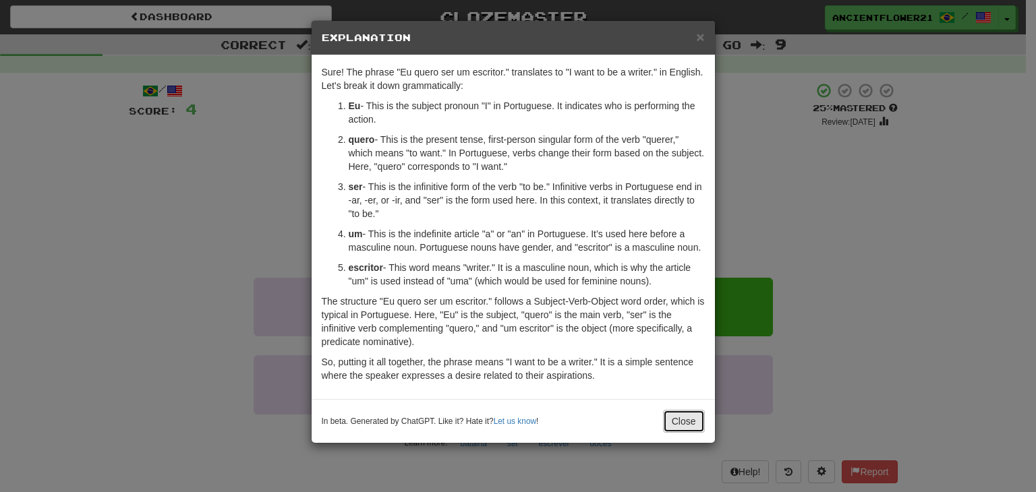
click at [684, 430] on button "Close" at bounding box center [684, 421] width 42 height 23
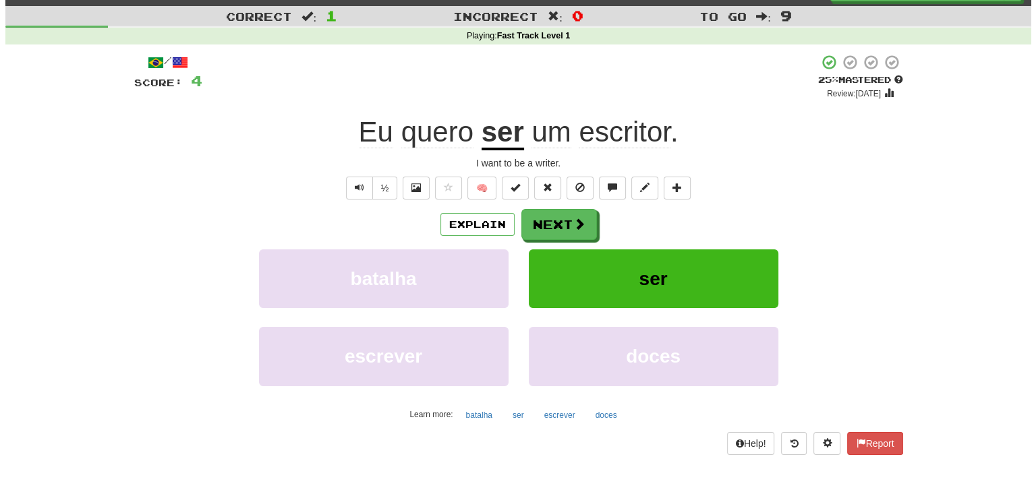
scroll to position [29, 0]
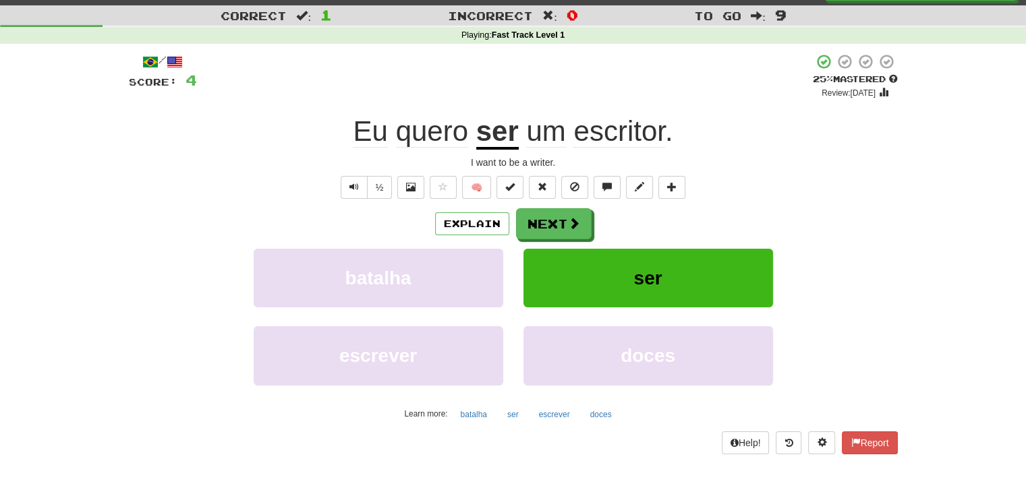
click at [571, 240] on div "Explain Next batalha ser escrever doces Learn more: batalha ser escrever doces" at bounding box center [513, 316] width 769 height 217
click at [569, 232] on button "Next" at bounding box center [555, 224] width 76 height 31
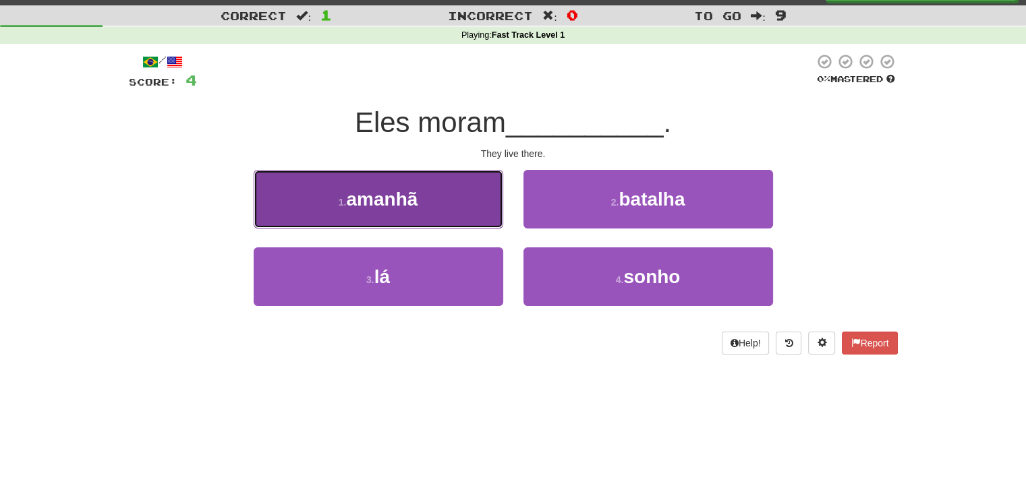
click at [427, 197] on button "1 . amanhã" at bounding box center [379, 199] width 250 height 59
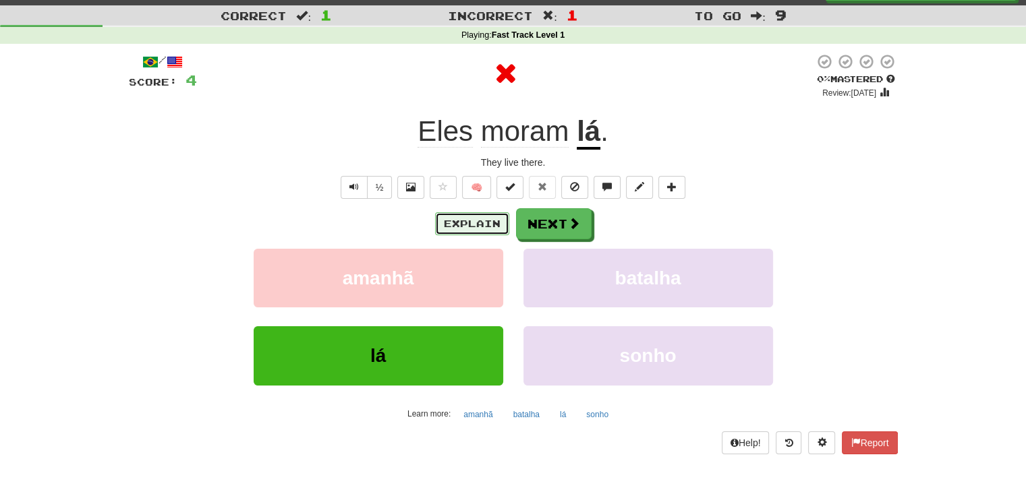
click at [467, 219] on button "Explain" at bounding box center [472, 223] width 74 height 23
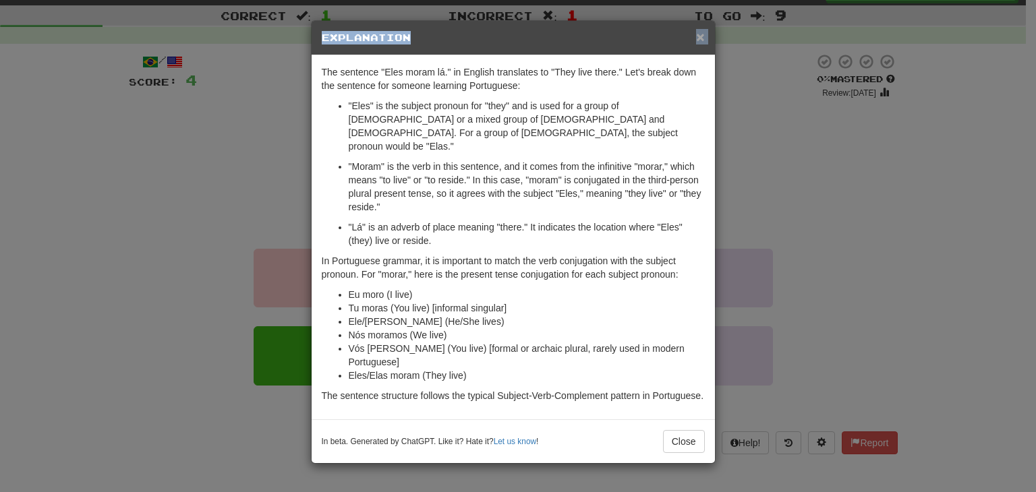
click at [698, 37] on div "× Explanation" at bounding box center [513, 38] width 403 height 34
click at [698, 37] on span "×" at bounding box center [700, 37] width 8 height 16
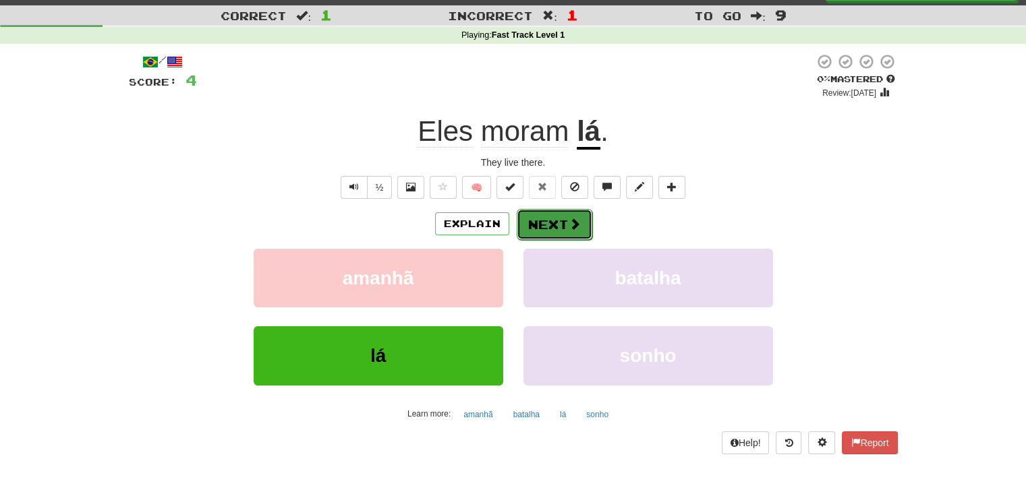
click at [555, 221] on button "Next" at bounding box center [555, 224] width 76 height 31
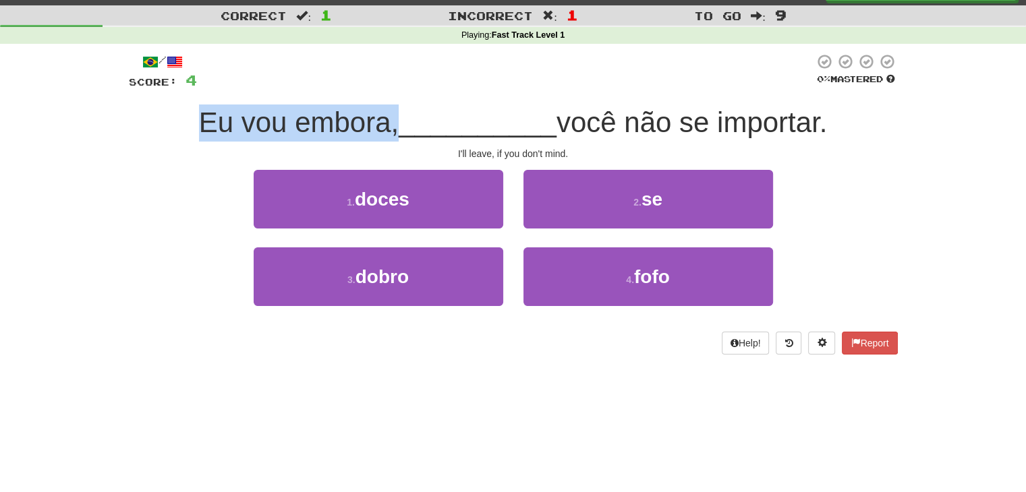
drag, startPoint x: 188, startPoint y: 132, endPoint x: 388, endPoint y: 134, distance: 200.3
click at [388, 134] on div "Eu vou embora, __________ você não se importar." at bounding box center [513, 123] width 769 height 37
click at [388, 134] on span "Eu vou embora," at bounding box center [299, 123] width 200 height 32
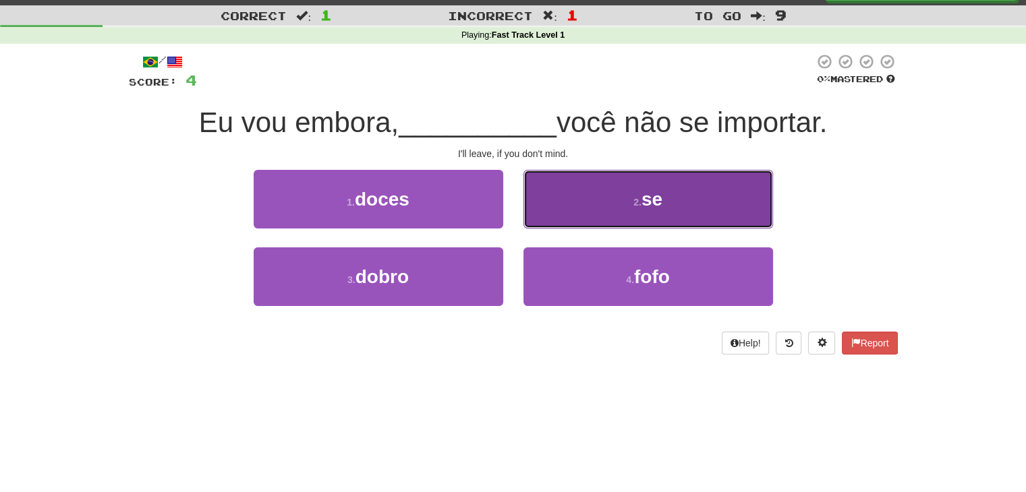
click at [646, 198] on span "se" at bounding box center [651, 199] width 21 height 21
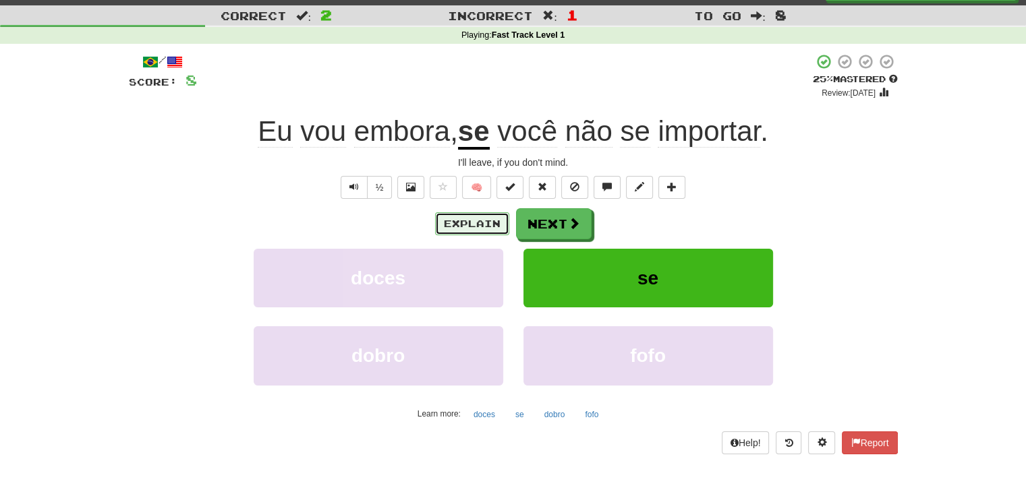
click at [488, 219] on button "Explain" at bounding box center [472, 223] width 74 height 23
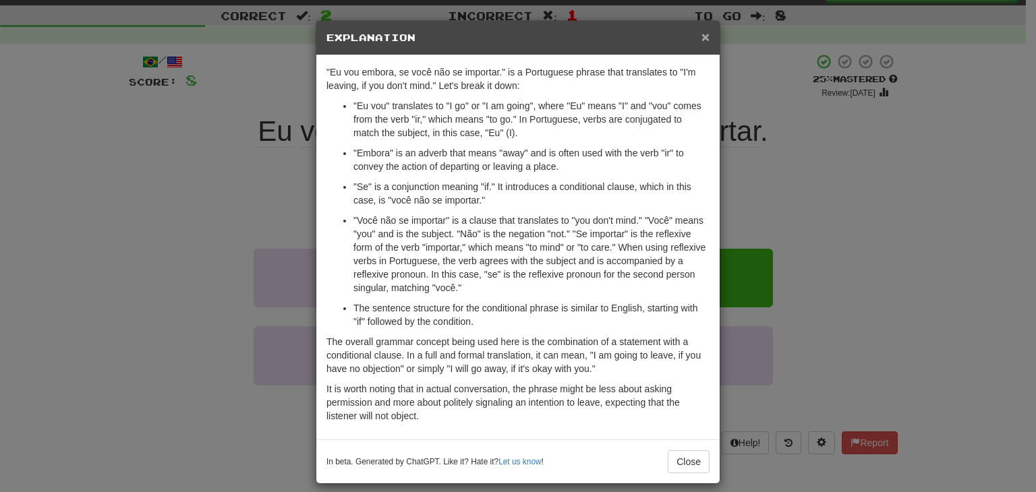
click at [702, 28] on div "× Explanation" at bounding box center [517, 38] width 403 height 34
click at [702, 30] on span "×" at bounding box center [706, 37] width 8 height 16
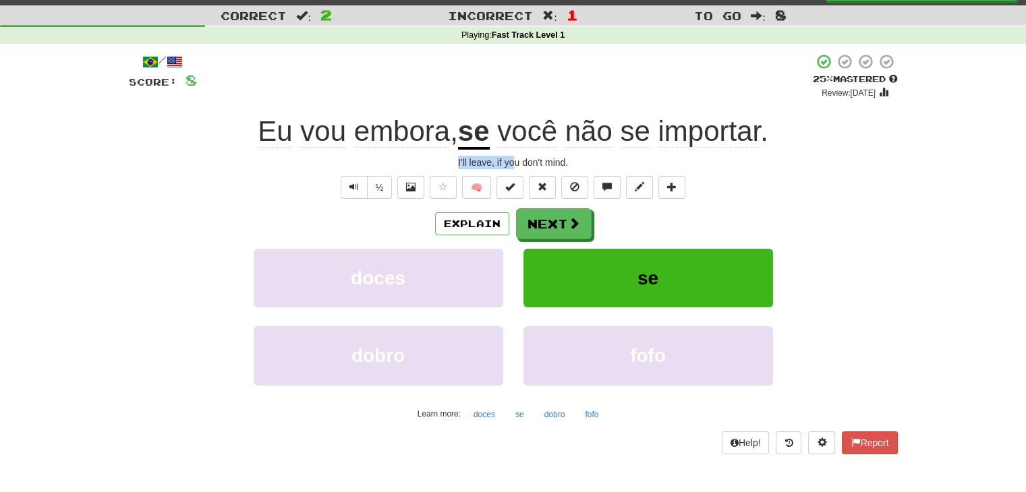
drag, startPoint x: 457, startPoint y: 156, endPoint x: 513, endPoint y: 159, distance: 56.1
click at [513, 159] on div "I'll leave, if you don't mind." at bounding box center [513, 162] width 769 height 13
click at [544, 221] on button "Next" at bounding box center [555, 224] width 76 height 31
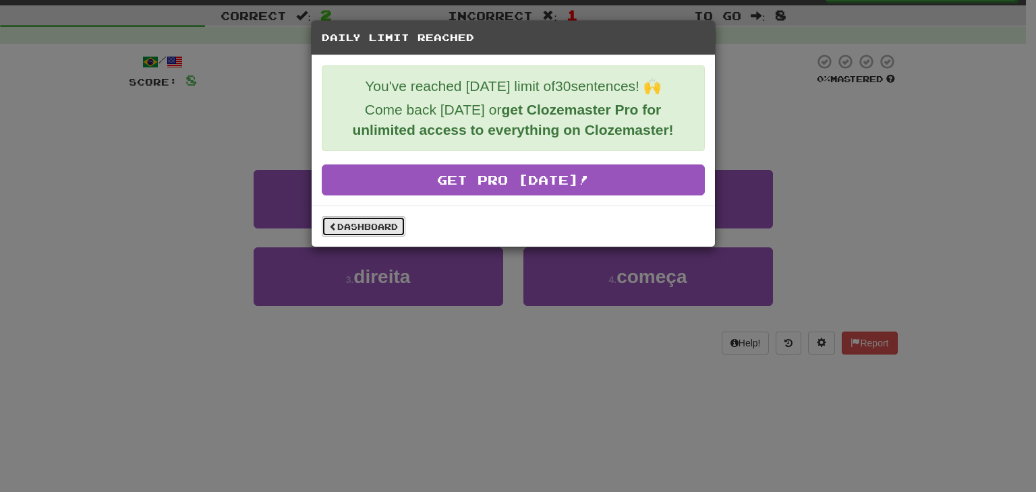
click at [376, 229] on link "Dashboard" at bounding box center [364, 227] width 84 height 20
